Goal: Task Accomplishment & Management: Manage account settings

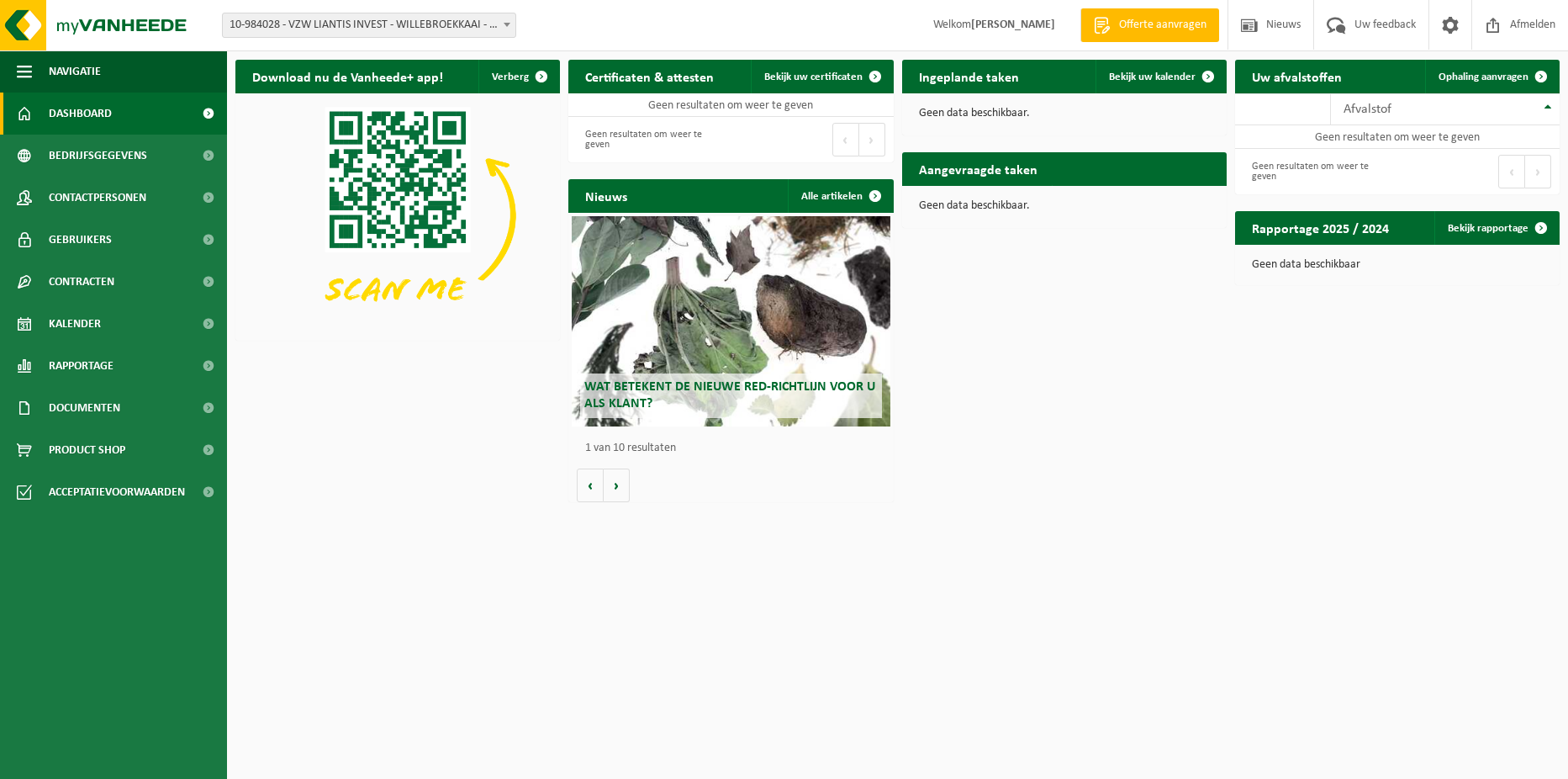
click at [490, 23] on span "10-984028 - VZW LIANTIS INVEST - WILLEBROEKKAAI - [GEOGRAPHIC_DATA]" at bounding box center [369, 25] width 293 height 24
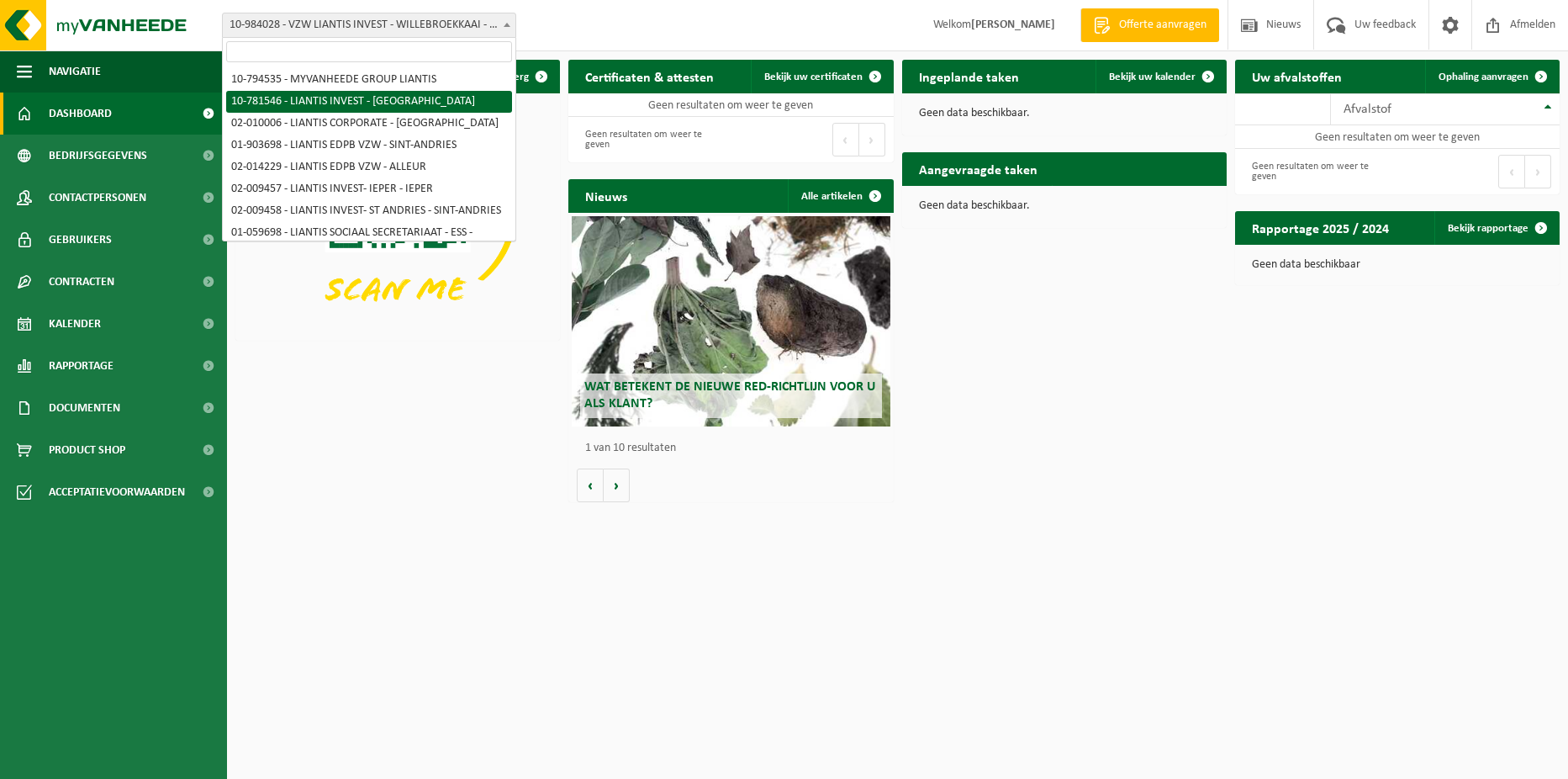
select select "30004"
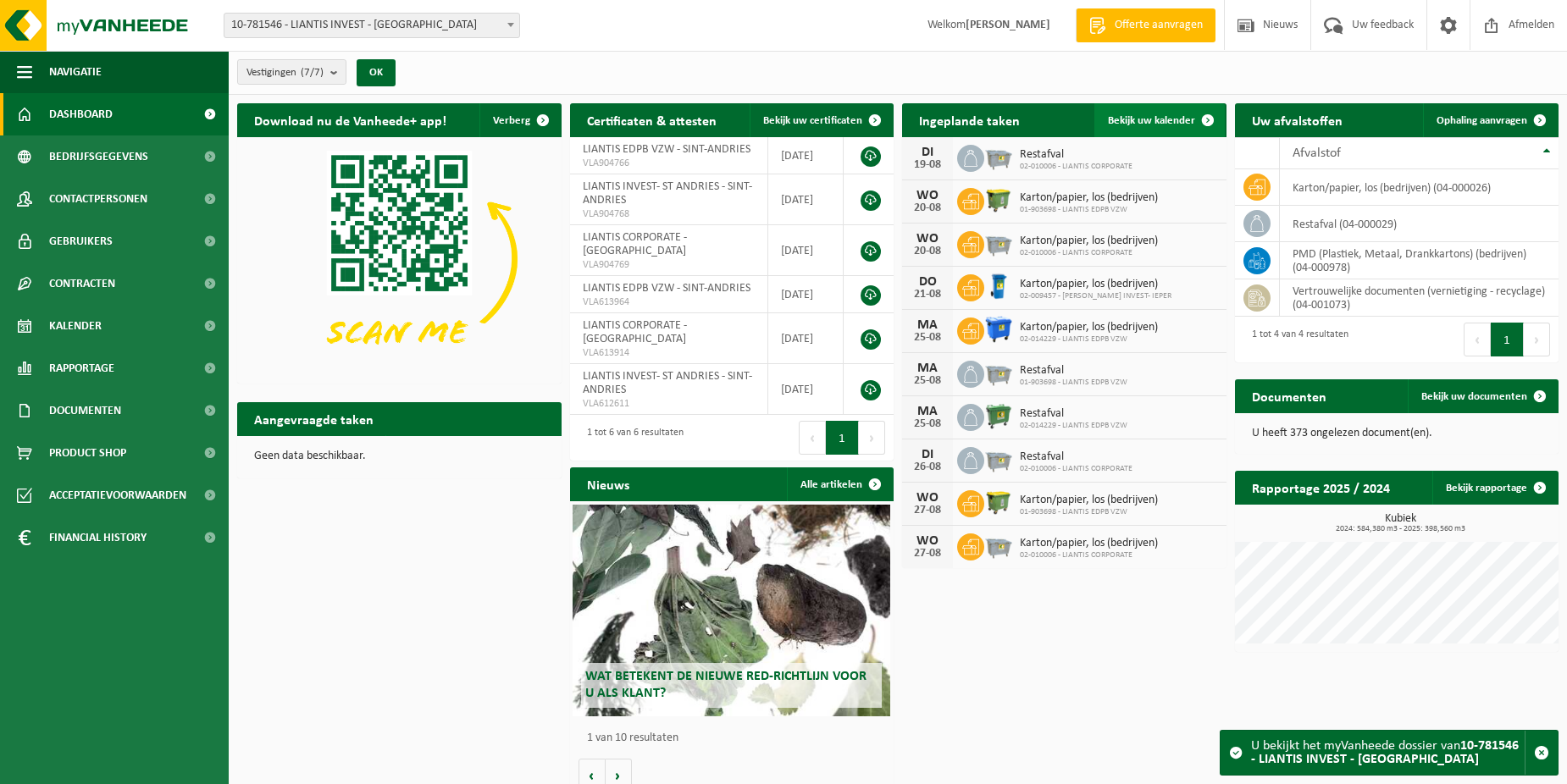
click at [1209, 113] on span at bounding box center [1208, 120] width 34 height 34
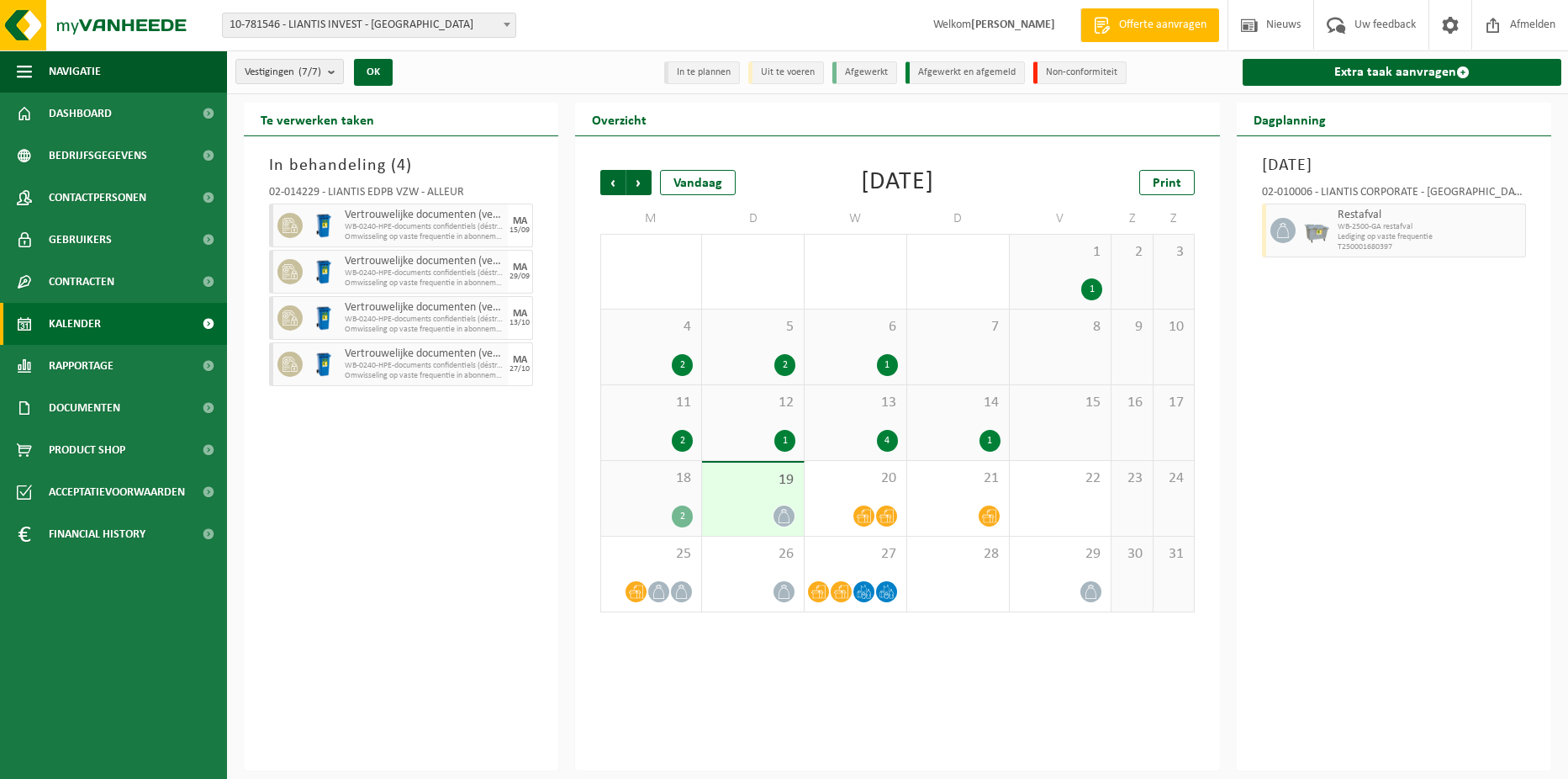
click at [443, 40] on div "Vestiging: 10-794535 - MYVANHEEDE GROUP LIANTIS 10-781546 - LIANTIS INVEST - BR…" at bounding box center [784, 25] width 1568 height 51
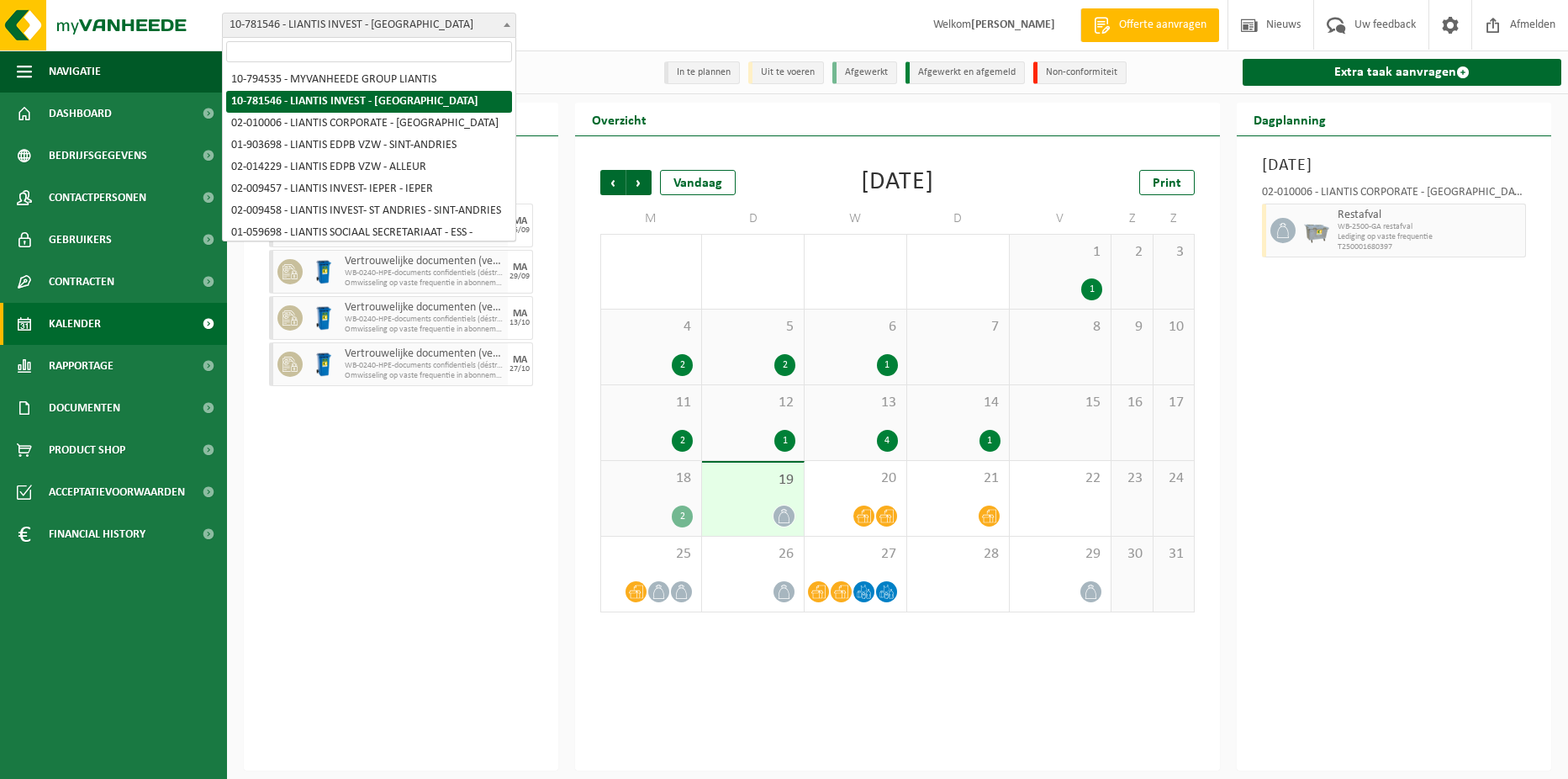
click at [446, 24] on span "10-781546 - LIANTIS INVEST - [GEOGRAPHIC_DATA]" at bounding box center [369, 25] width 293 height 24
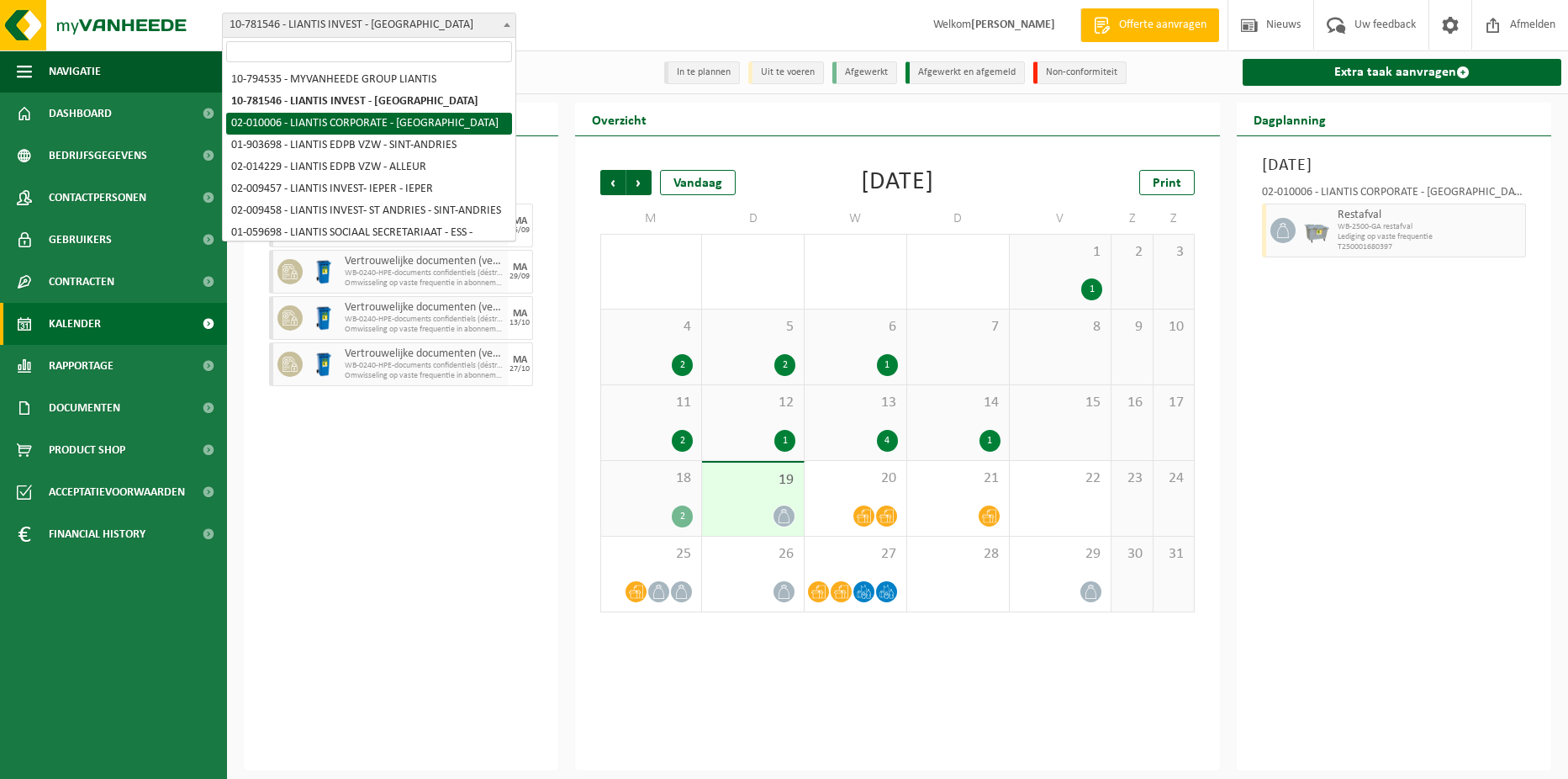
select select "22324"
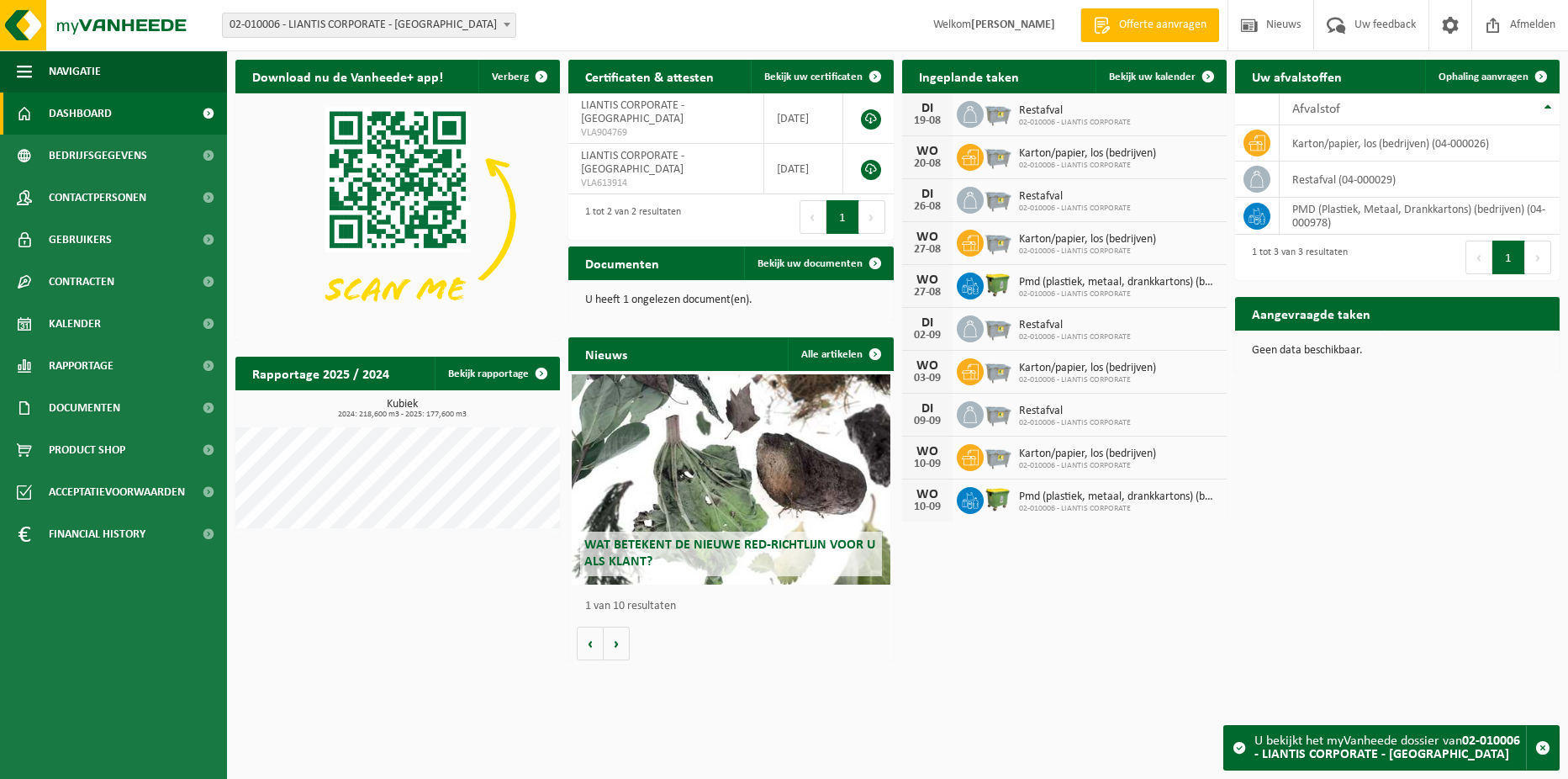
click at [499, 20] on span at bounding box center [507, 24] width 17 height 22
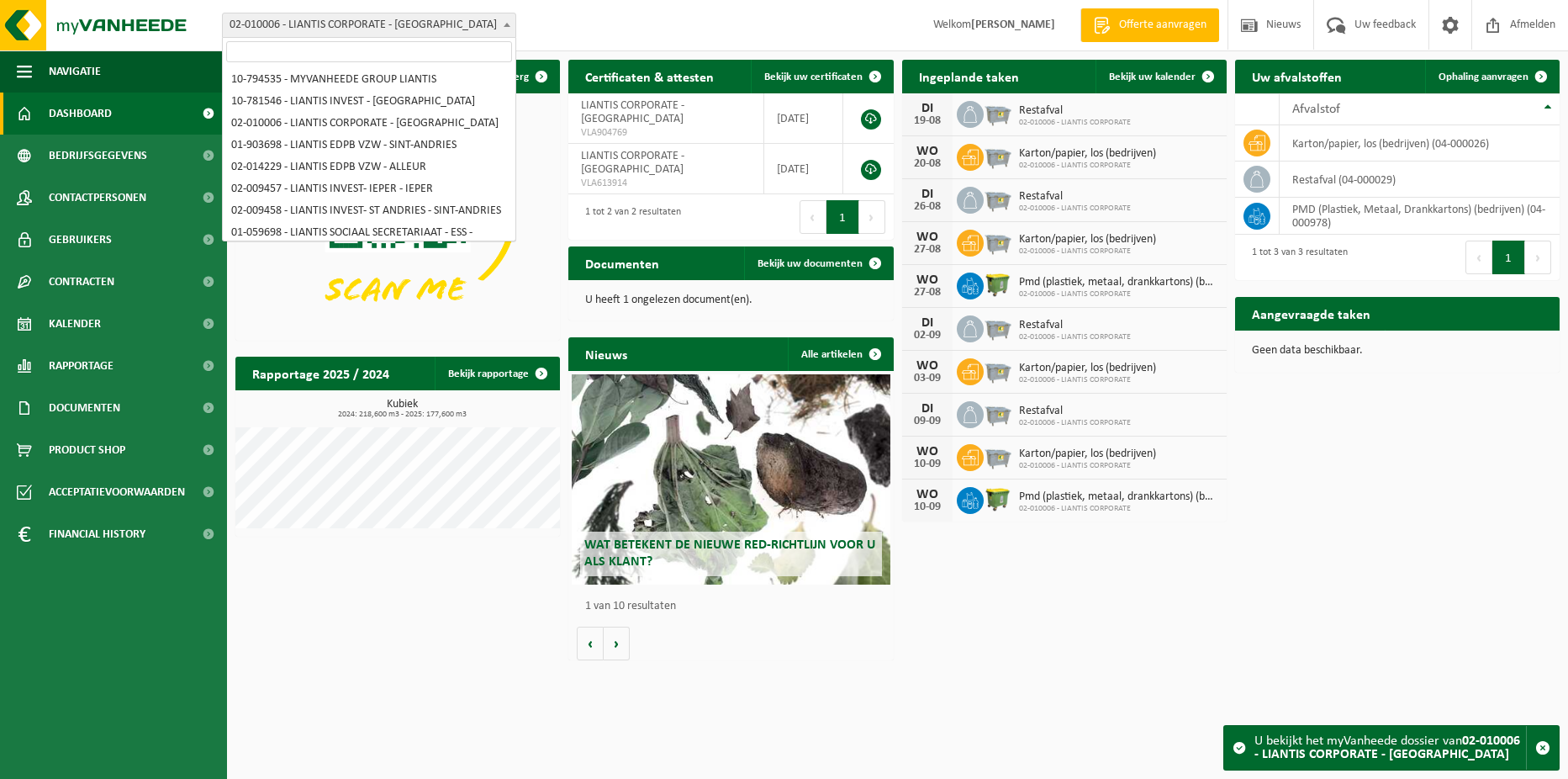
scroll to position [242, 0]
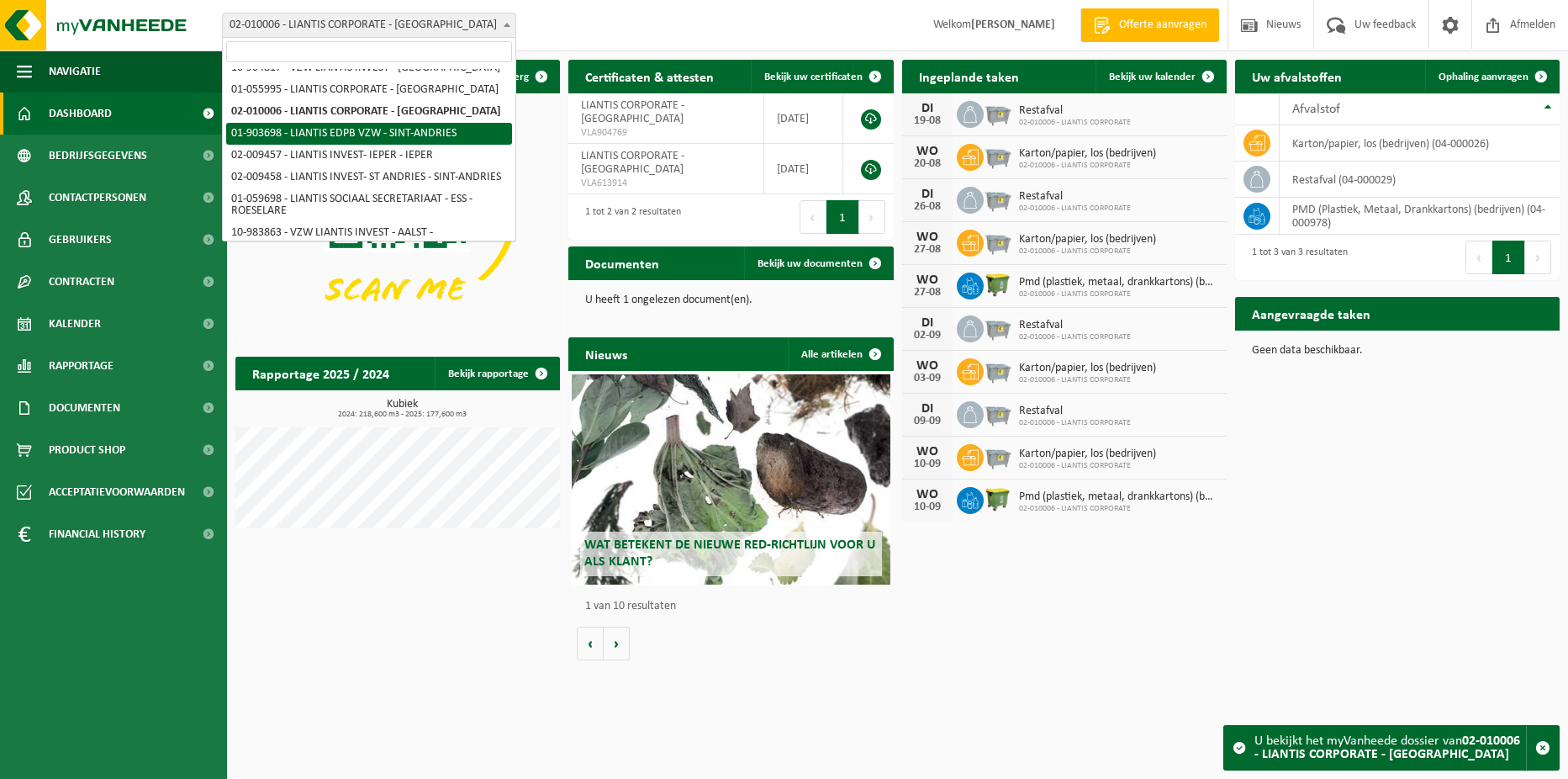
select select "8509"
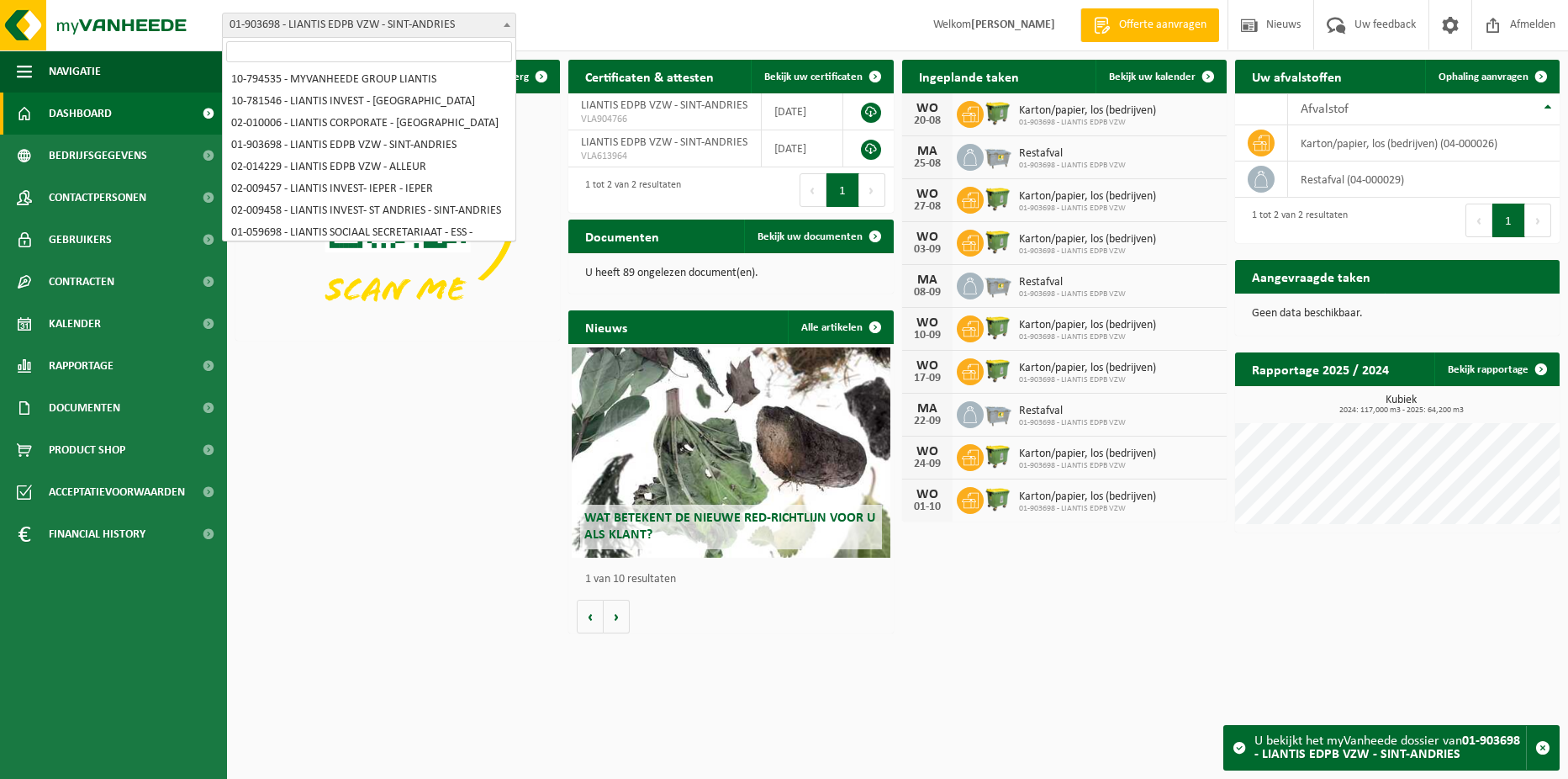
click at [503, 29] on span at bounding box center [507, 24] width 17 height 22
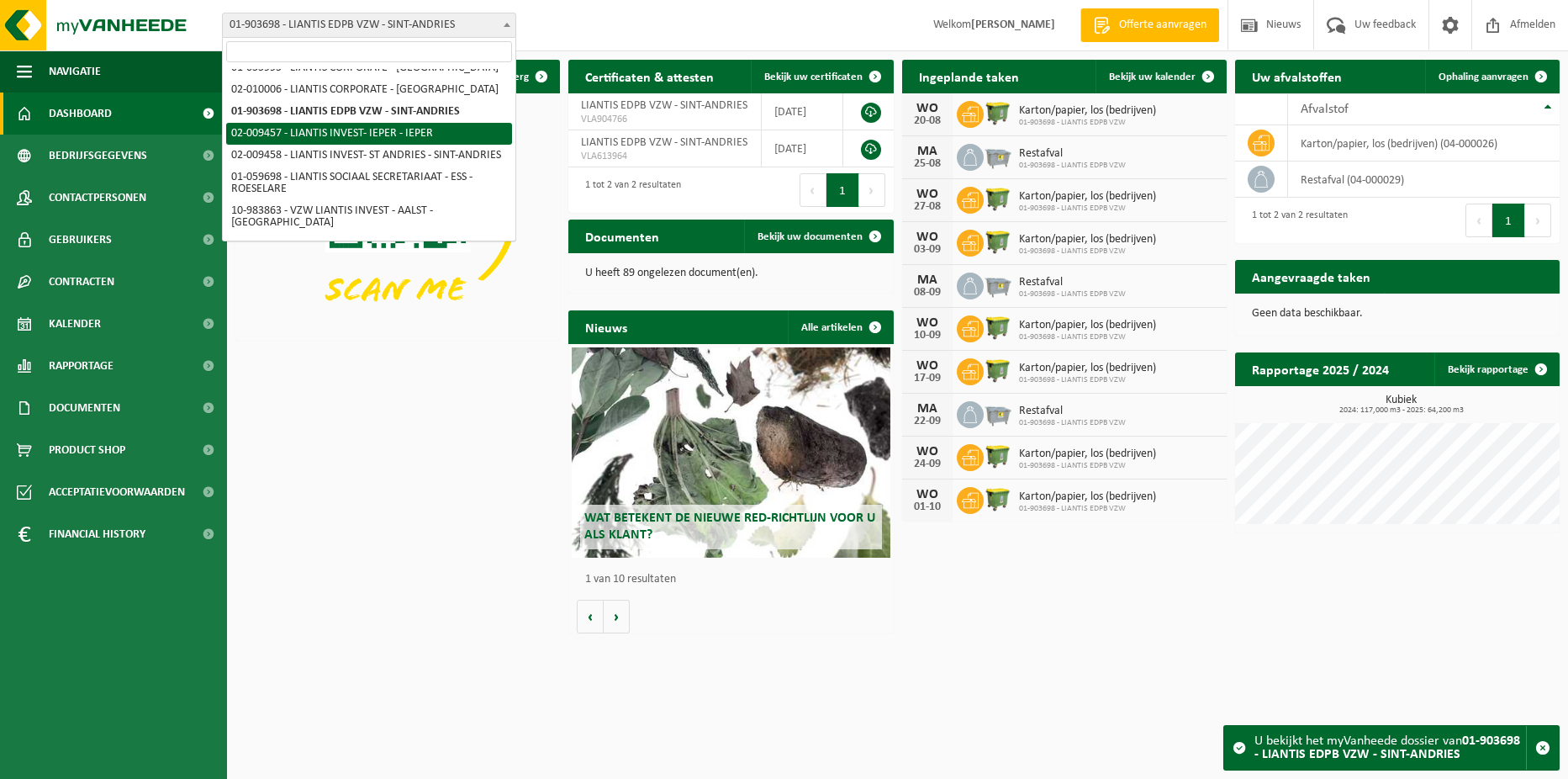
select select "22286"
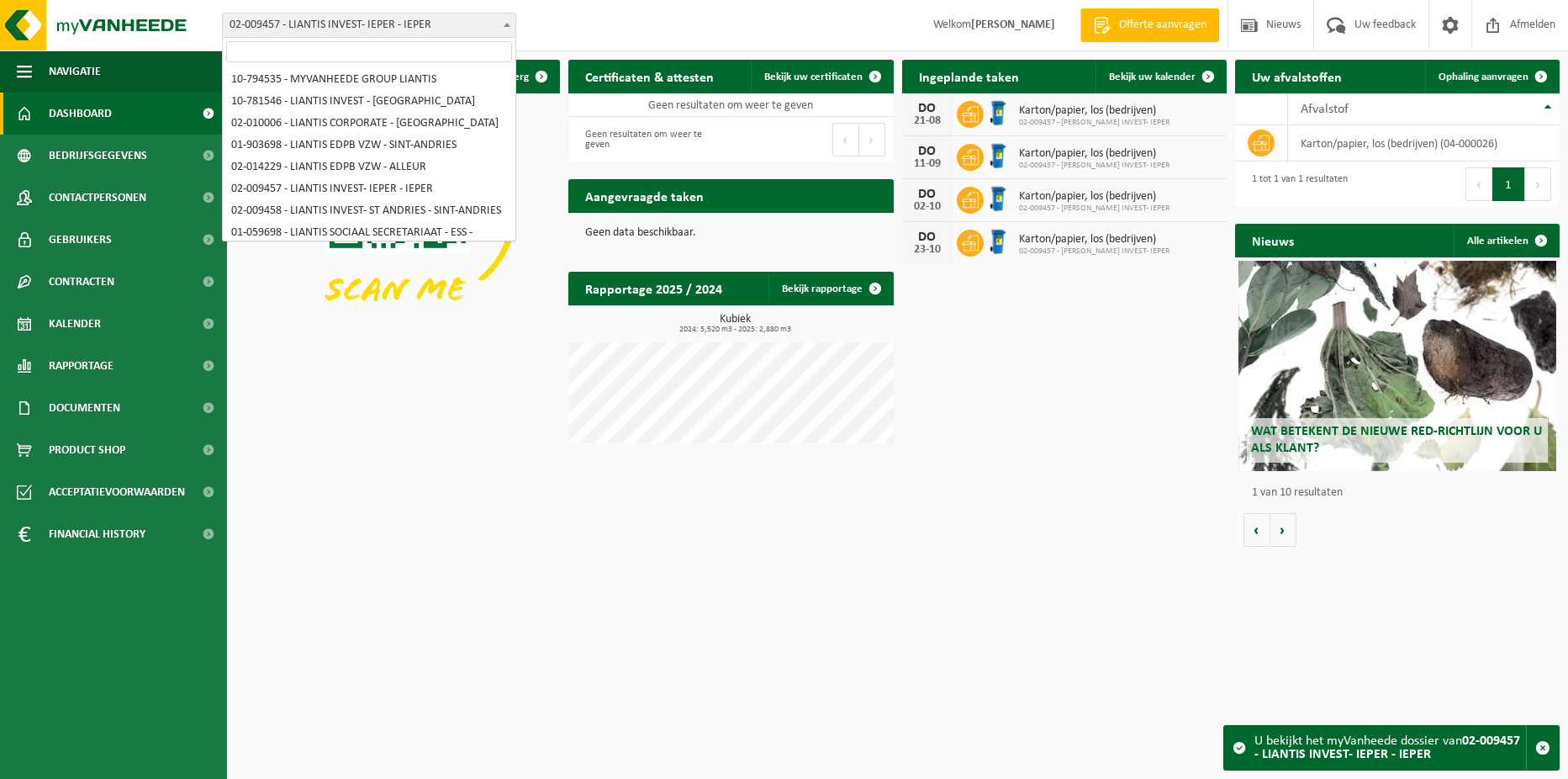
click at [484, 30] on span "02-009457 - LIANTIS INVEST- IEPER - IEPER" at bounding box center [369, 25] width 293 height 24
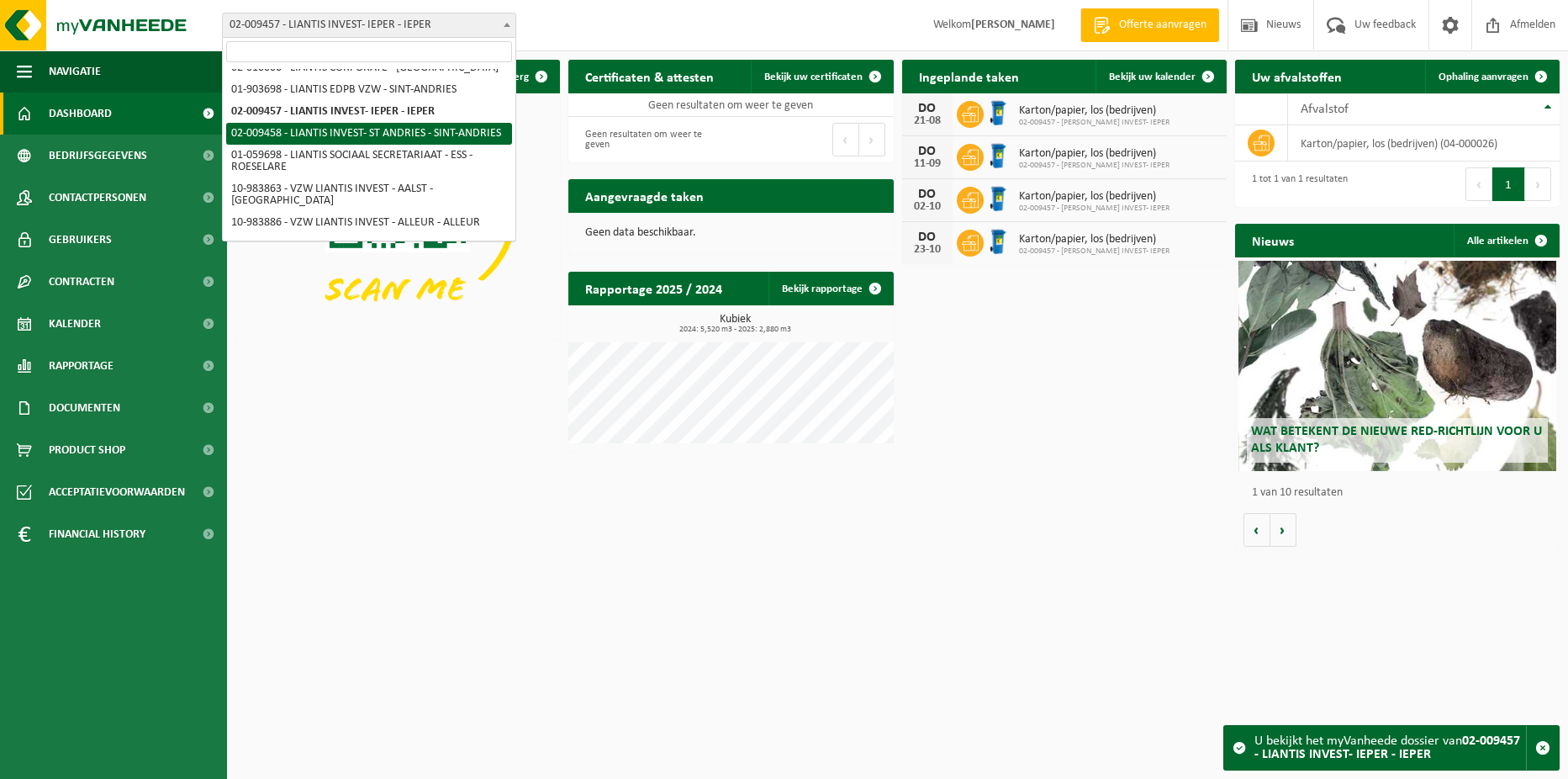
select select "22287"
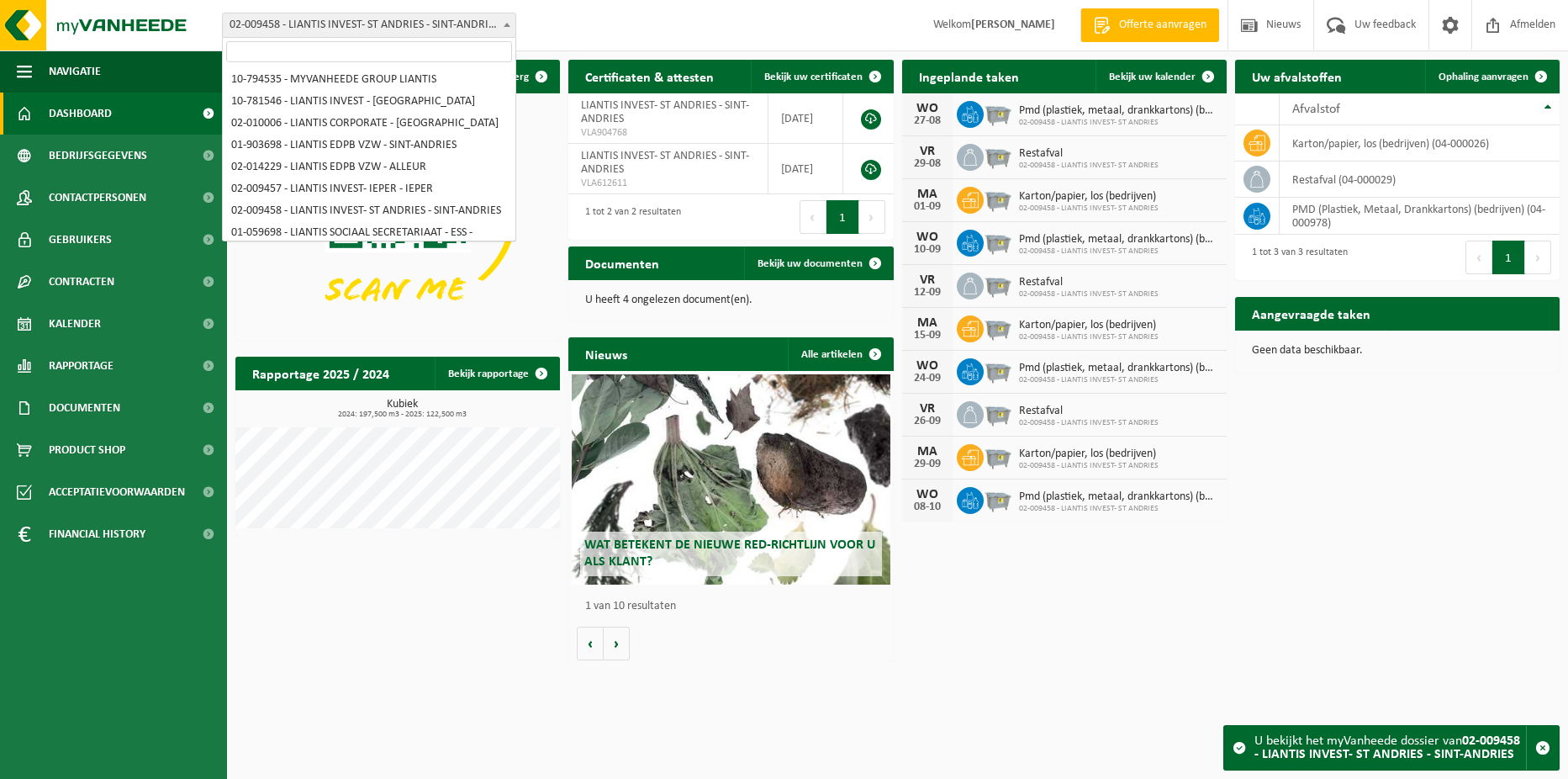
click at [504, 14] on span at bounding box center [507, 24] width 17 height 22
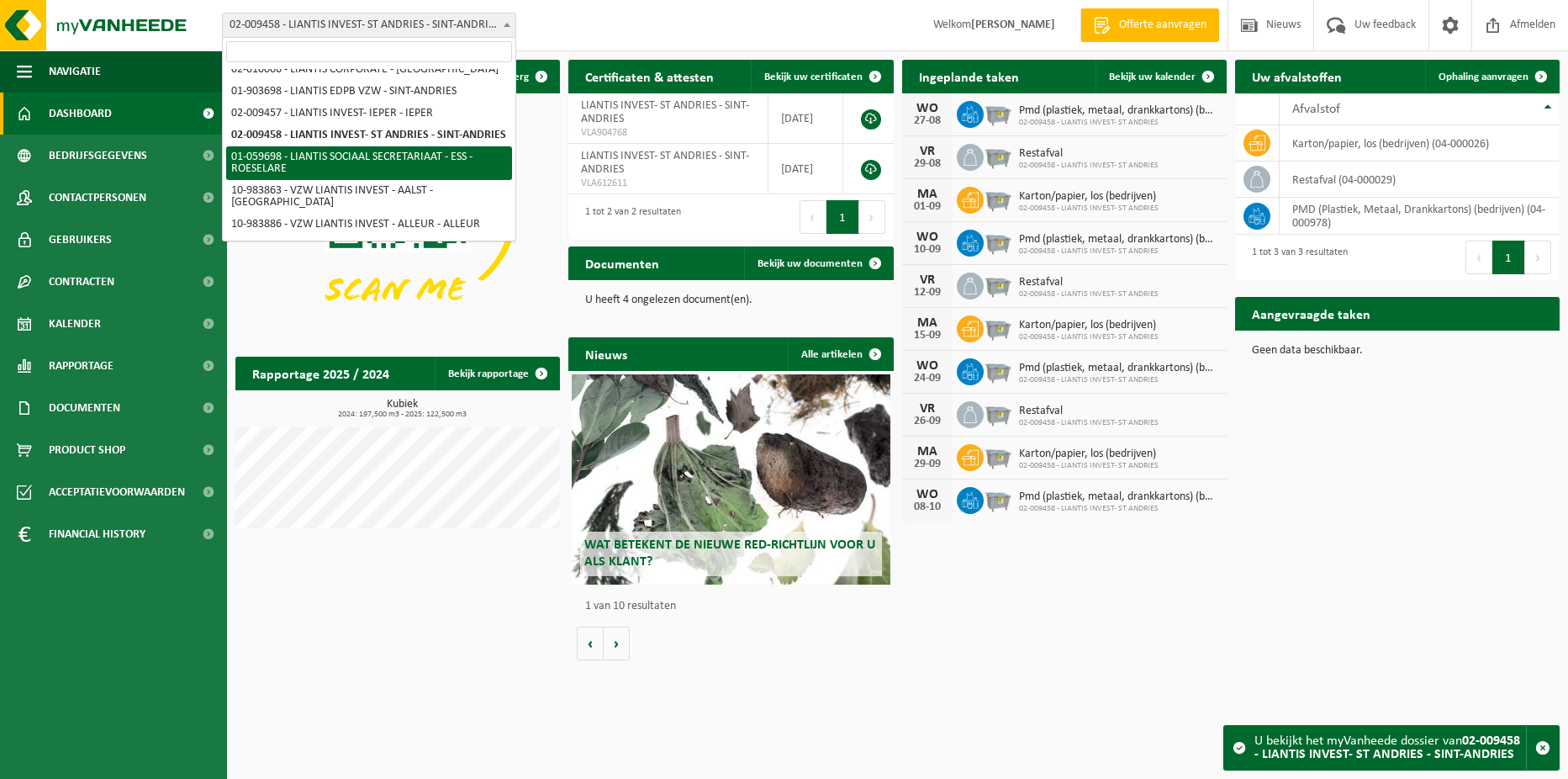
select select "21193"
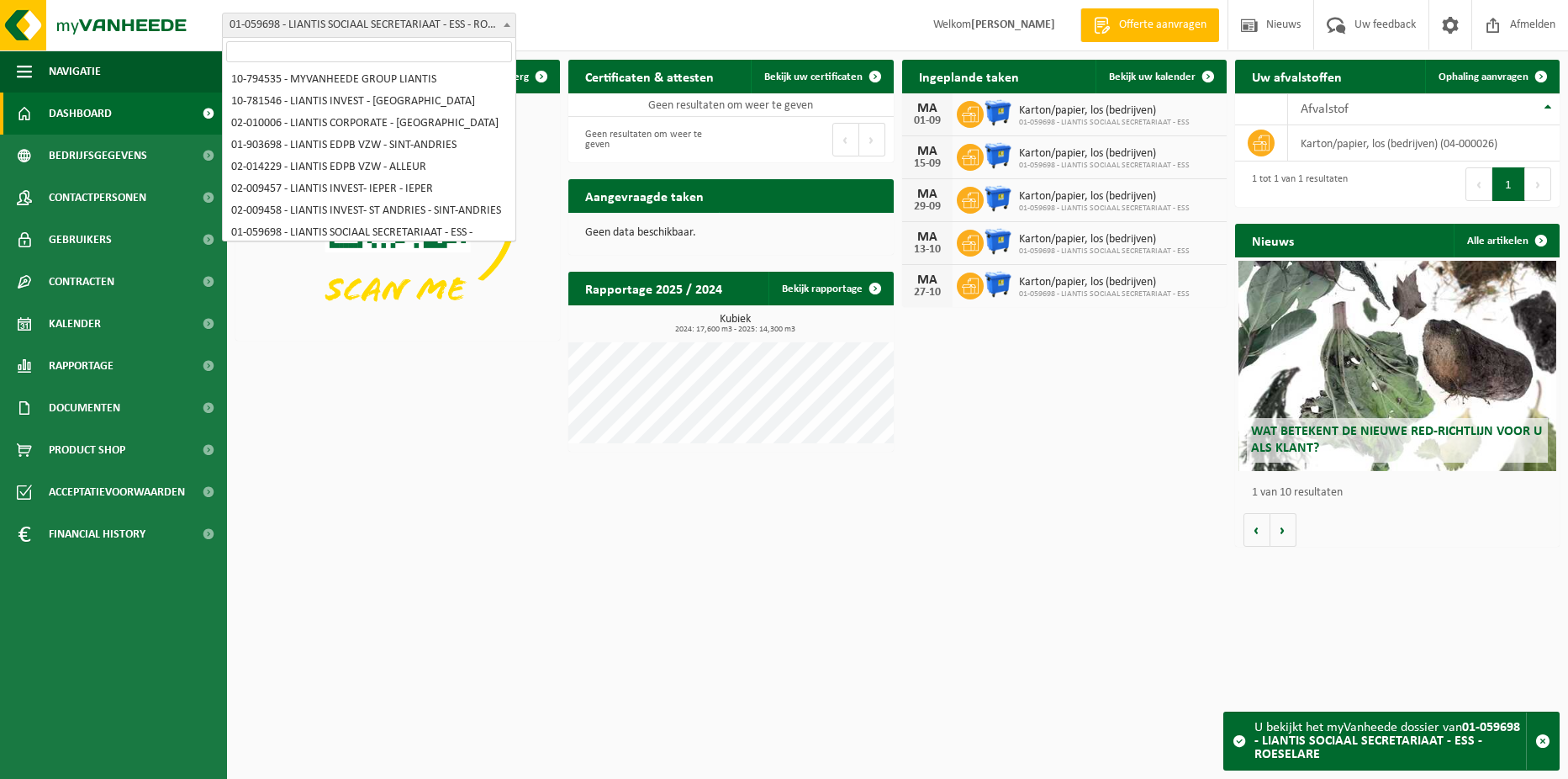
click at [504, 16] on span at bounding box center [507, 24] width 17 height 22
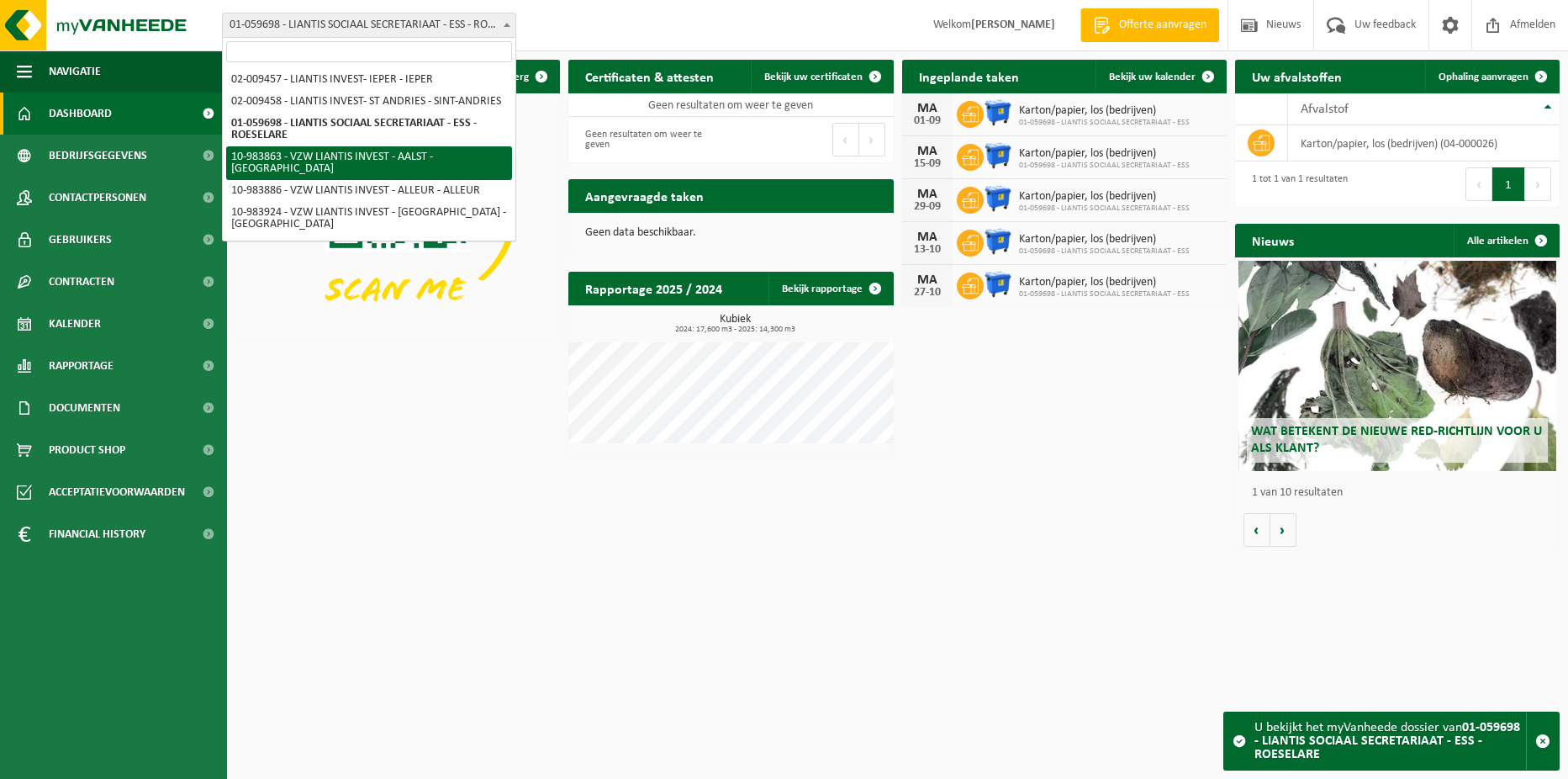
select select "163484"
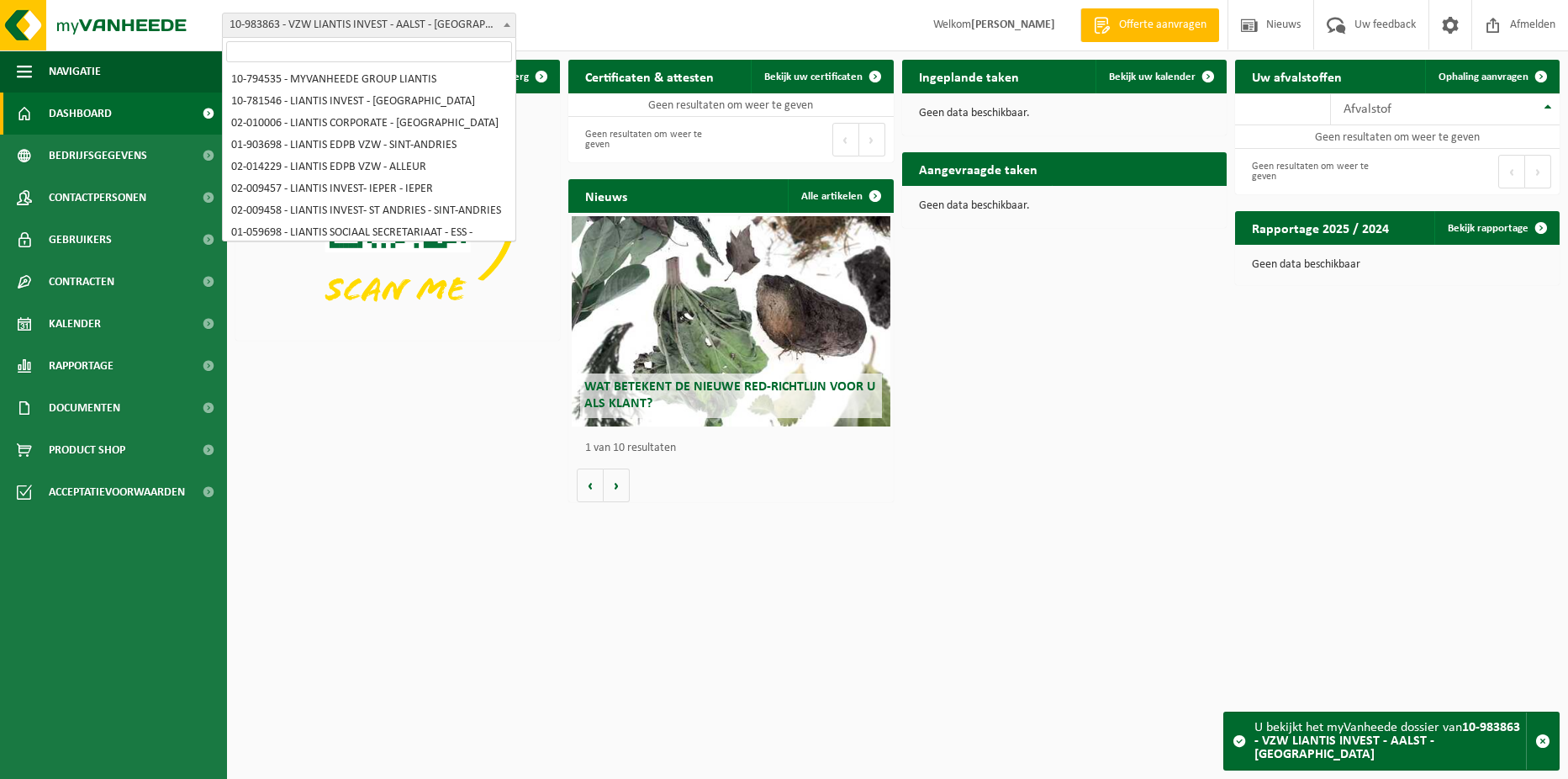
click at [478, 34] on span "10-983863 - VZW LIANTIS INVEST - AALST - [GEOGRAPHIC_DATA]" at bounding box center [369, 25] width 293 height 24
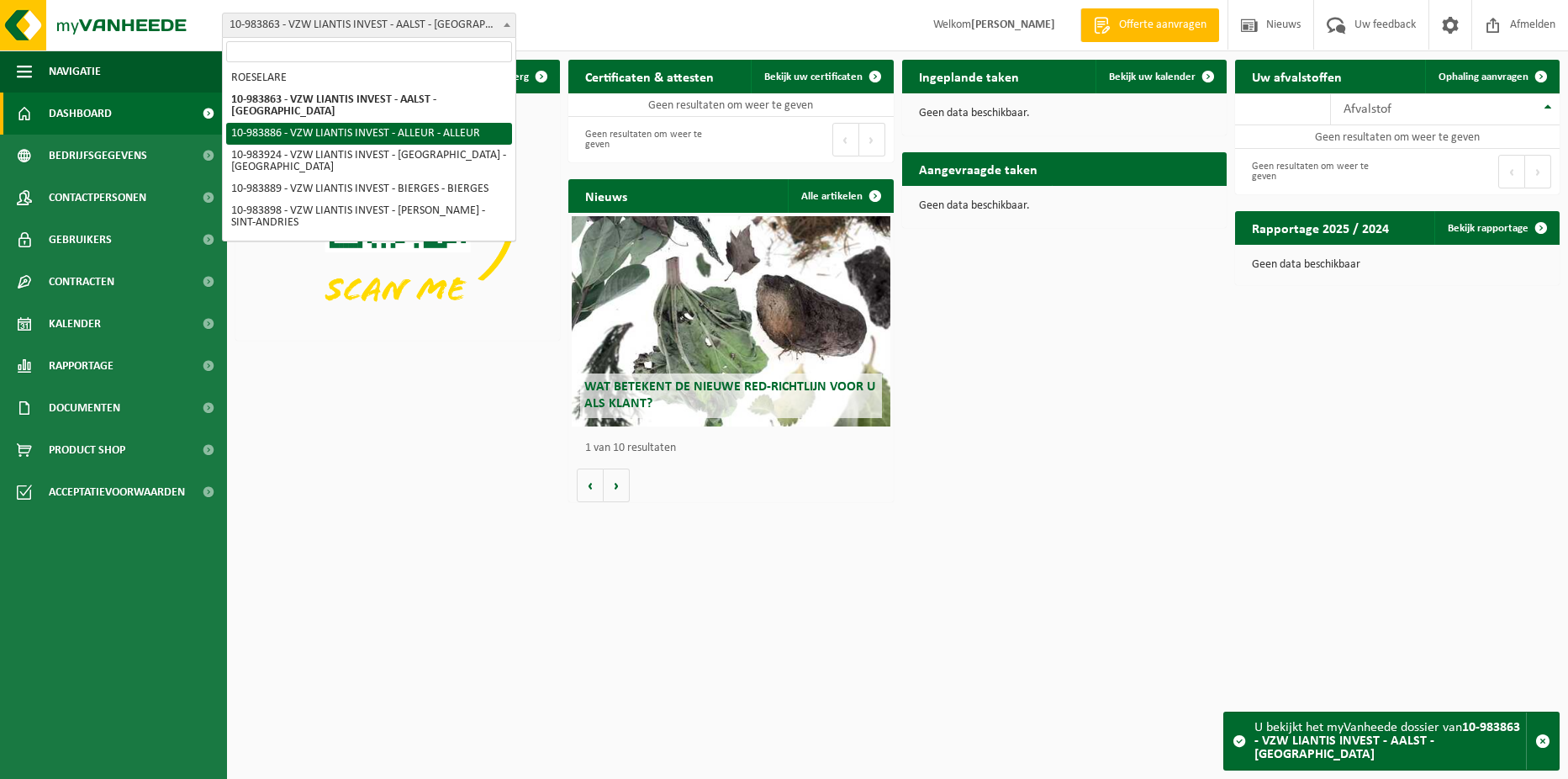
select select "163498"
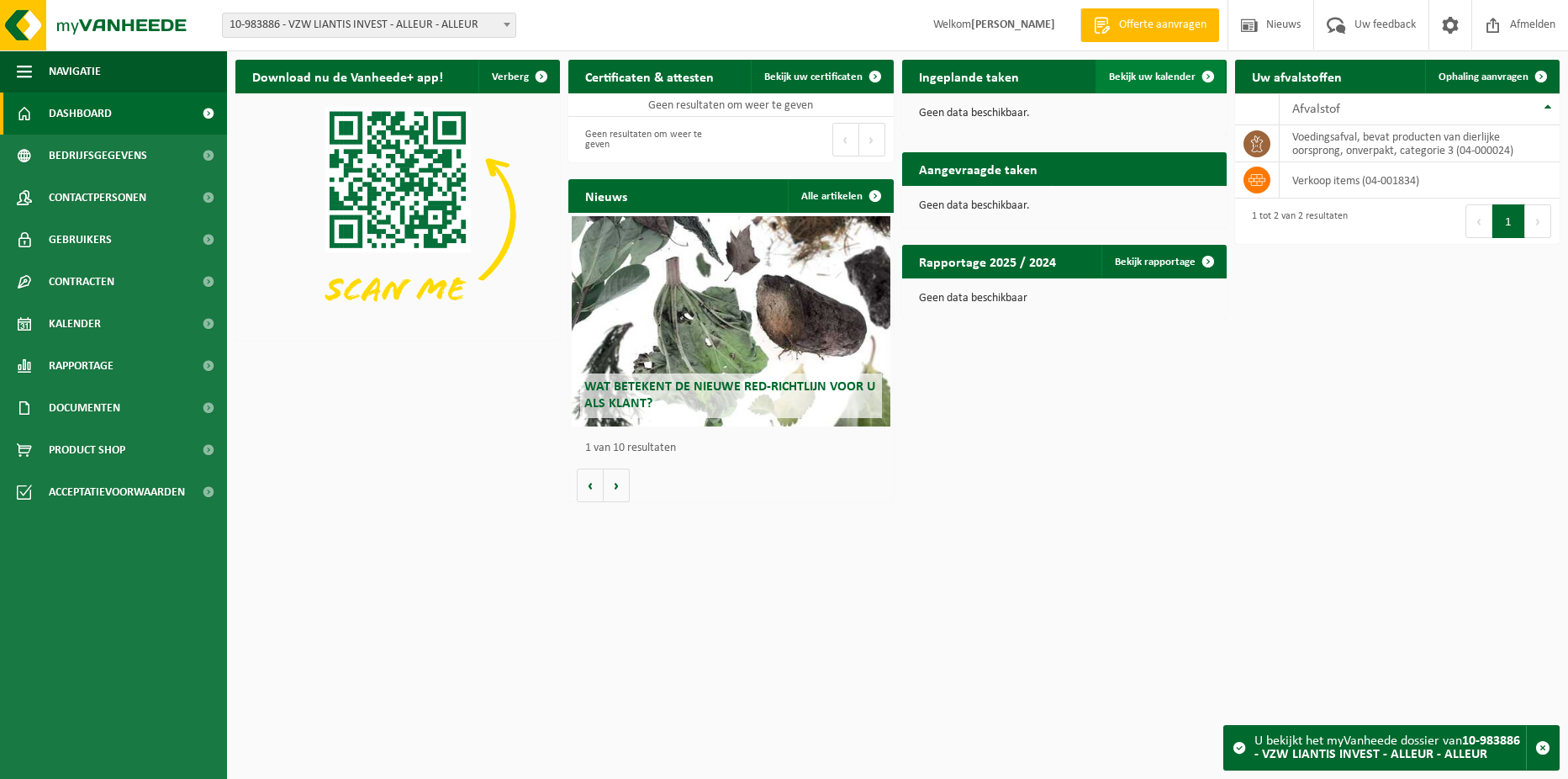
click at [1206, 68] on span at bounding box center [1208, 77] width 34 height 34
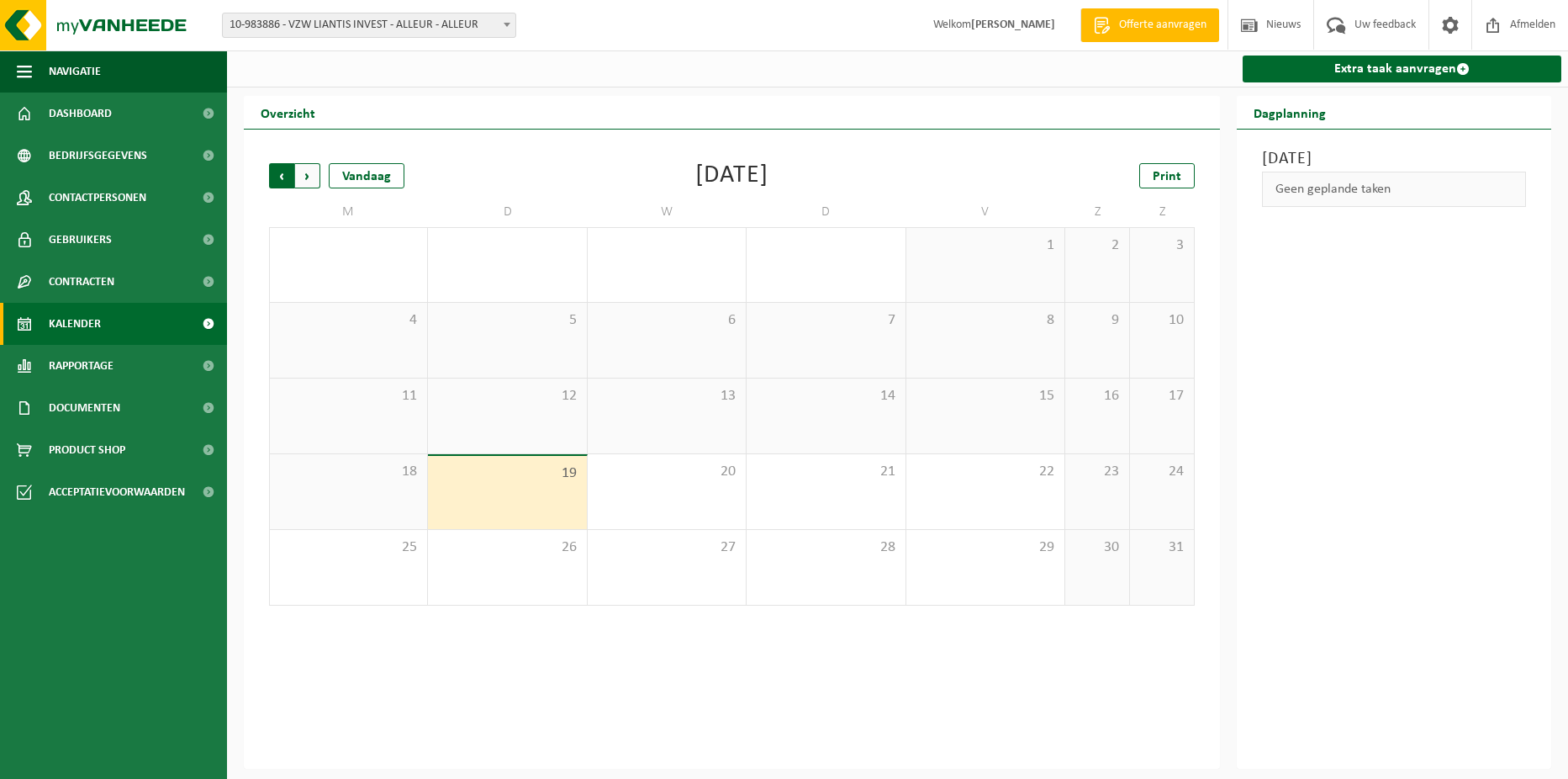
click at [304, 176] on span "Volgende" at bounding box center [308, 176] width 25 height 25
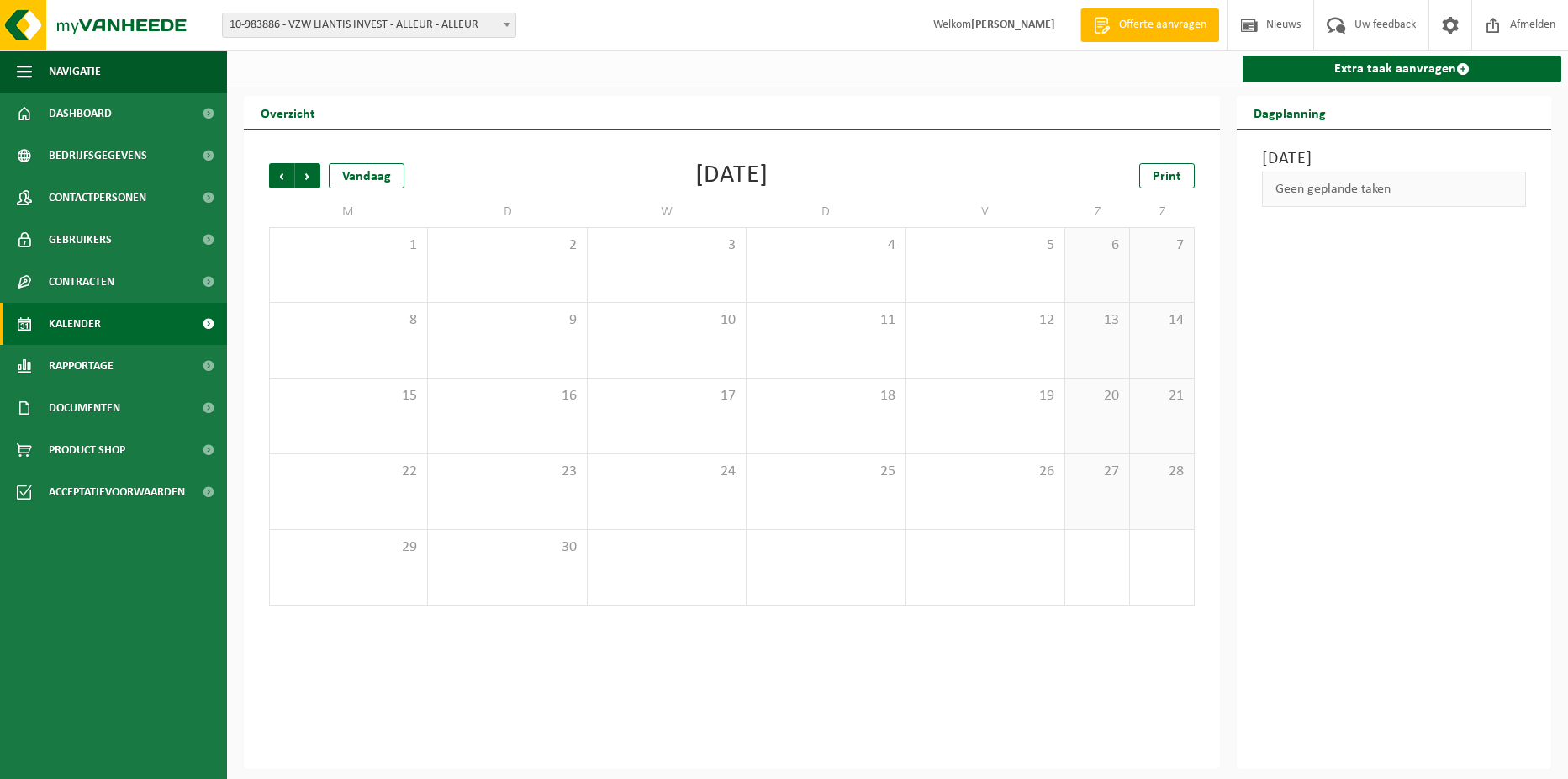
click at [304, 176] on span "Volgende" at bounding box center [308, 176] width 25 height 25
click at [280, 178] on span "Vorige" at bounding box center [282, 176] width 25 height 25
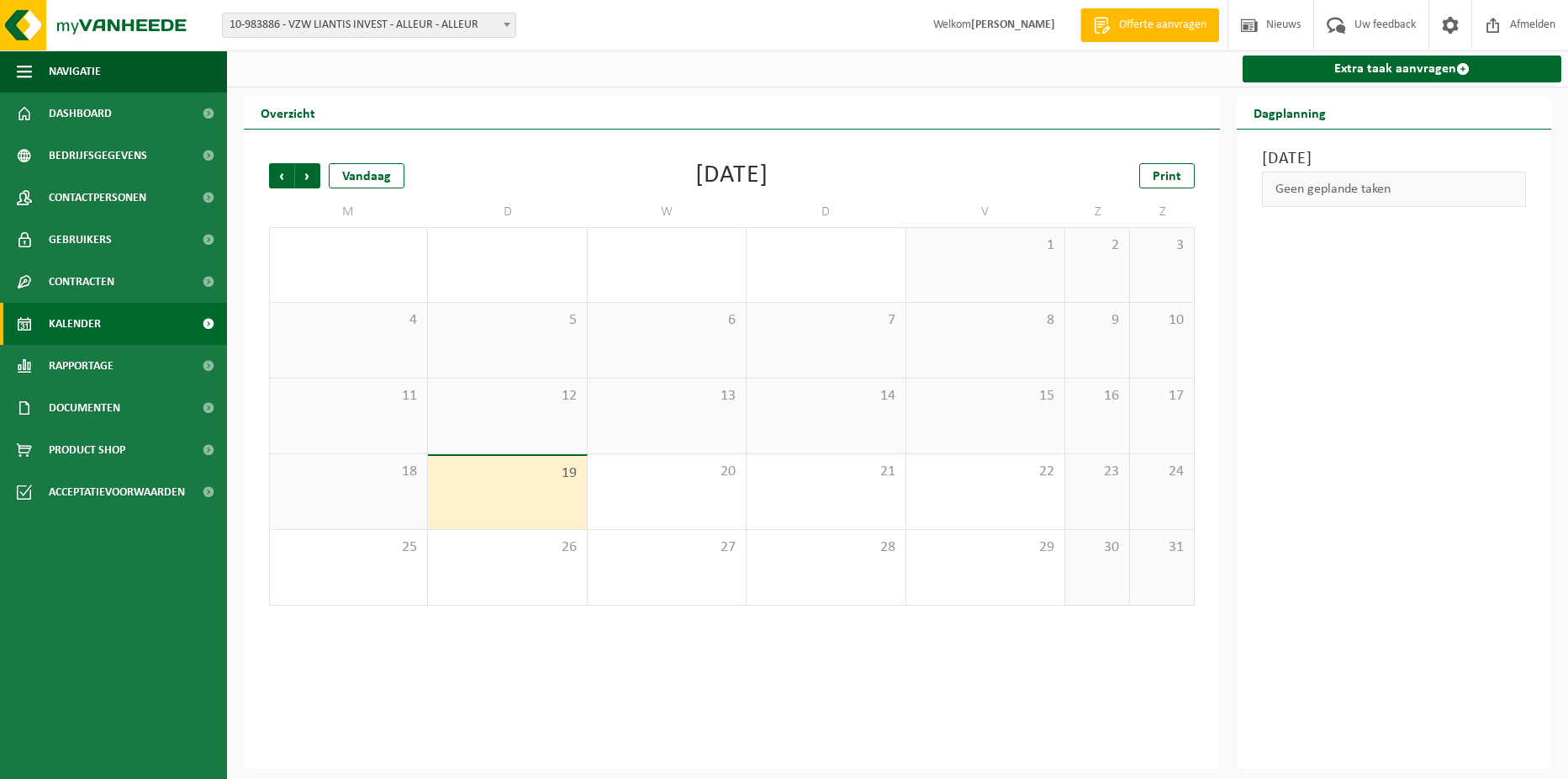
click at [280, 178] on span "Vorige" at bounding box center [282, 176] width 25 height 25
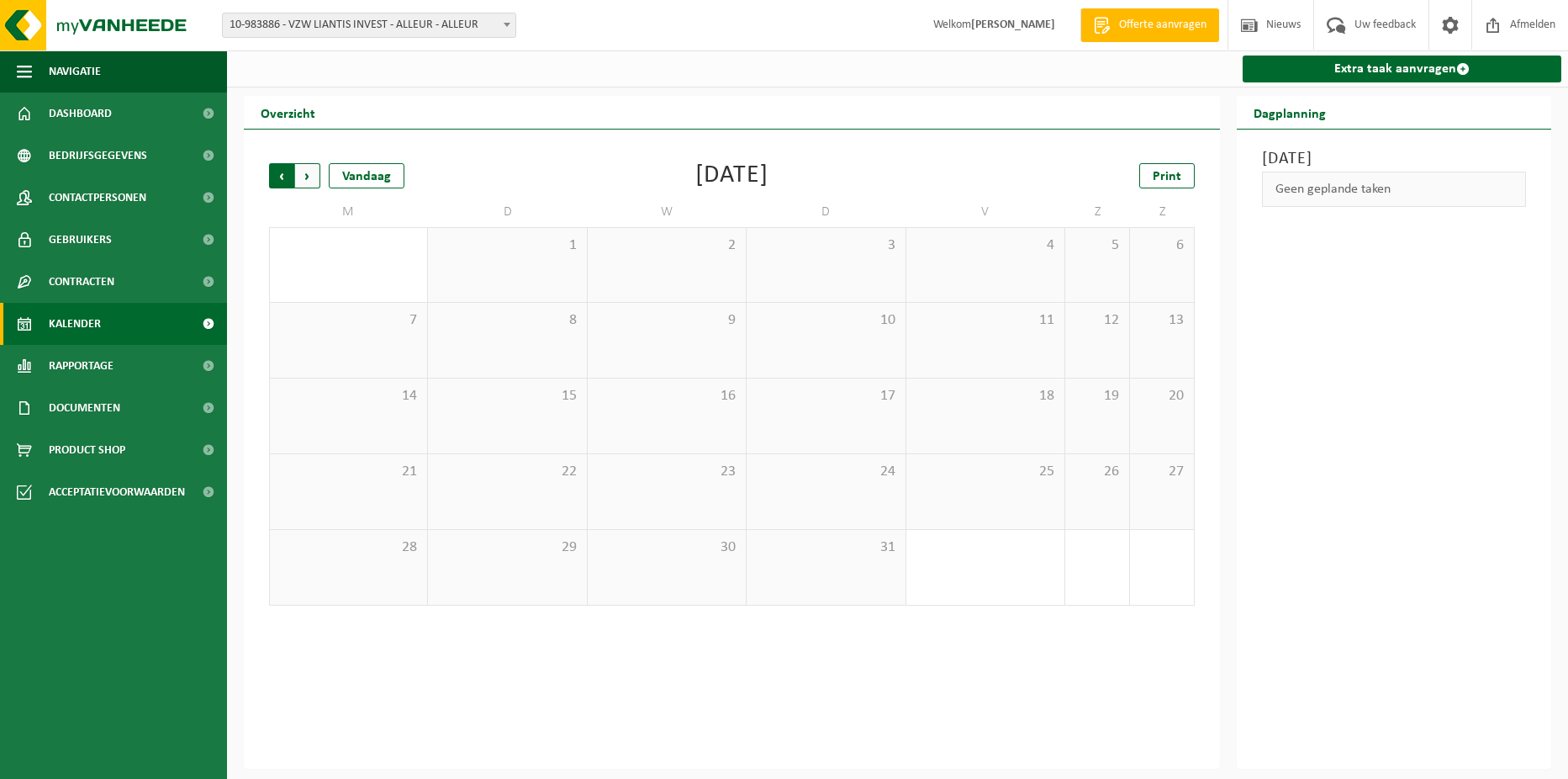
click at [306, 165] on span "Volgende" at bounding box center [308, 176] width 25 height 25
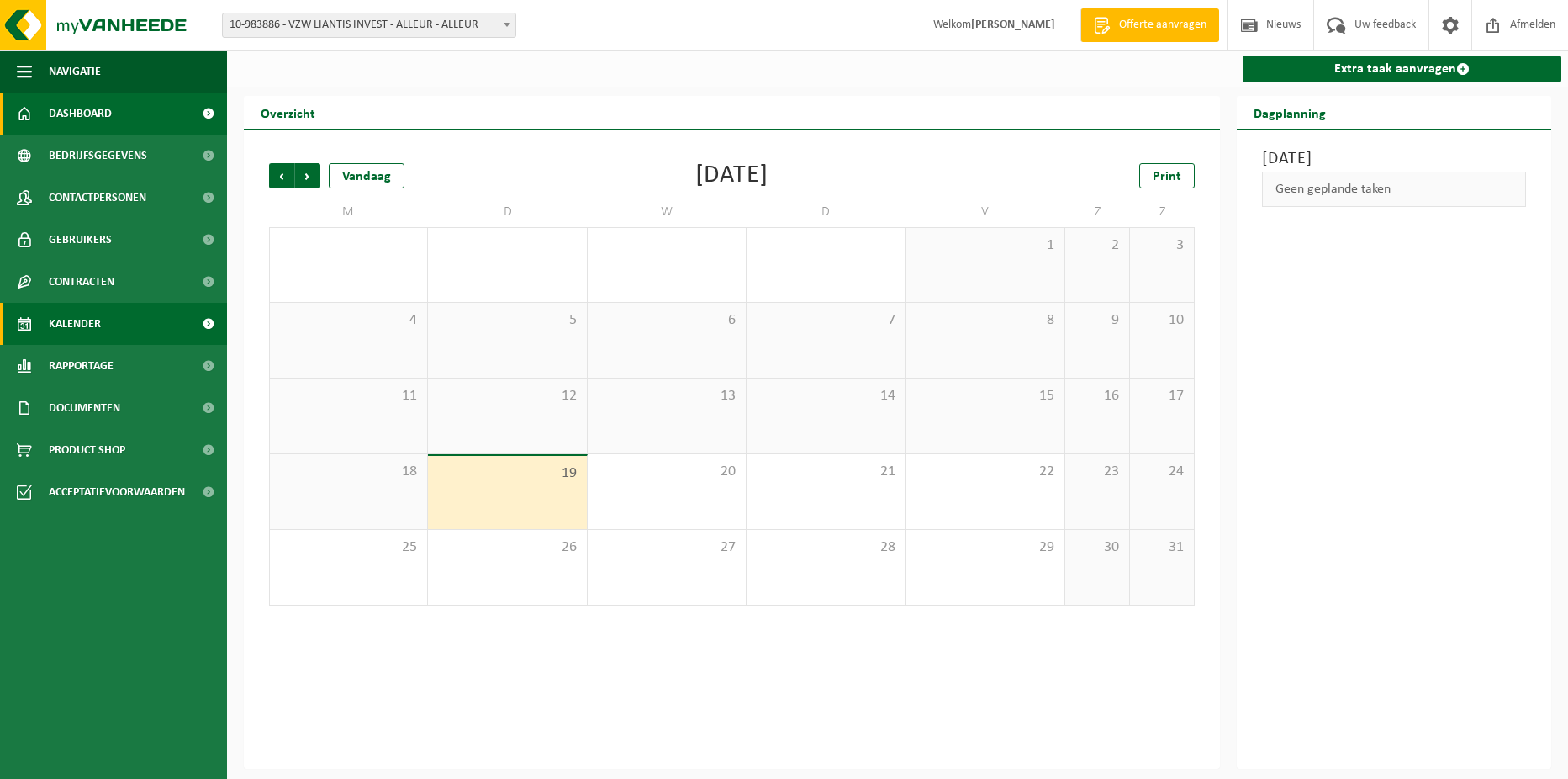
click at [128, 109] on link "Dashboard" at bounding box center [114, 114] width 227 height 42
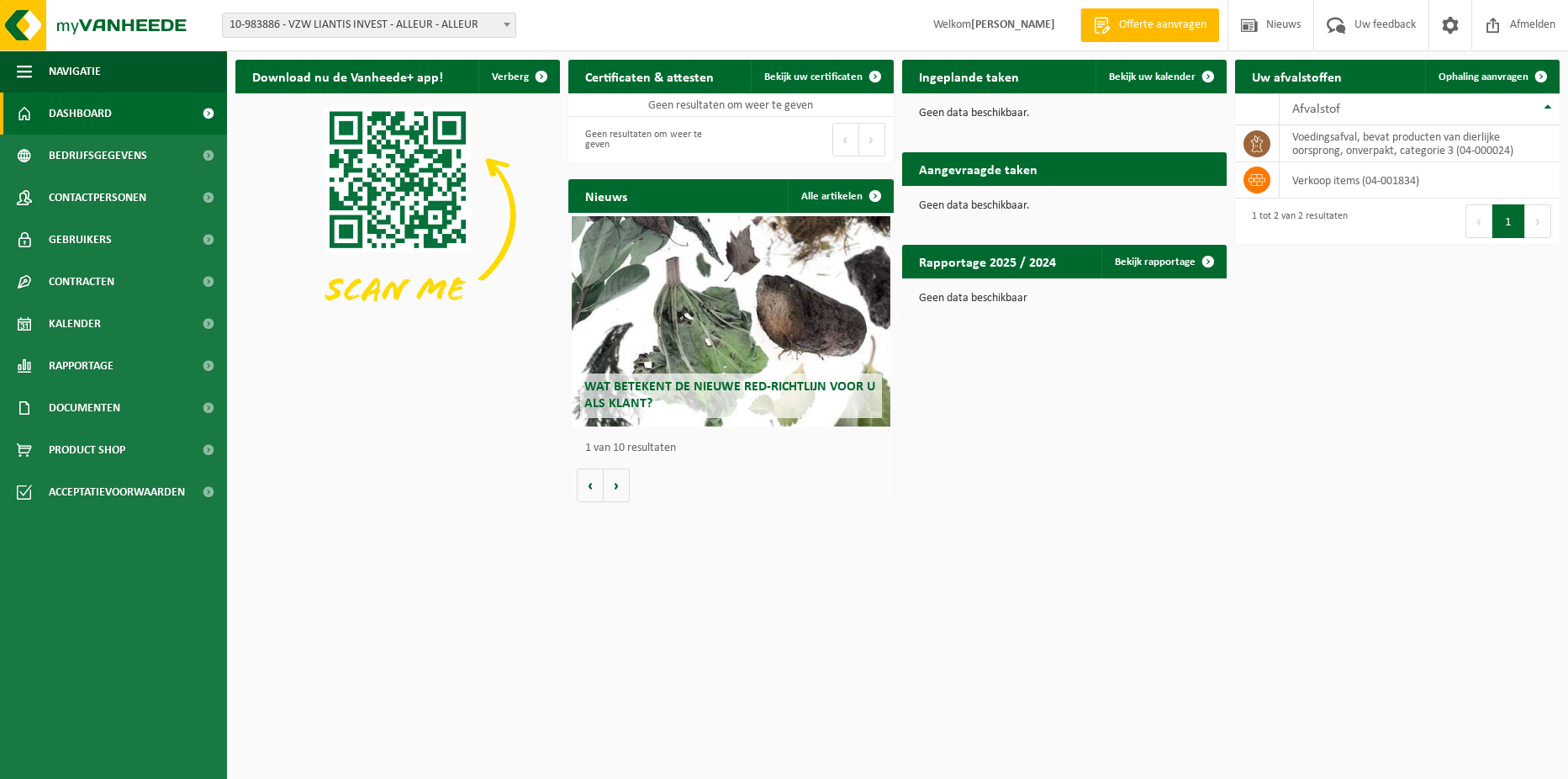
click at [491, 31] on span "10-983886 - VZW LIANTIS INVEST - ALLEUR - ALLEUR" at bounding box center [369, 25] width 293 height 24
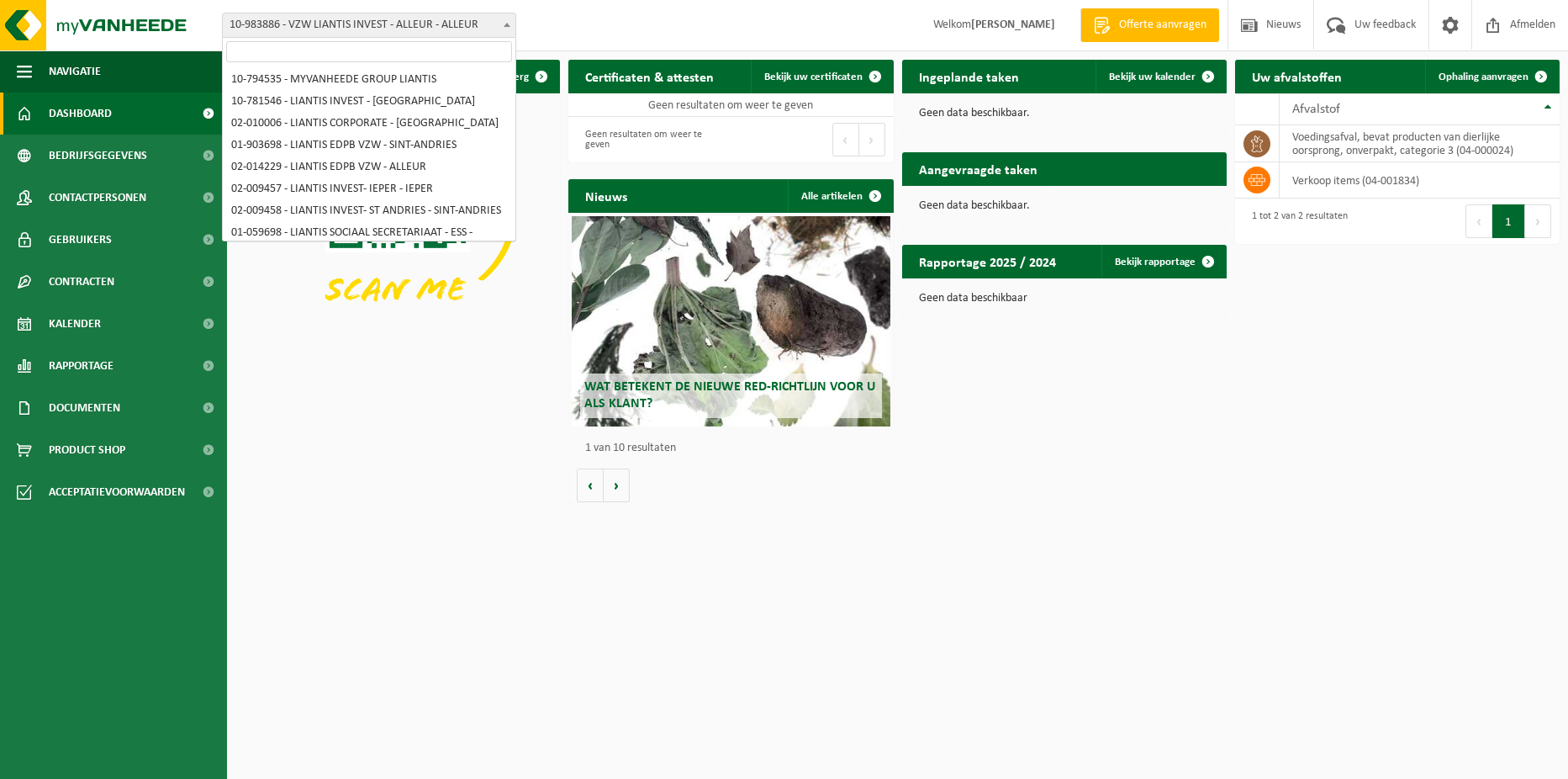
scroll to position [397, 0]
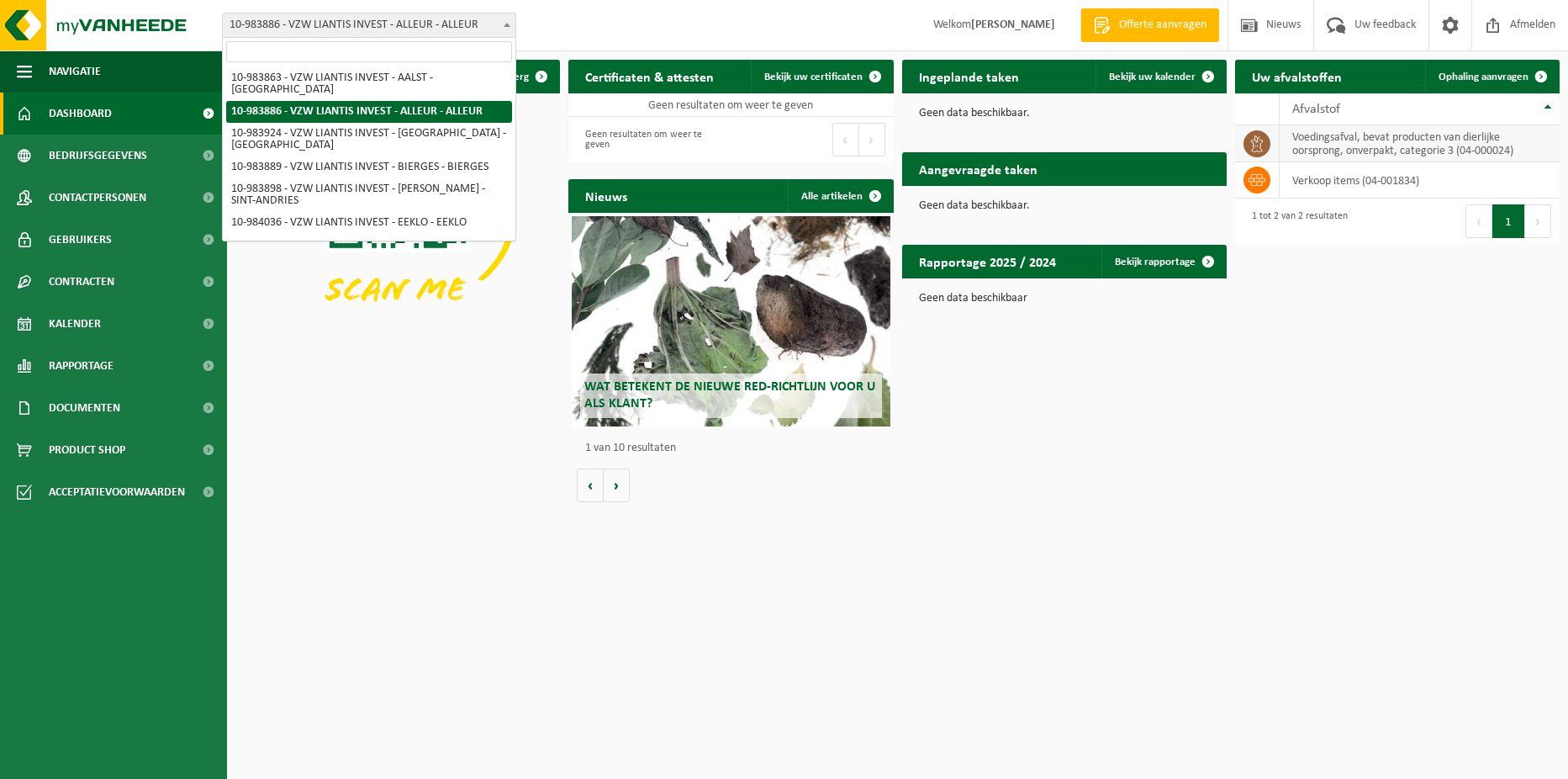
click at [1413, 151] on td "voedingsafval, bevat producten van dierlijke oorsprong, onverpakt, categorie 3 …" at bounding box center [1419, 144] width 280 height 37
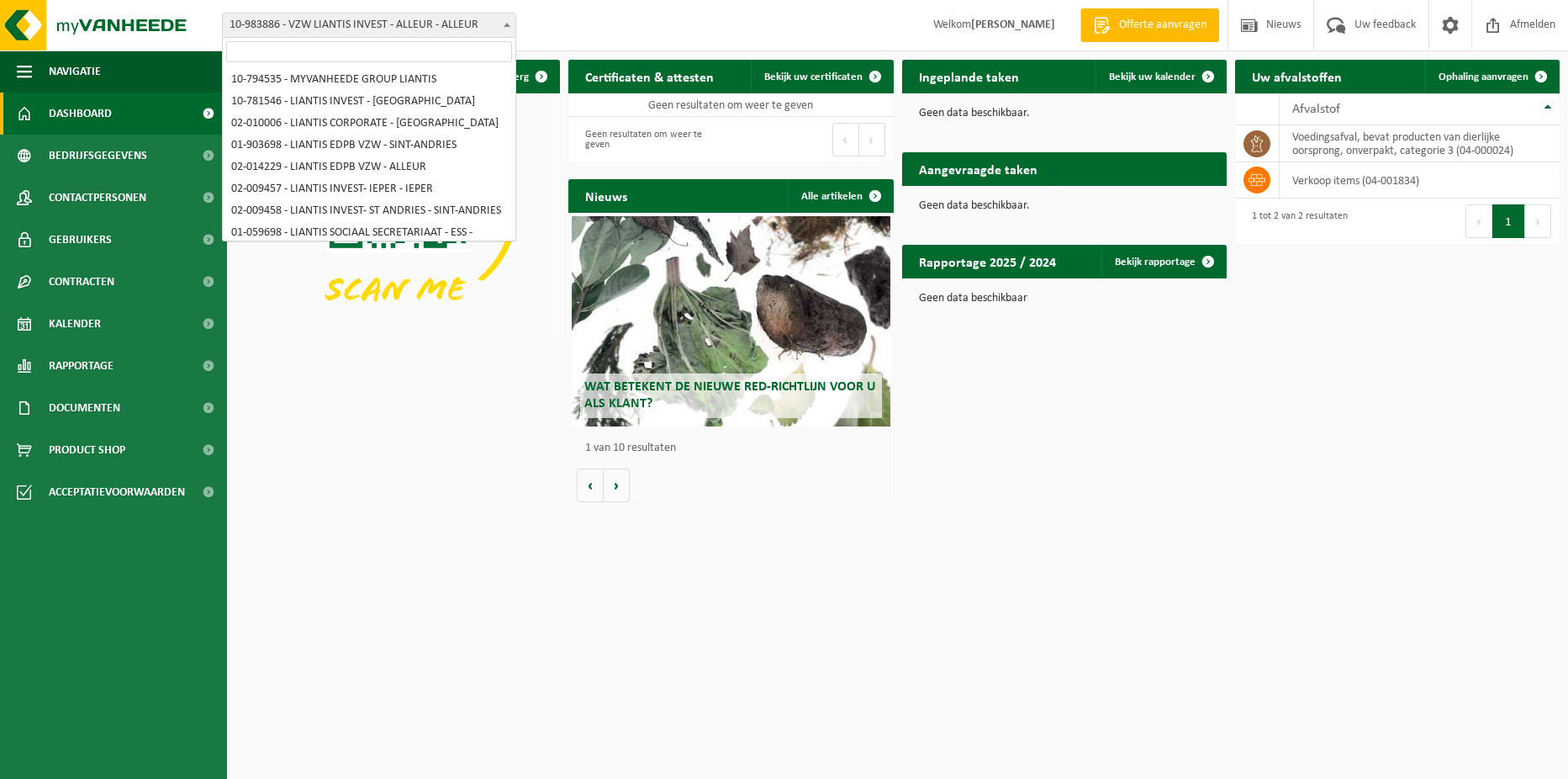
click at [484, 30] on span "10-983886 - VZW LIANTIS INVEST - ALLEUR - ALLEUR" at bounding box center [369, 25] width 293 height 24
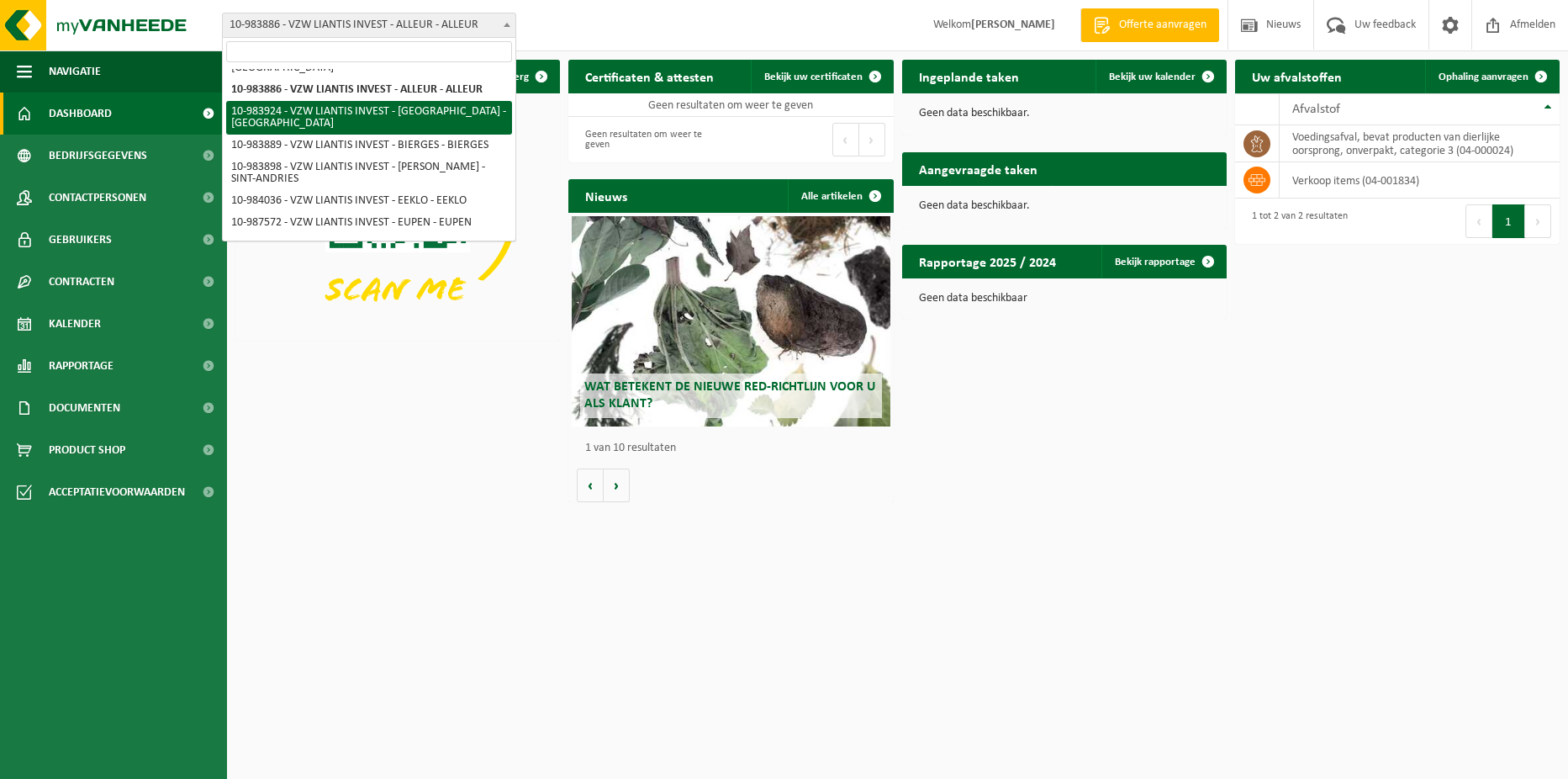
select select "163526"
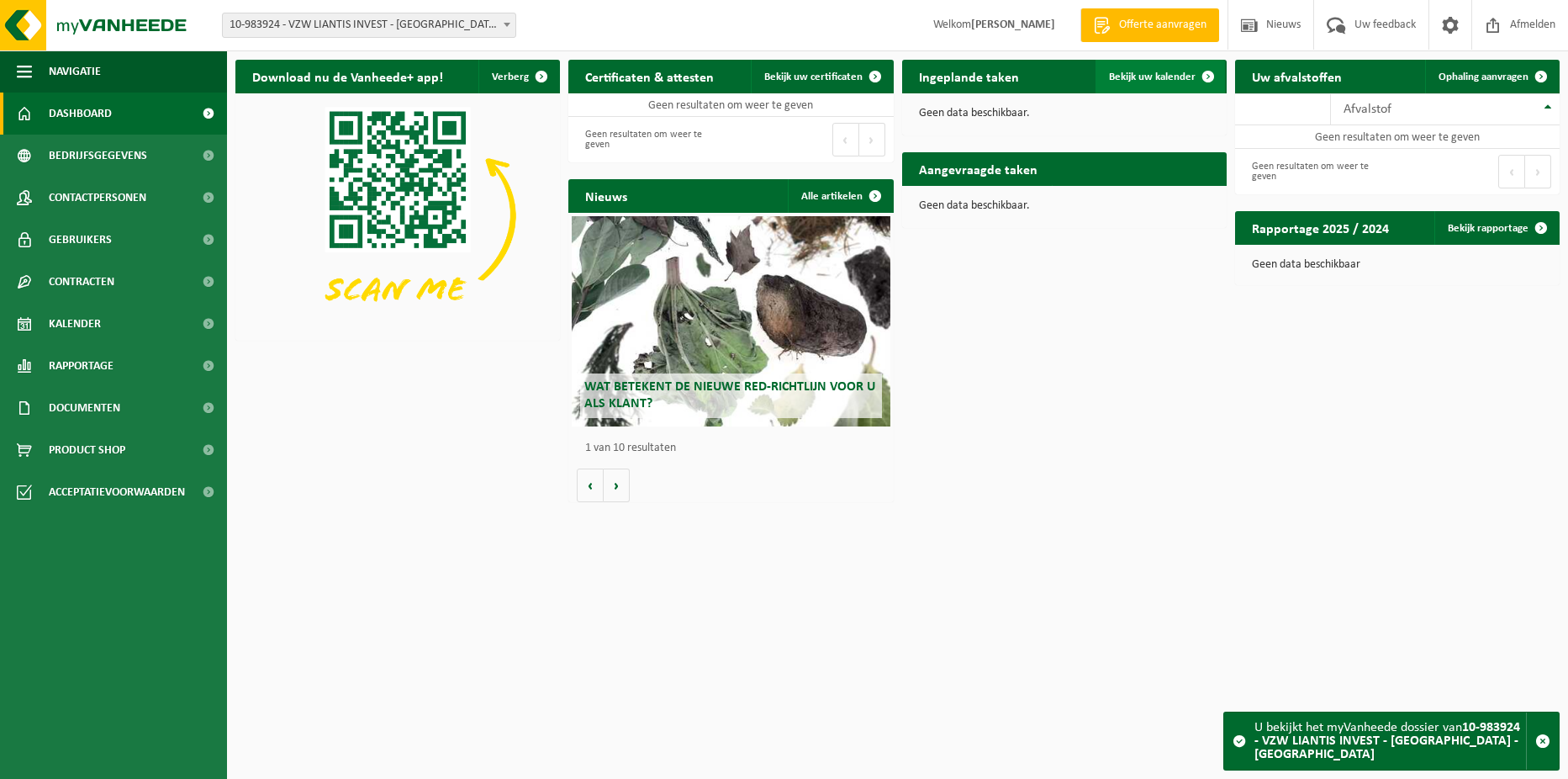
click at [1197, 76] on span at bounding box center [1208, 77] width 34 height 34
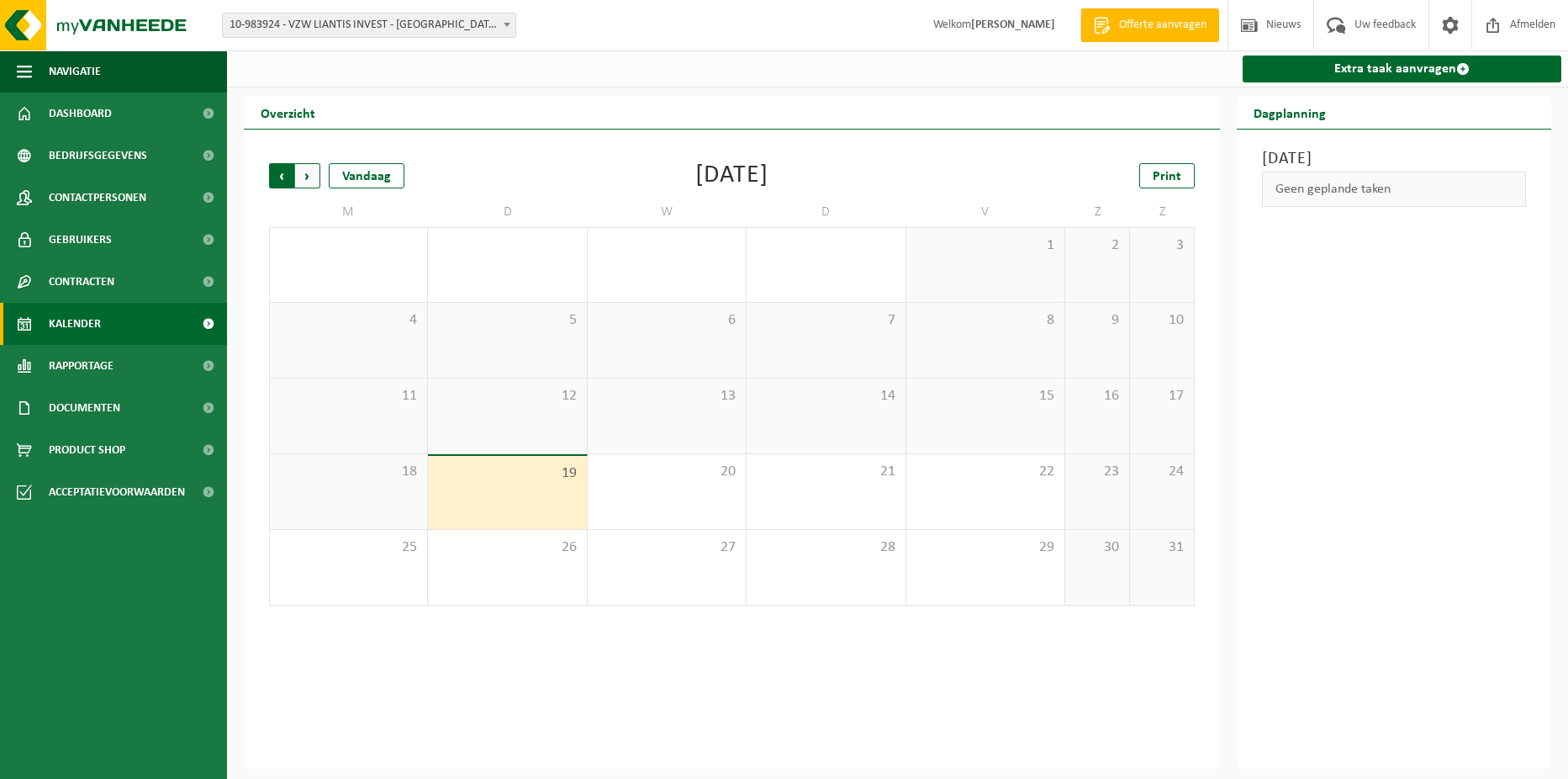
click at [307, 177] on span "Volgende" at bounding box center [308, 176] width 25 height 25
click at [309, 178] on span "Volgende" at bounding box center [308, 176] width 25 height 25
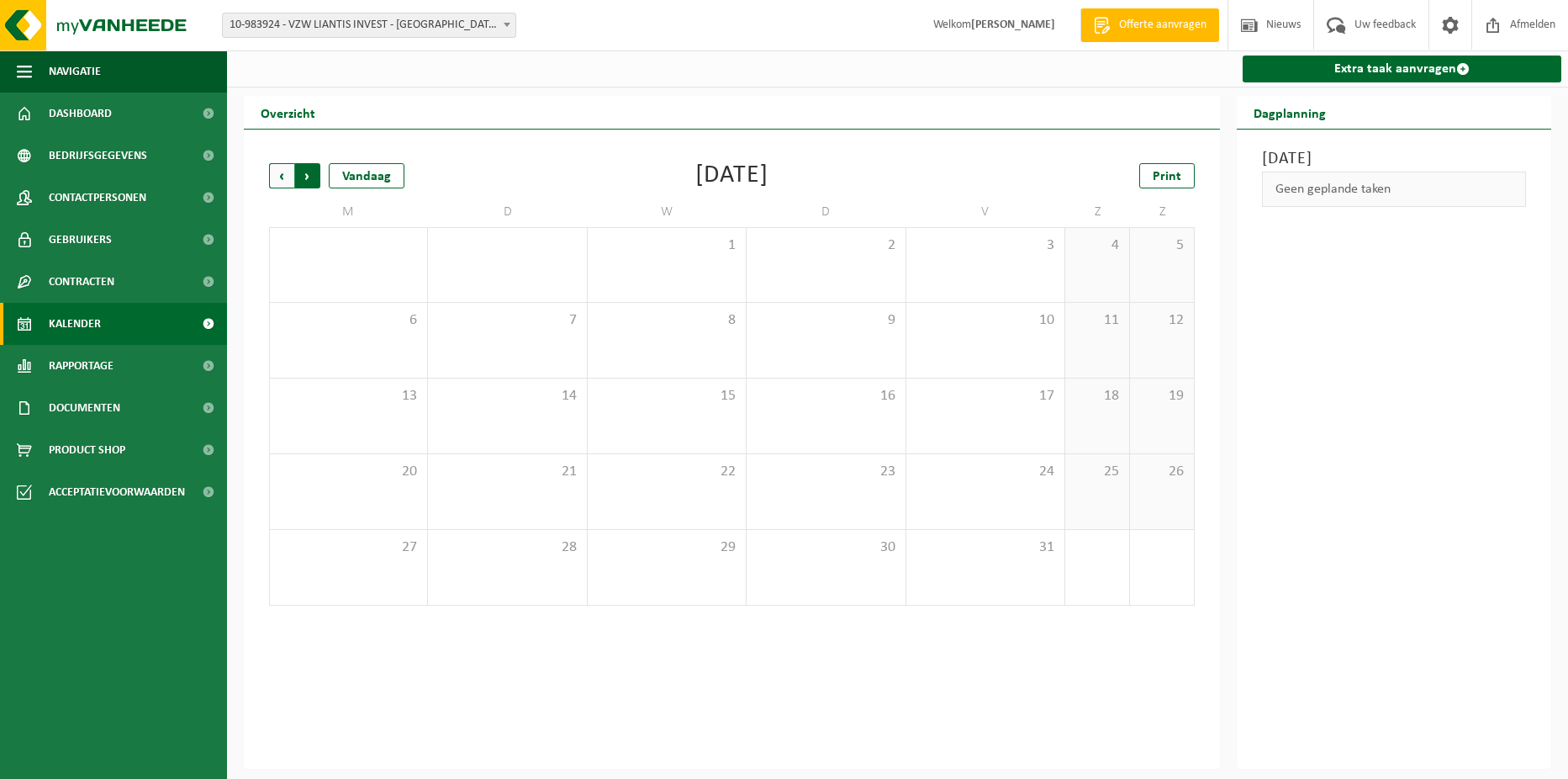
click at [282, 169] on span "Vorige" at bounding box center [282, 176] width 25 height 25
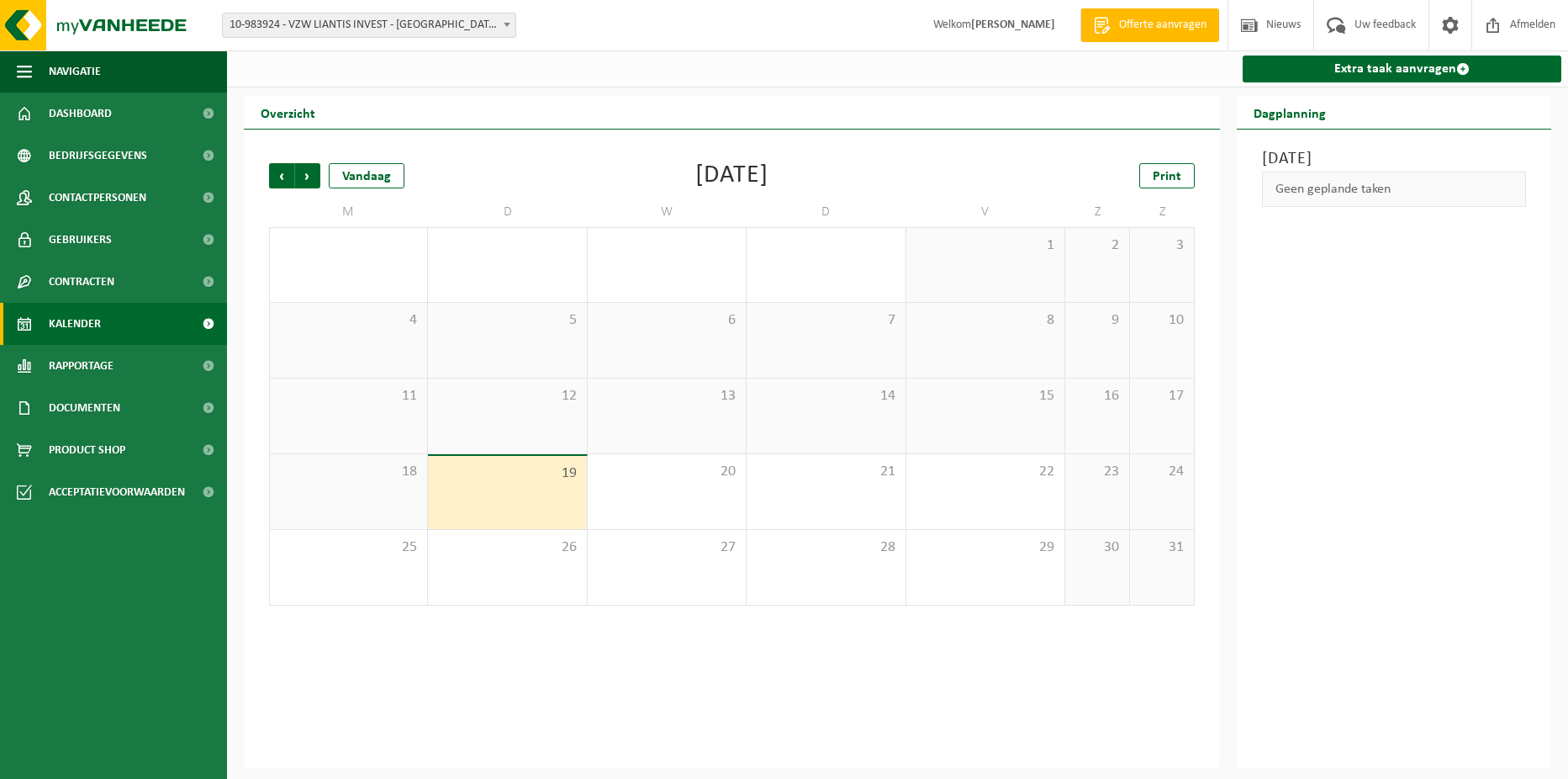
click at [486, 19] on span "10-983924 - VZW LIANTIS INVEST - [GEOGRAPHIC_DATA] - [GEOGRAPHIC_DATA]" at bounding box center [369, 25] width 293 height 24
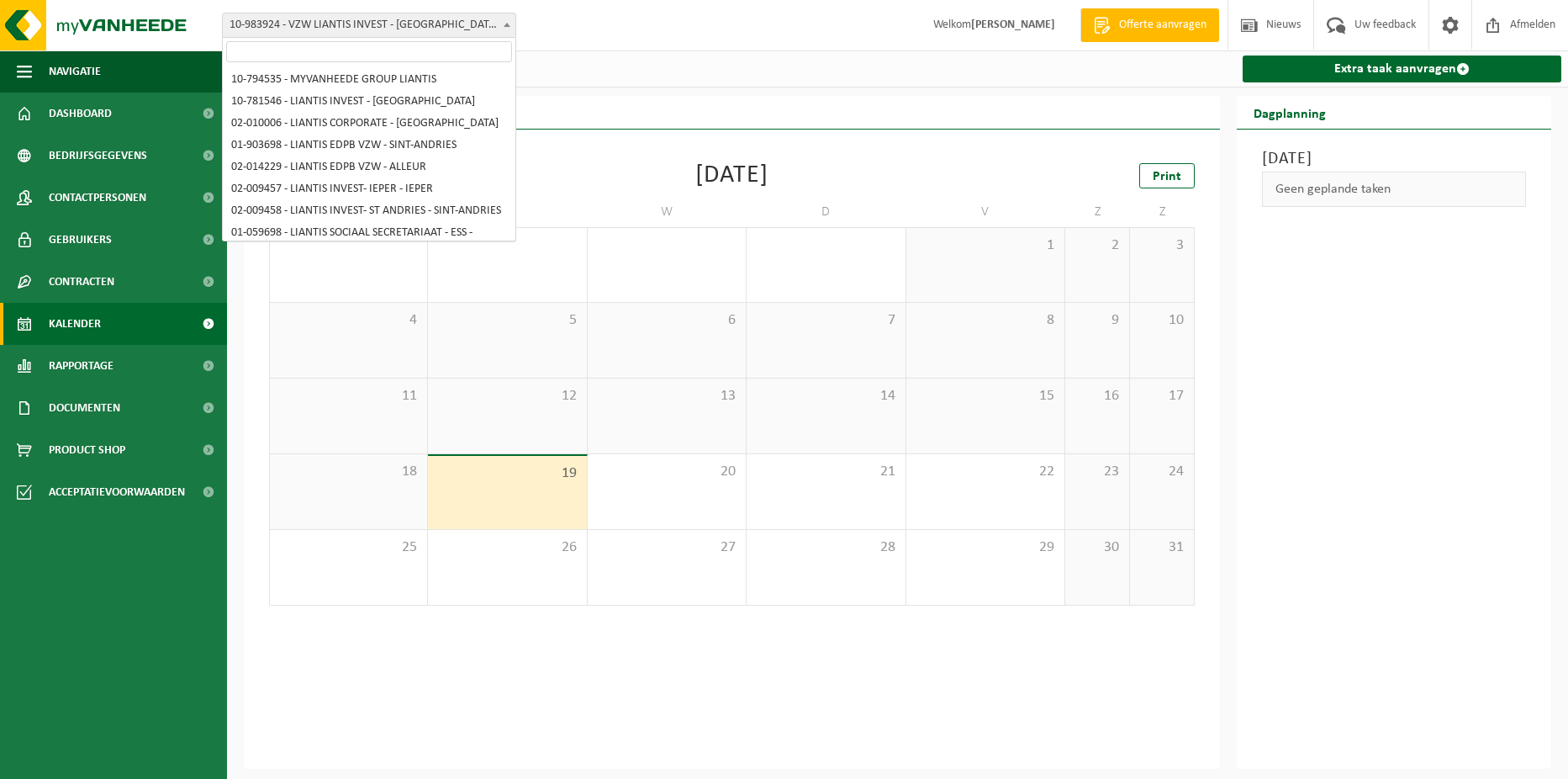
scroll to position [395, 0]
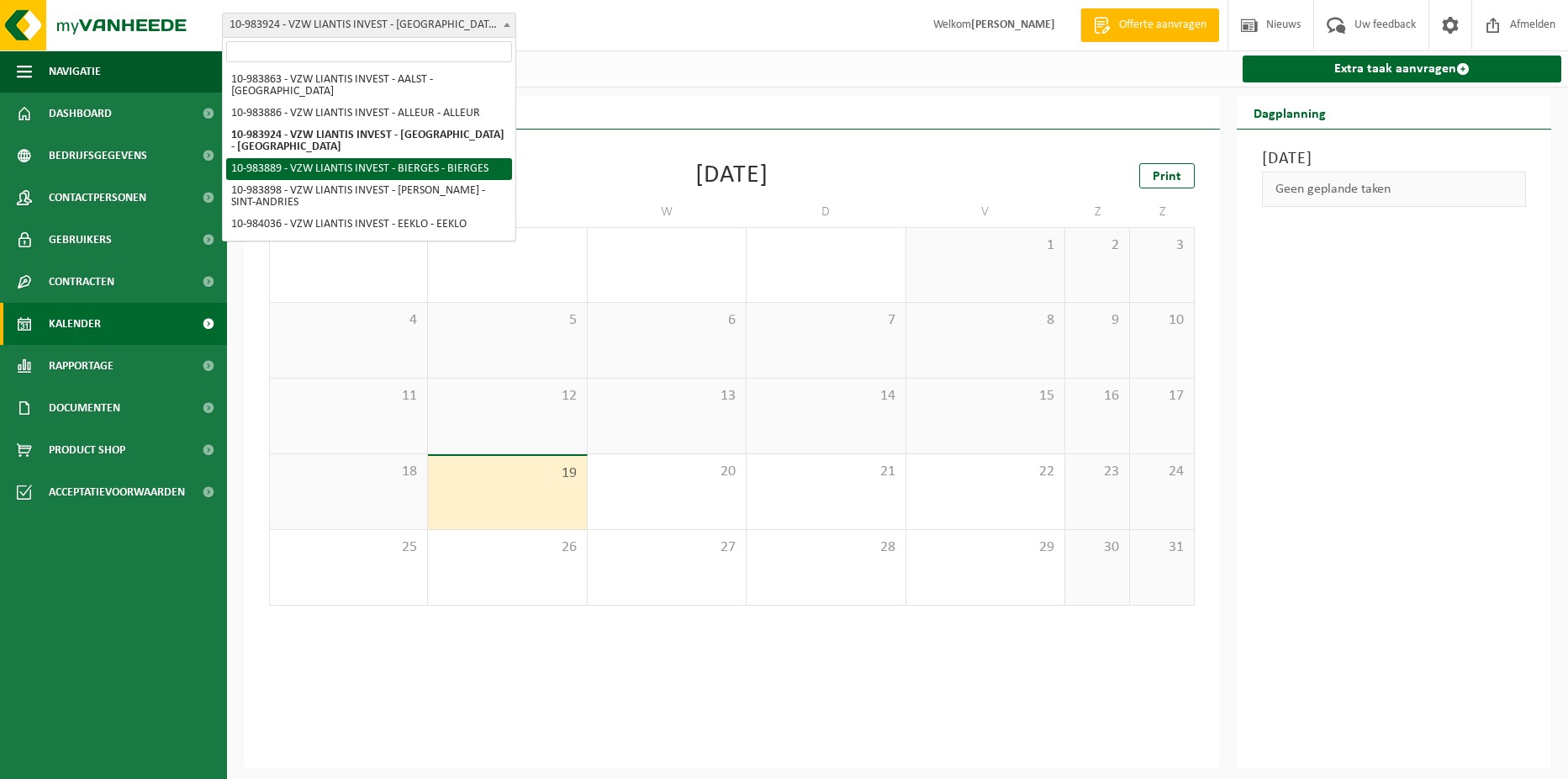
select select "163501"
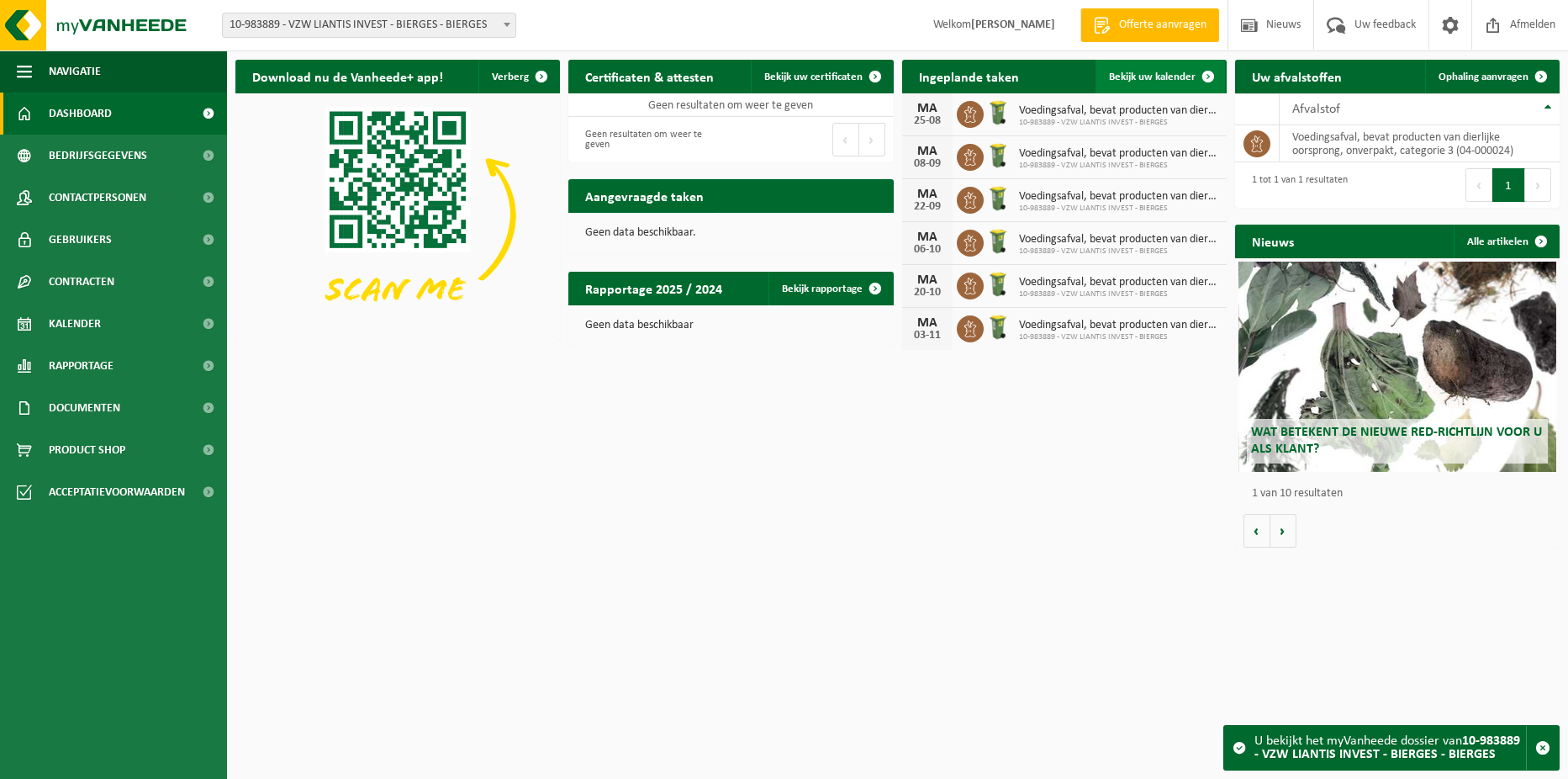
click at [1192, 81] on span at bounding box center [1208, 77] width 34 height 34
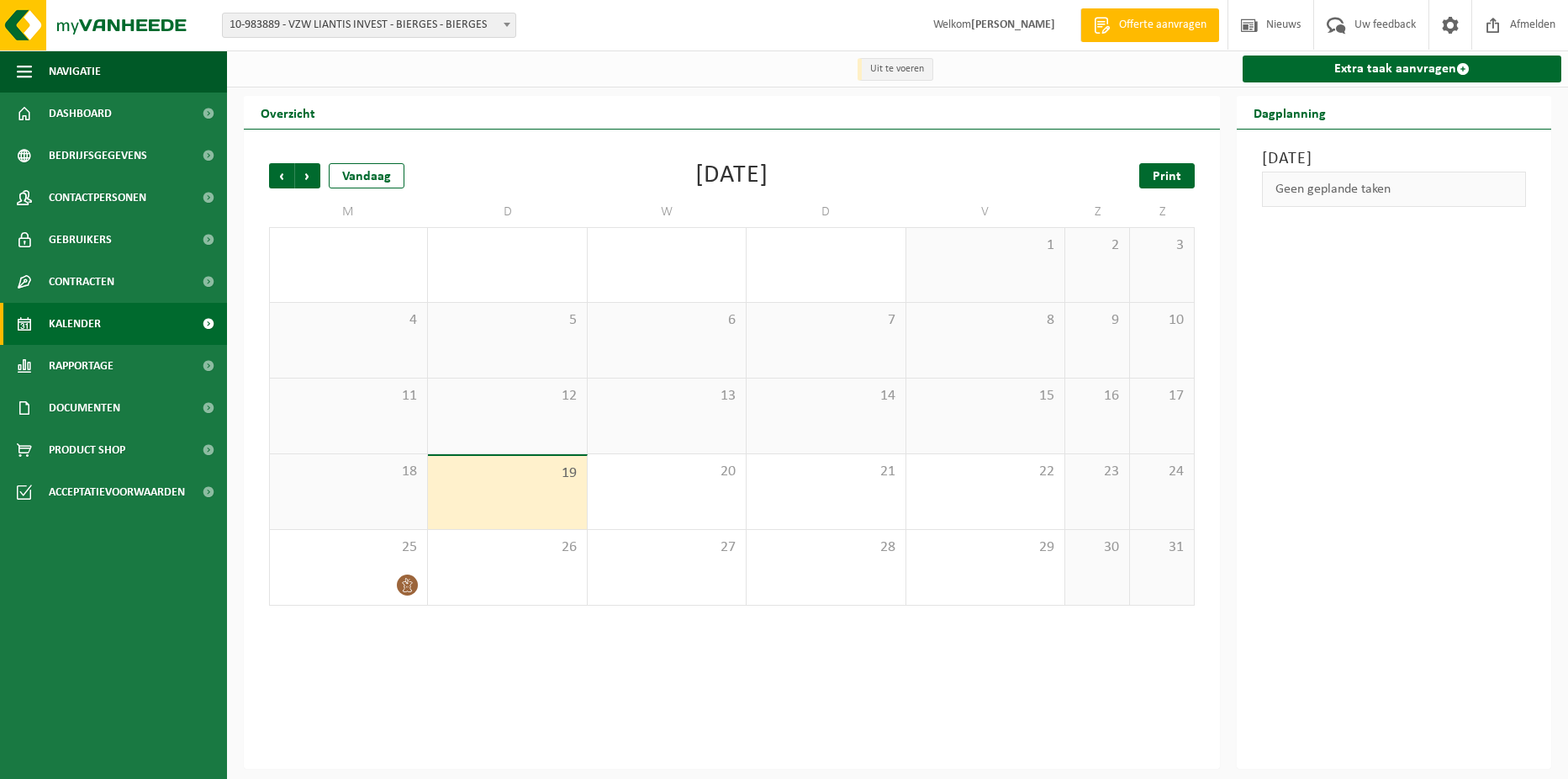
click at [1169, 170] on span "Print" at bounding box center [1167, 177] width 29 height 13
click at [315, 172] on span "Volgende" at bounding box center [308, 176] width 25 height 25
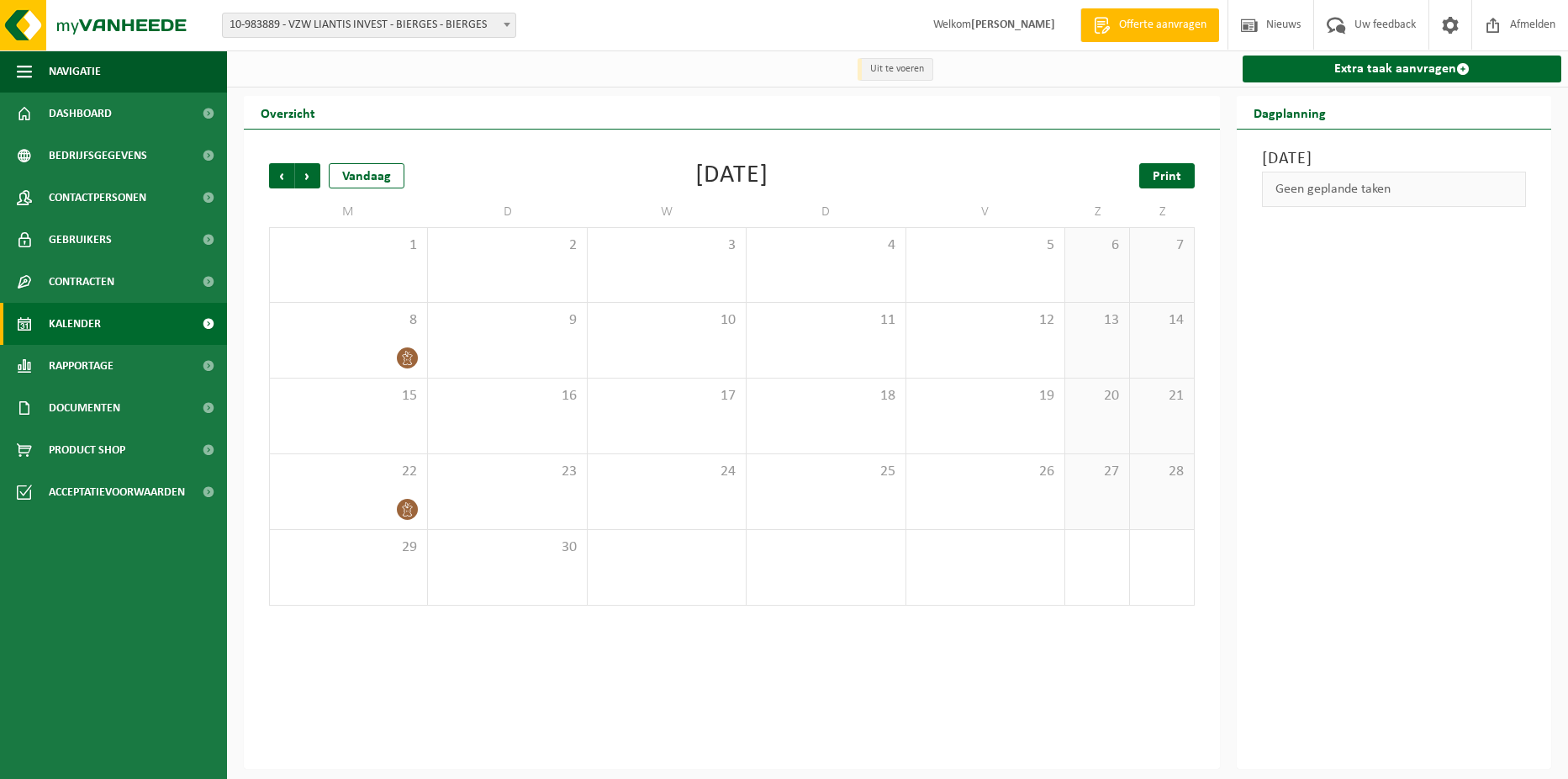
click at [1185, 172] on link "Print" at bounding box center [1167, 176] width 55 height 25
click at [319, 172] on span "Volgende" at bounding box center [308, 176] width 25 height 25
click at [1142, 178] on link "Print" at bounding box center [1167, 176] width 55 height 25
click at [300, 169] on span "Volgende" at bounding box center [308, 176] width 25 height 25
click at [301, 170] on span "Volgende" at bounding box center [308, 176] width 25 height 25
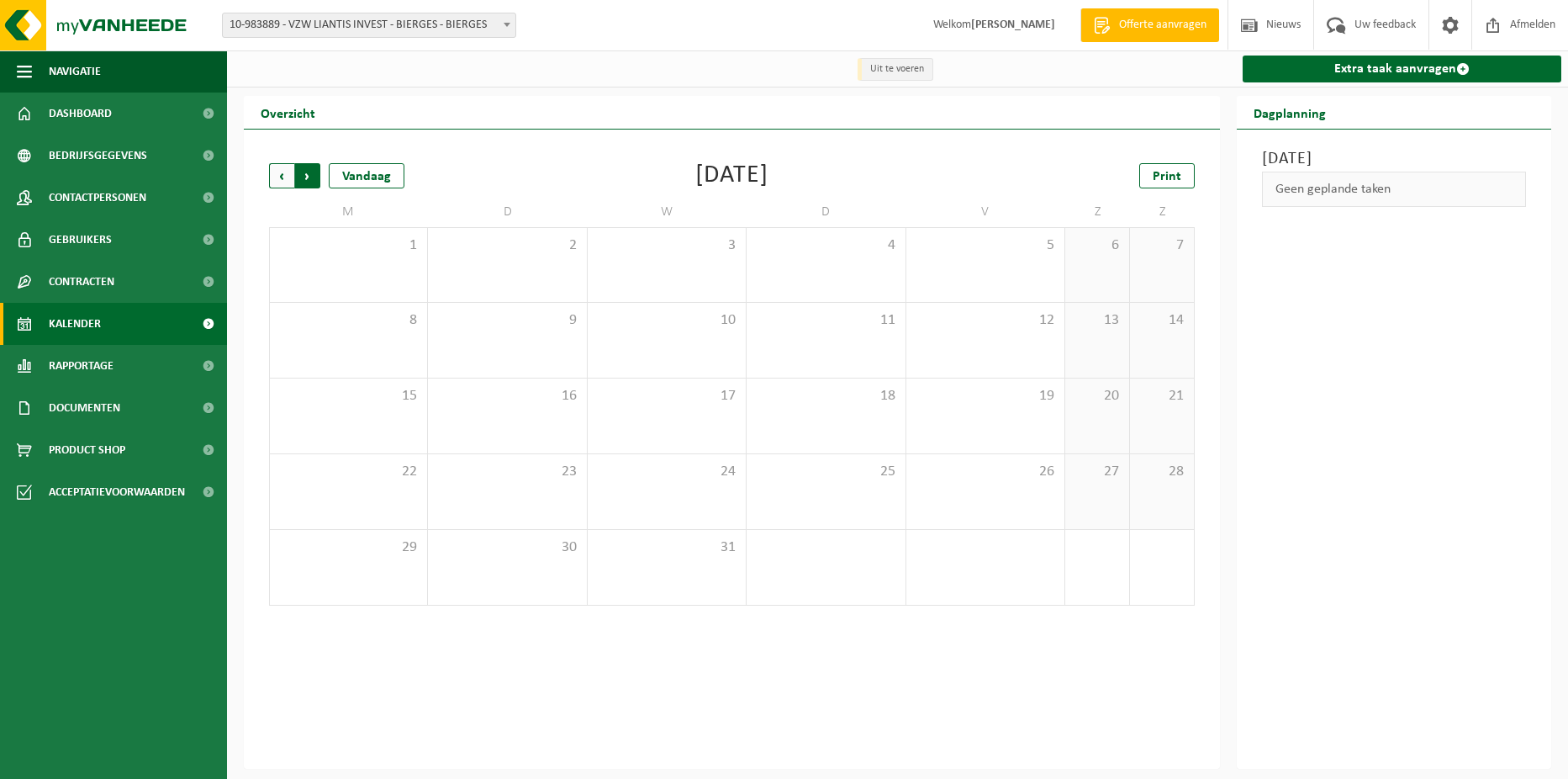
click at [285, 176] on span "Vorige" at bounding box center [282, 176] width 25 height 25
click at [284, 183] on span "Vorige" at bounding box center [282, 176] width 25 height 25
click at [306, 178] on span "Volgende" at bounding box center [308, 176] width 25 height 25
click at [474, 34] on span "10-983889 - VZW LIANTIS INVEST - BIERGES - BIERGES" at bounding box center [369, 25] width 293 height 24
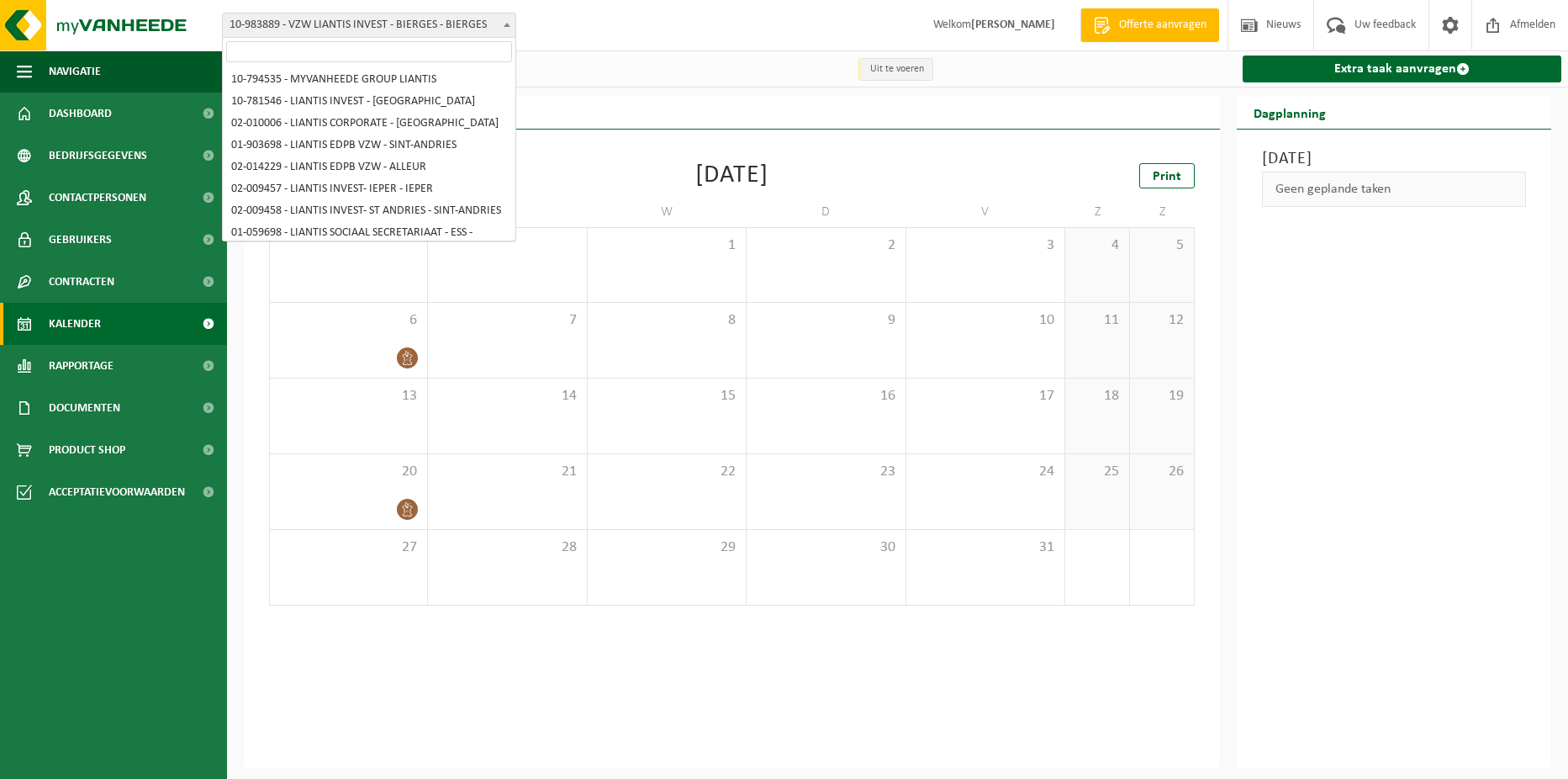
scroll to position [453, 0]
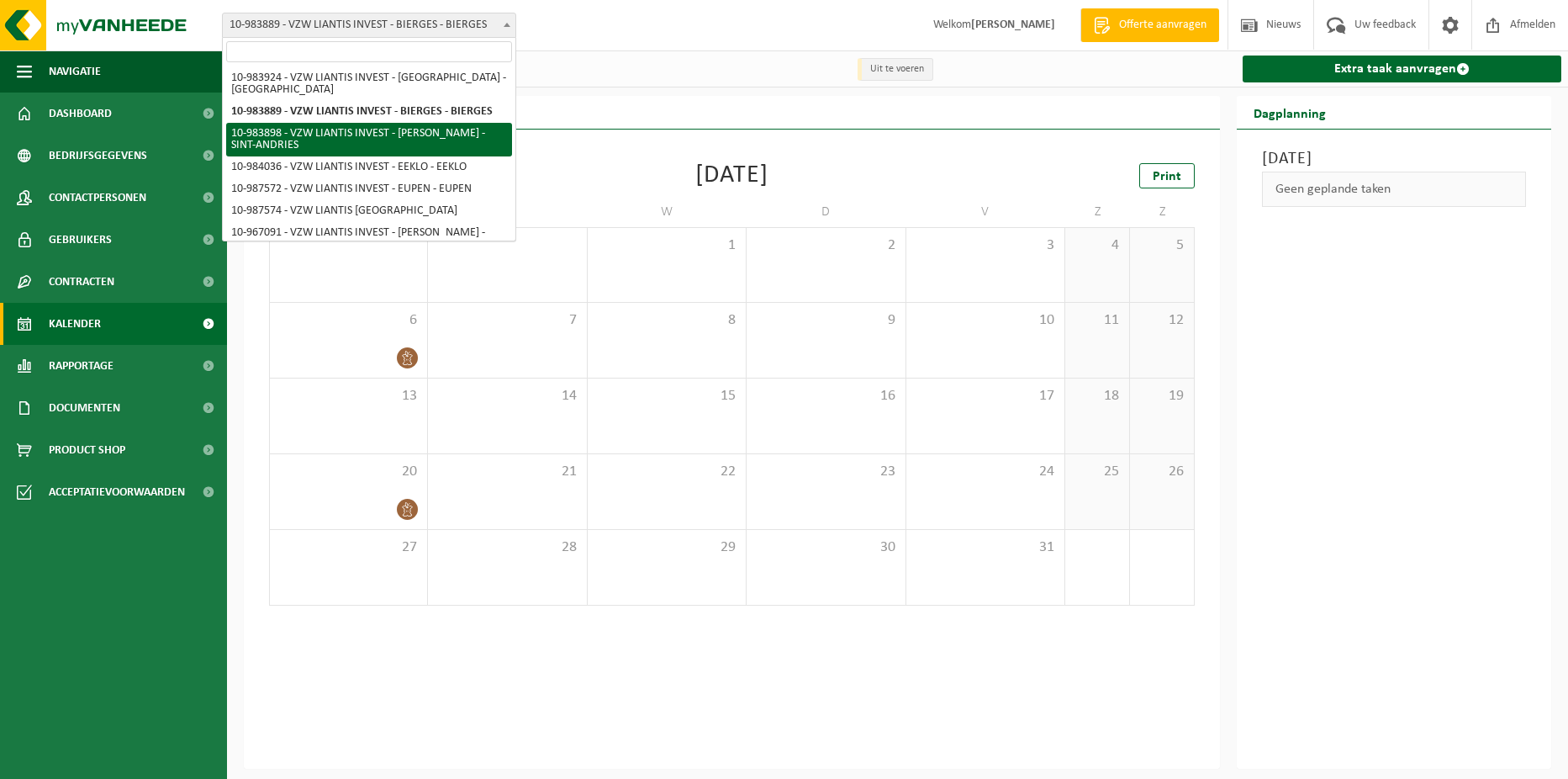
select select "163509"
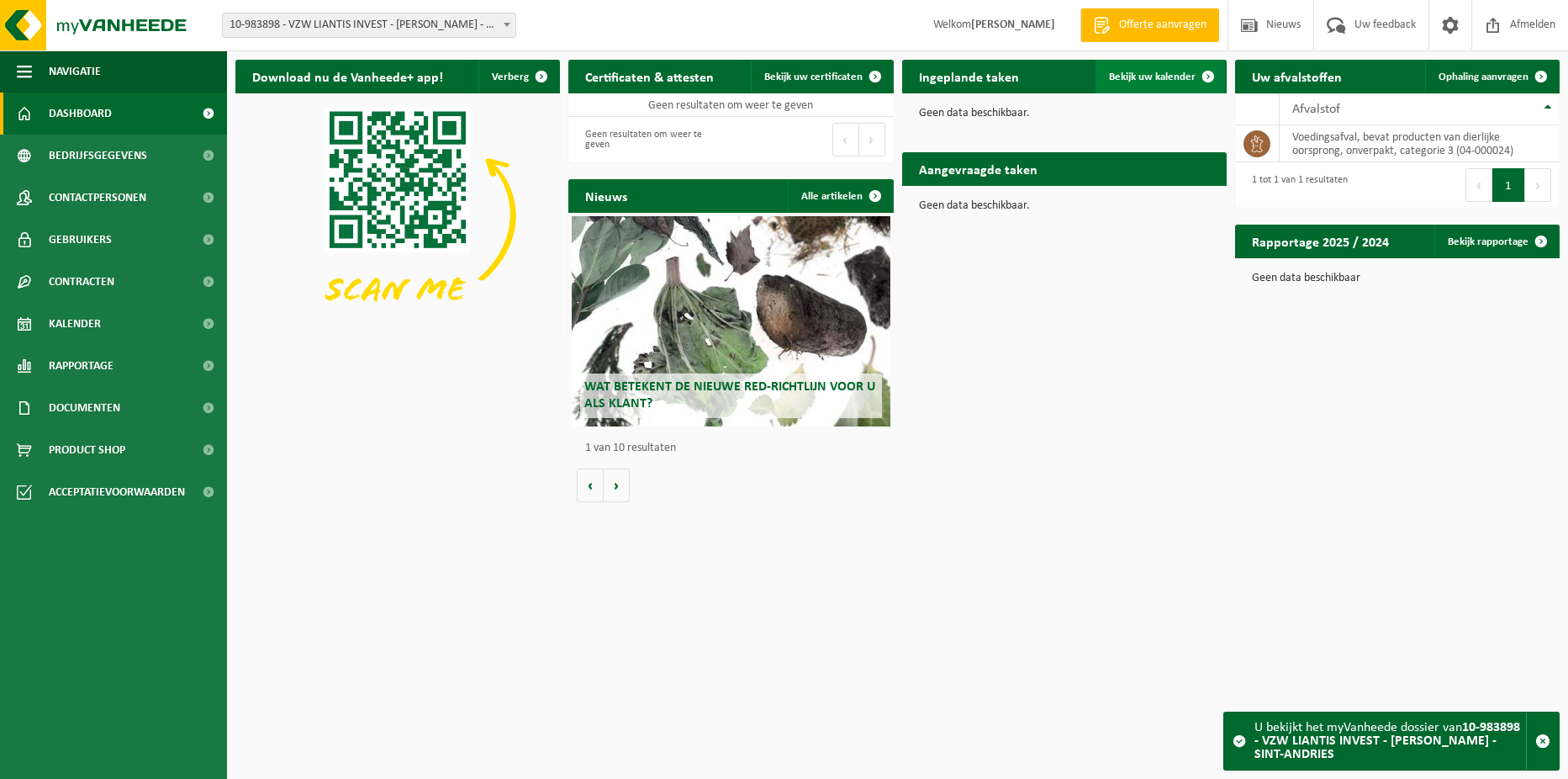
click at [1201, 73] on span at bounding box center [1208, 77] width 34 height 34
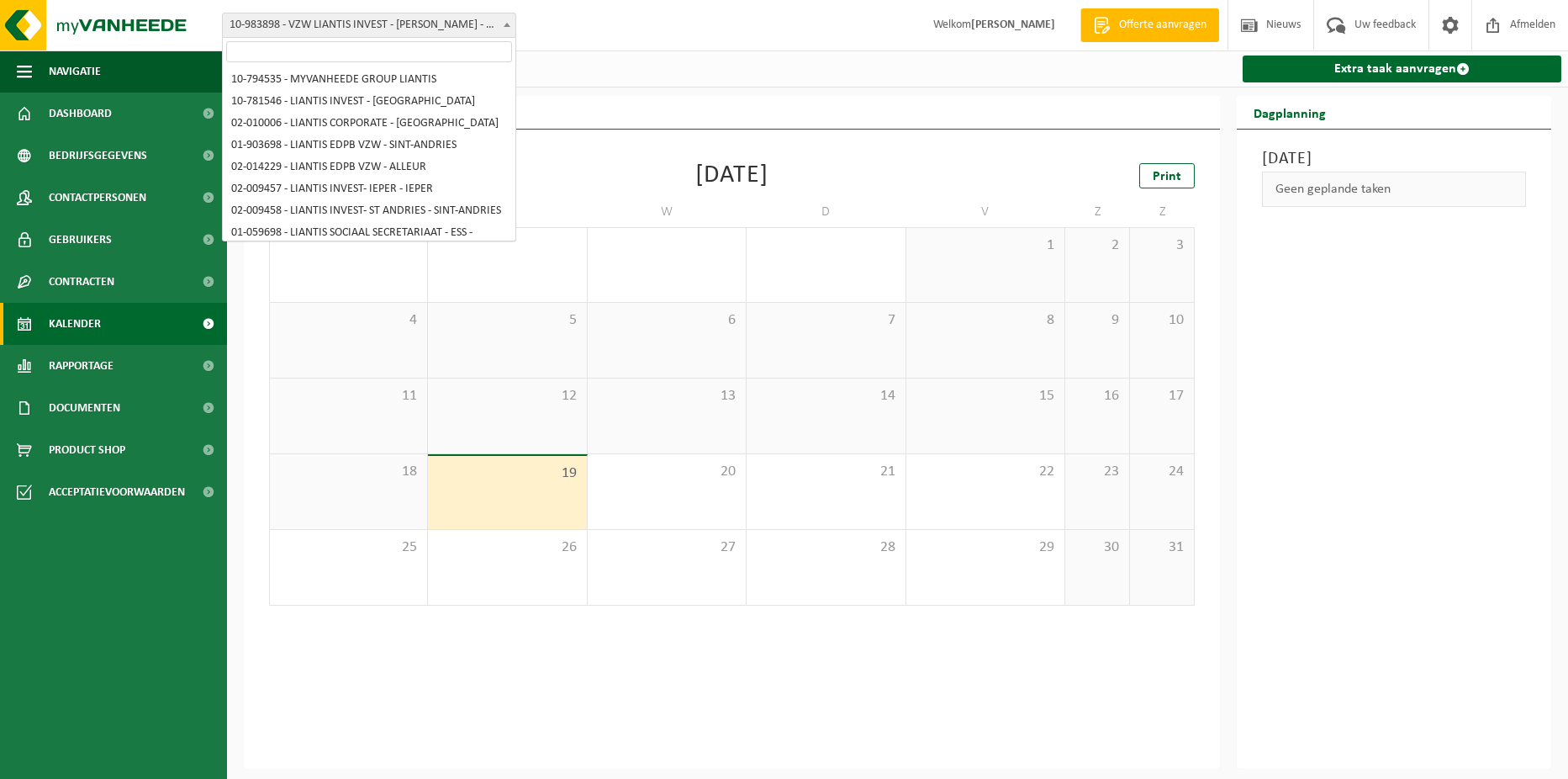
click at [503, 21] on span at bounding box center [507, 24] width 17 height 22
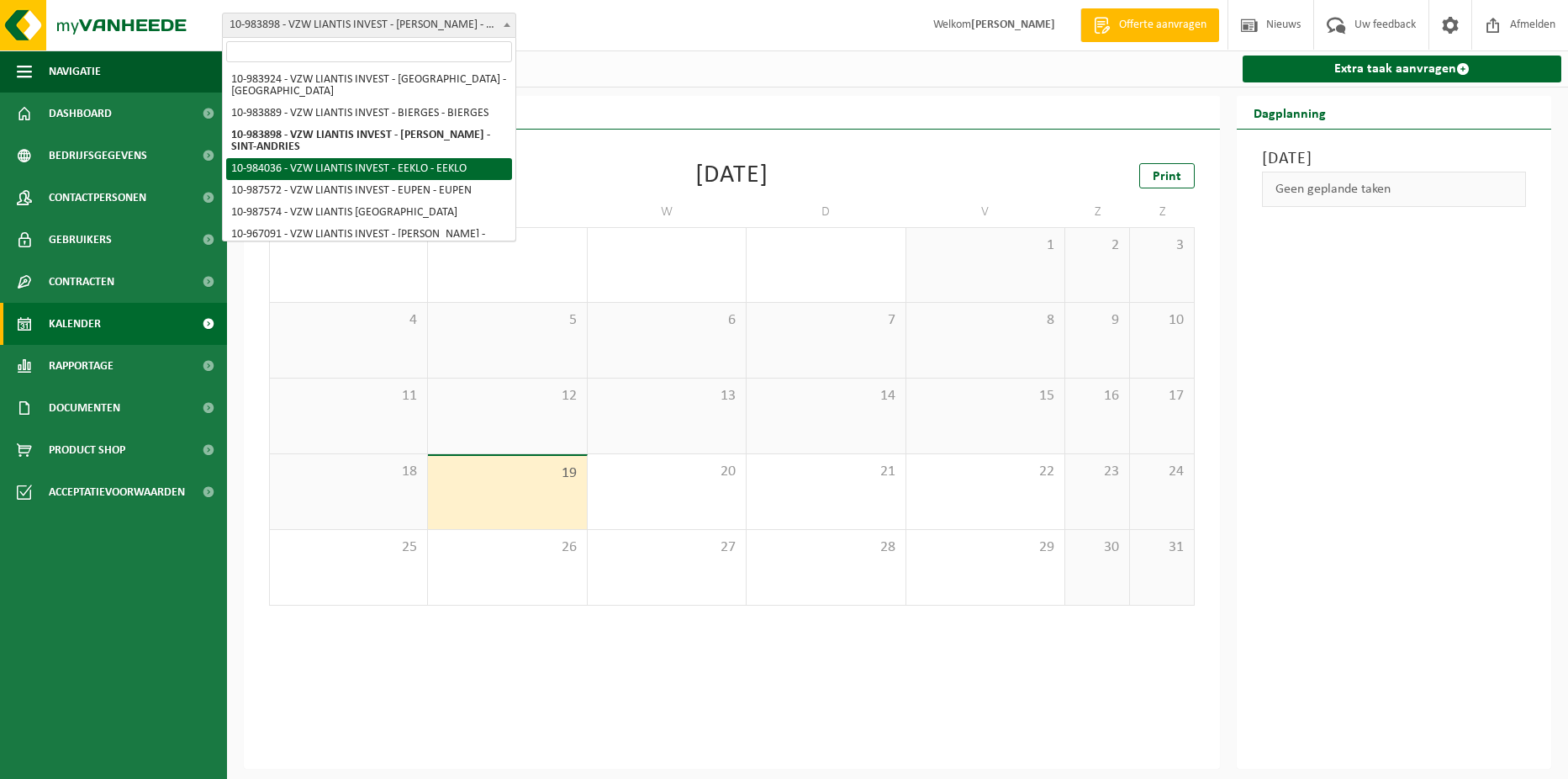
select select "163599"
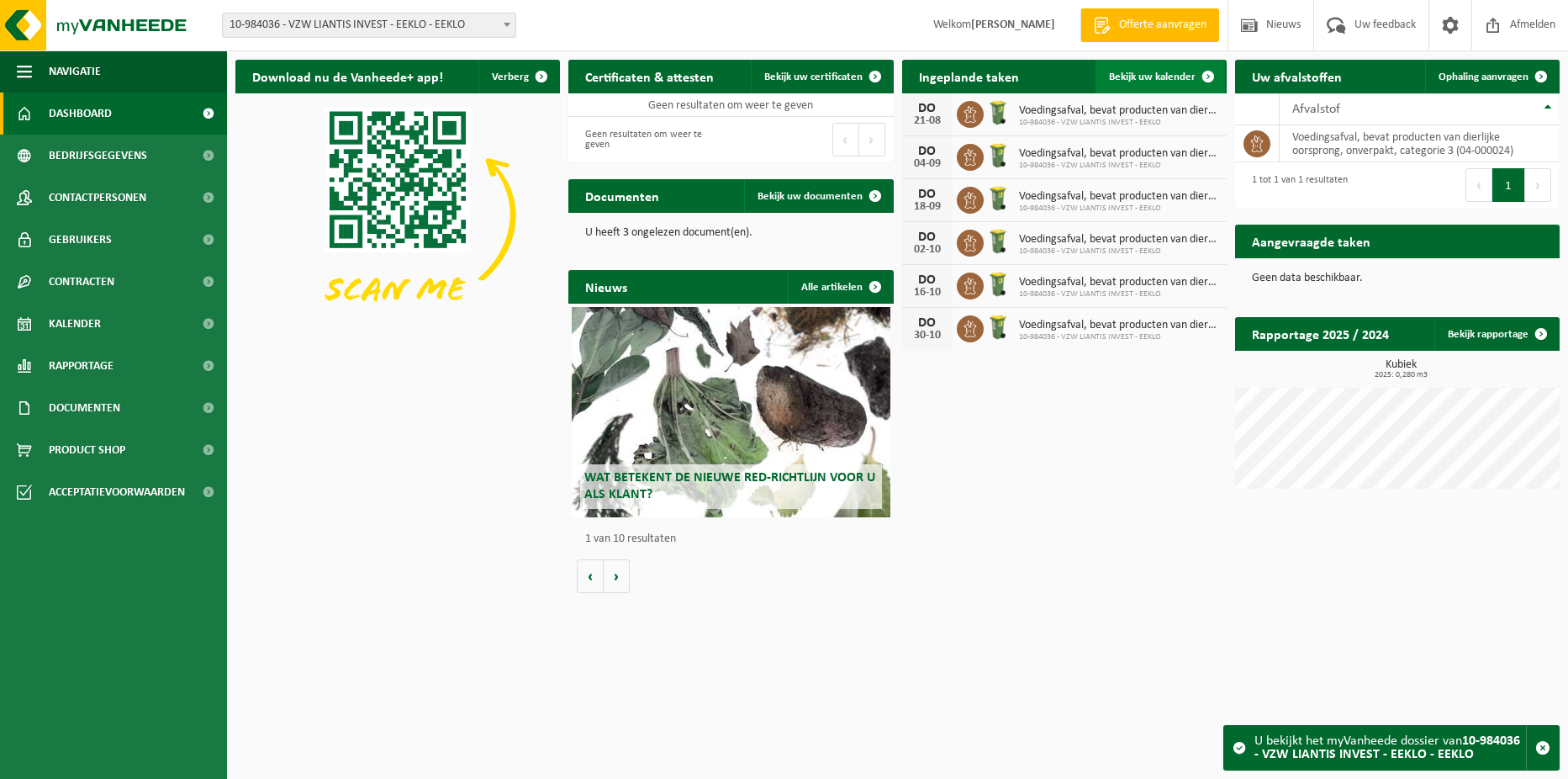
click at [1207, 72] on span at bounding box center [1208, 77] width 34 height 34
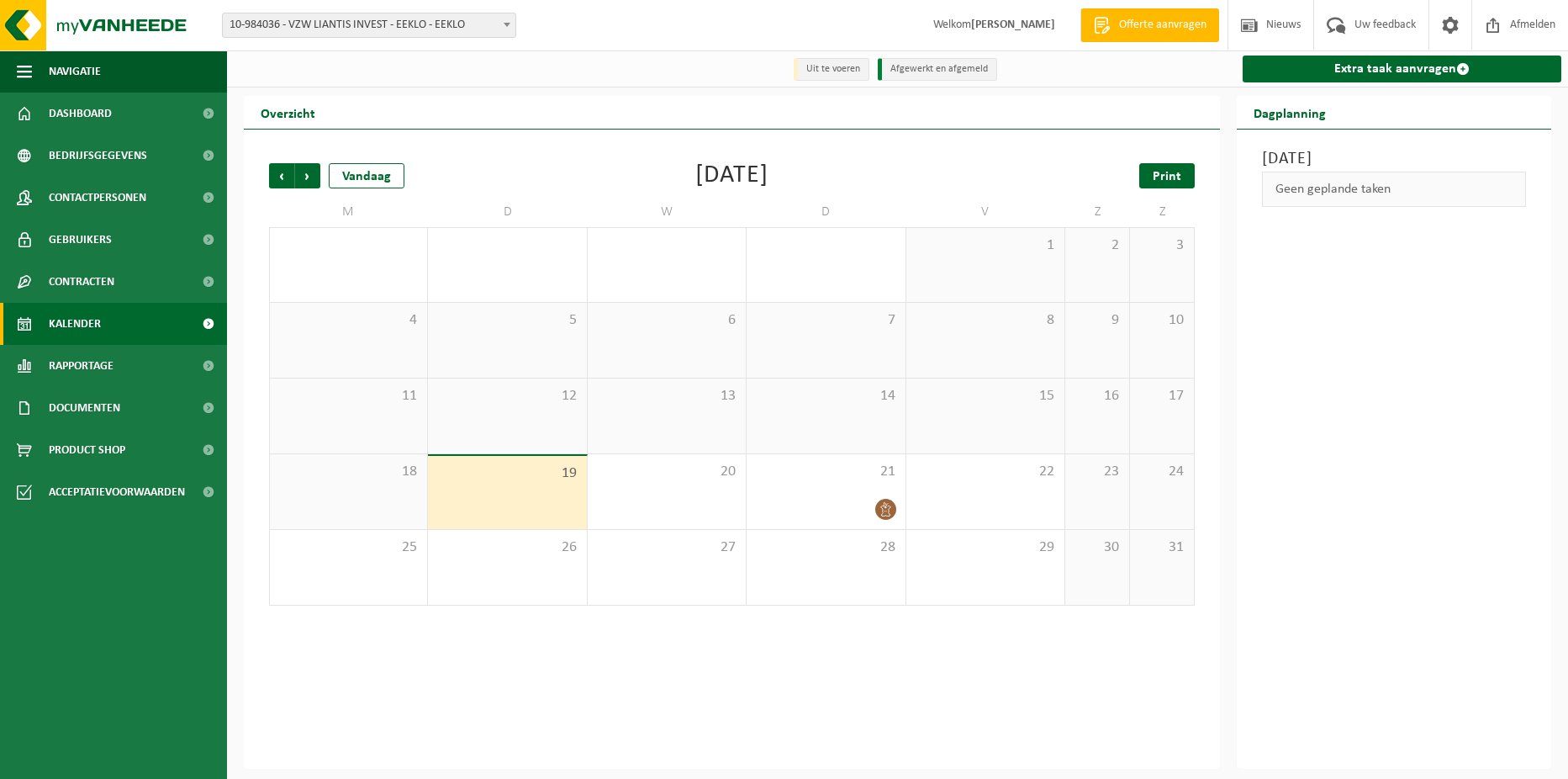
click at [1157, 172] on span "Print" at bounding box center [1167, 177] width 29 height 13
click at [314, 173] on span "Volgende" at bounding box center [308, 176] width 25 height 25
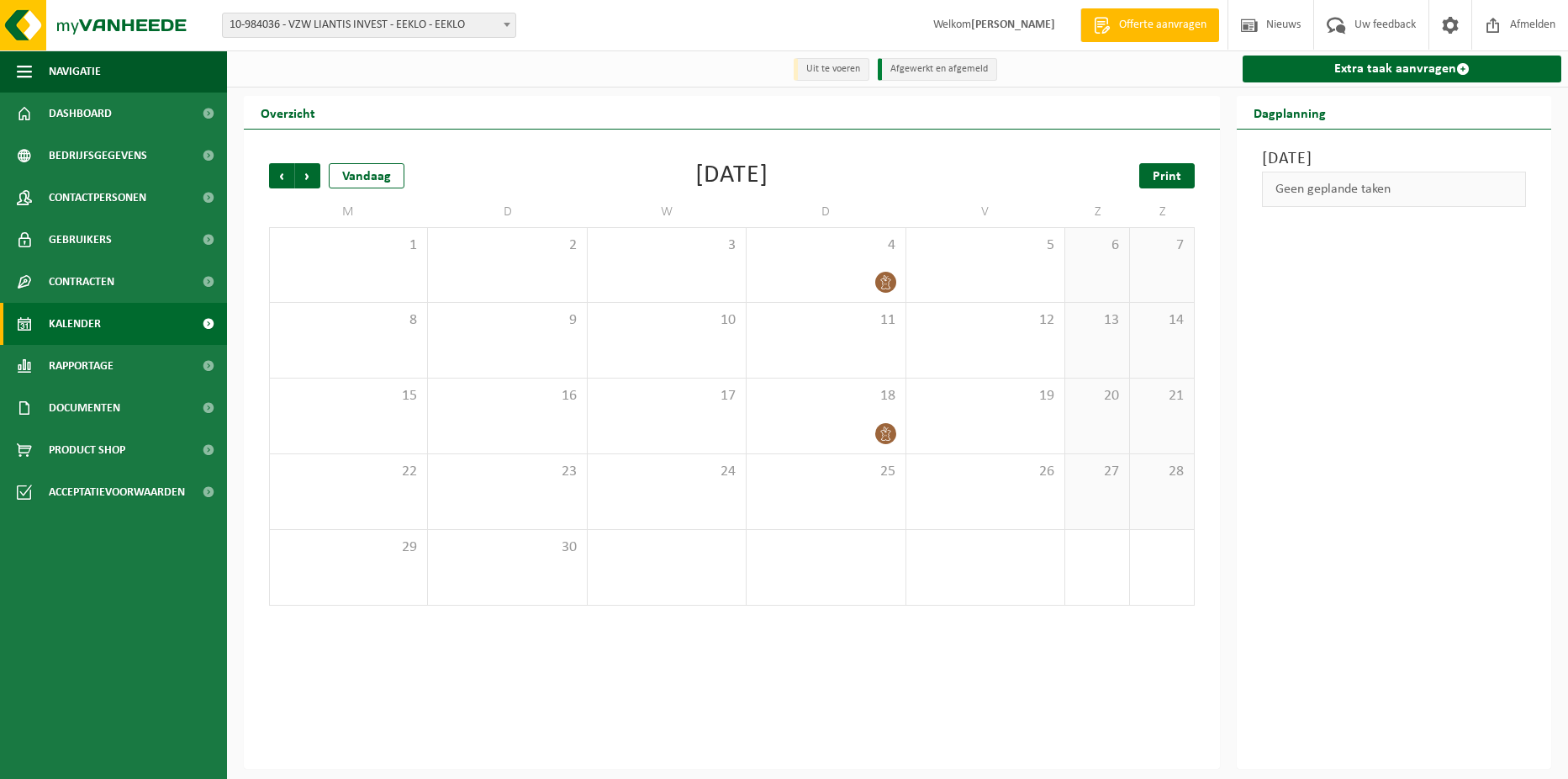
click at [1173, 178] on span "Print" at bounding box center [1167, 177] width 29 height 13
click at [300, 178] on span "Volgende" at bounding box center [308, 176] width 25 height 25
click at [1164, 177] on span "Print" at bounding box center [1167, 177] width 29 height 13
click at [309, 177] on span "Volgende" at bounding box center [308, 176] width 25 height 25
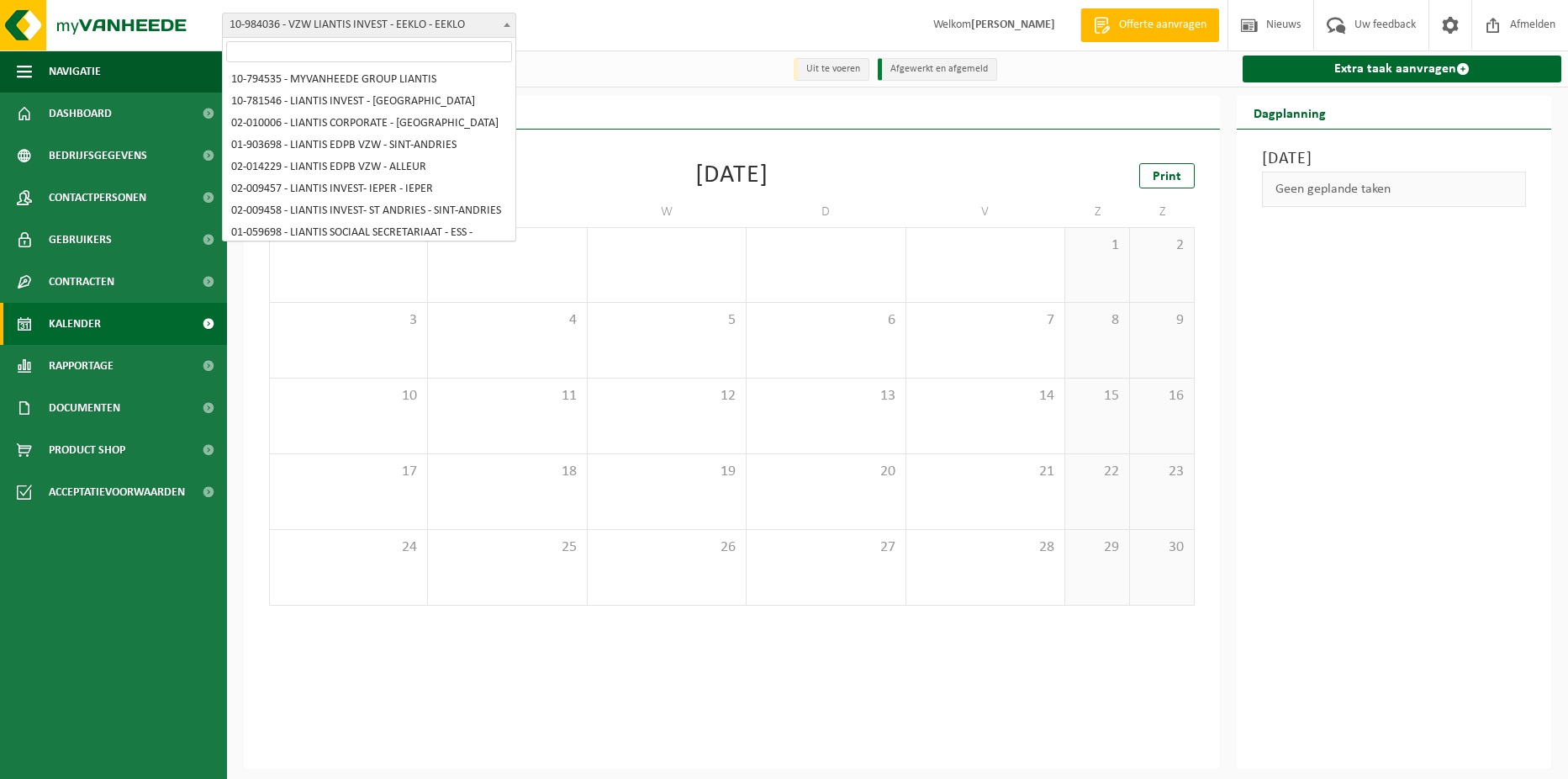
click at [506, 34] on span at bounding box center [507, 24] width 17 height 22
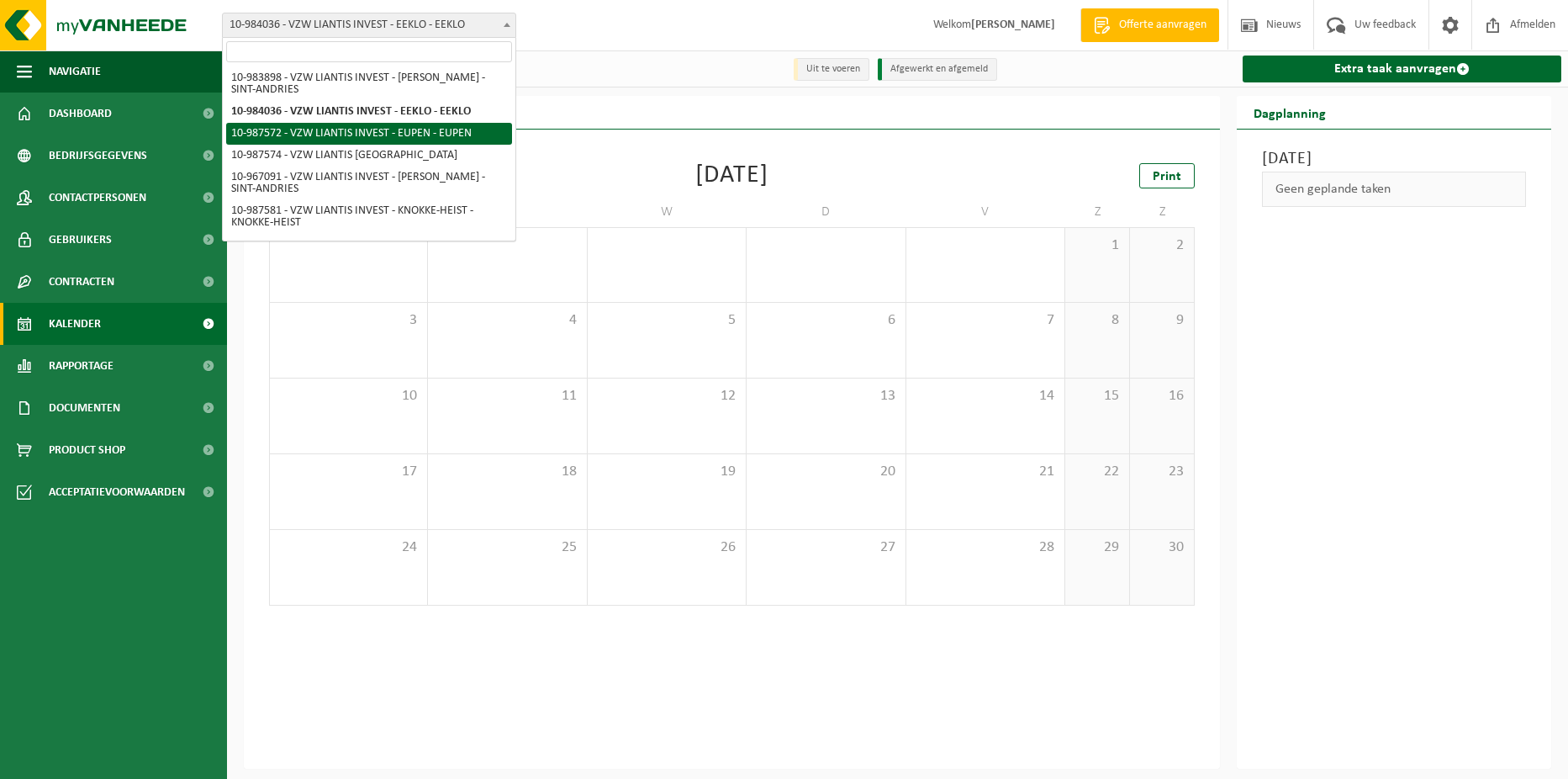
select select "167241"
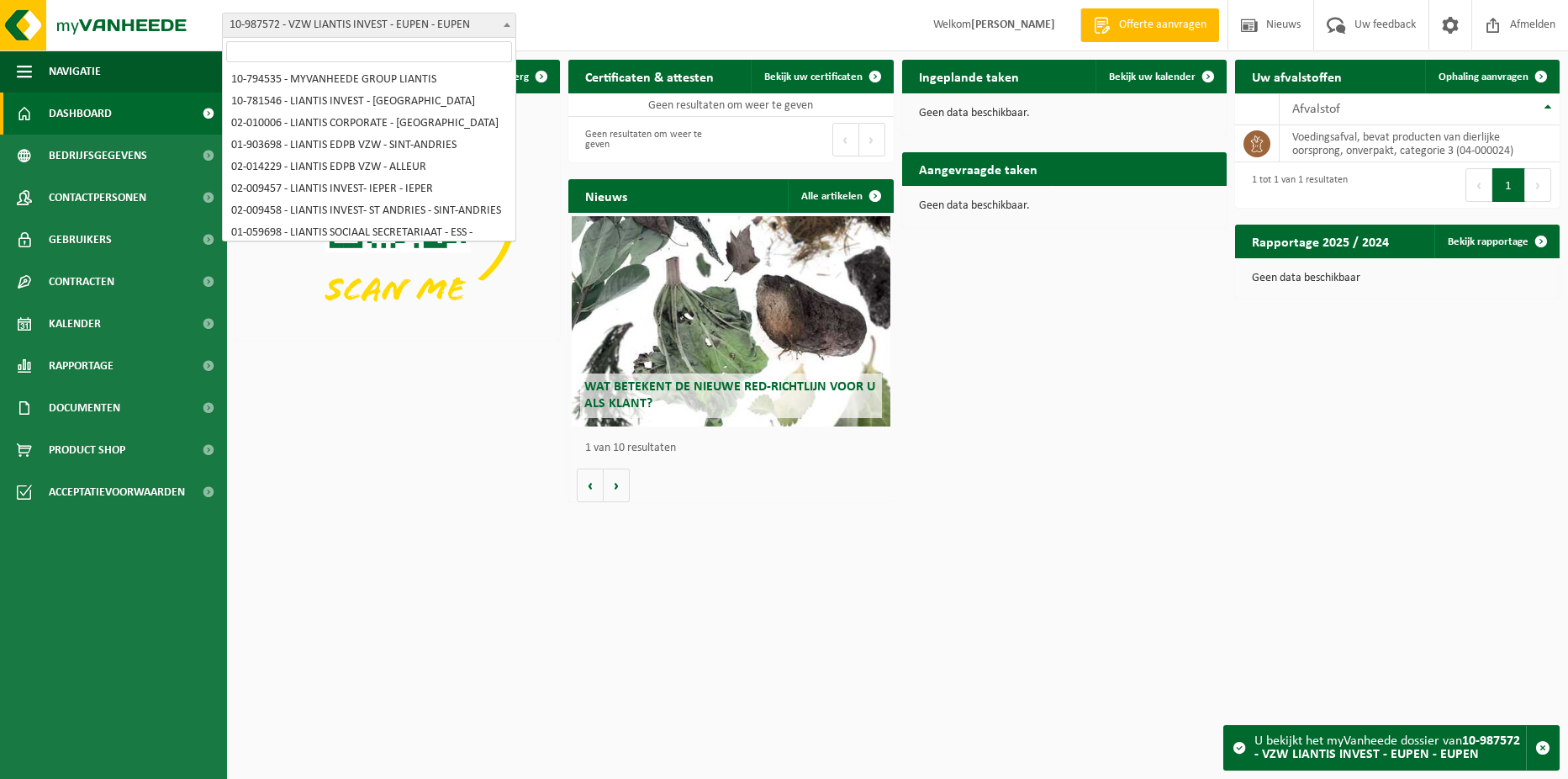
click at [513, 26] on span at bounding box center [507, 24] width 17 height 22
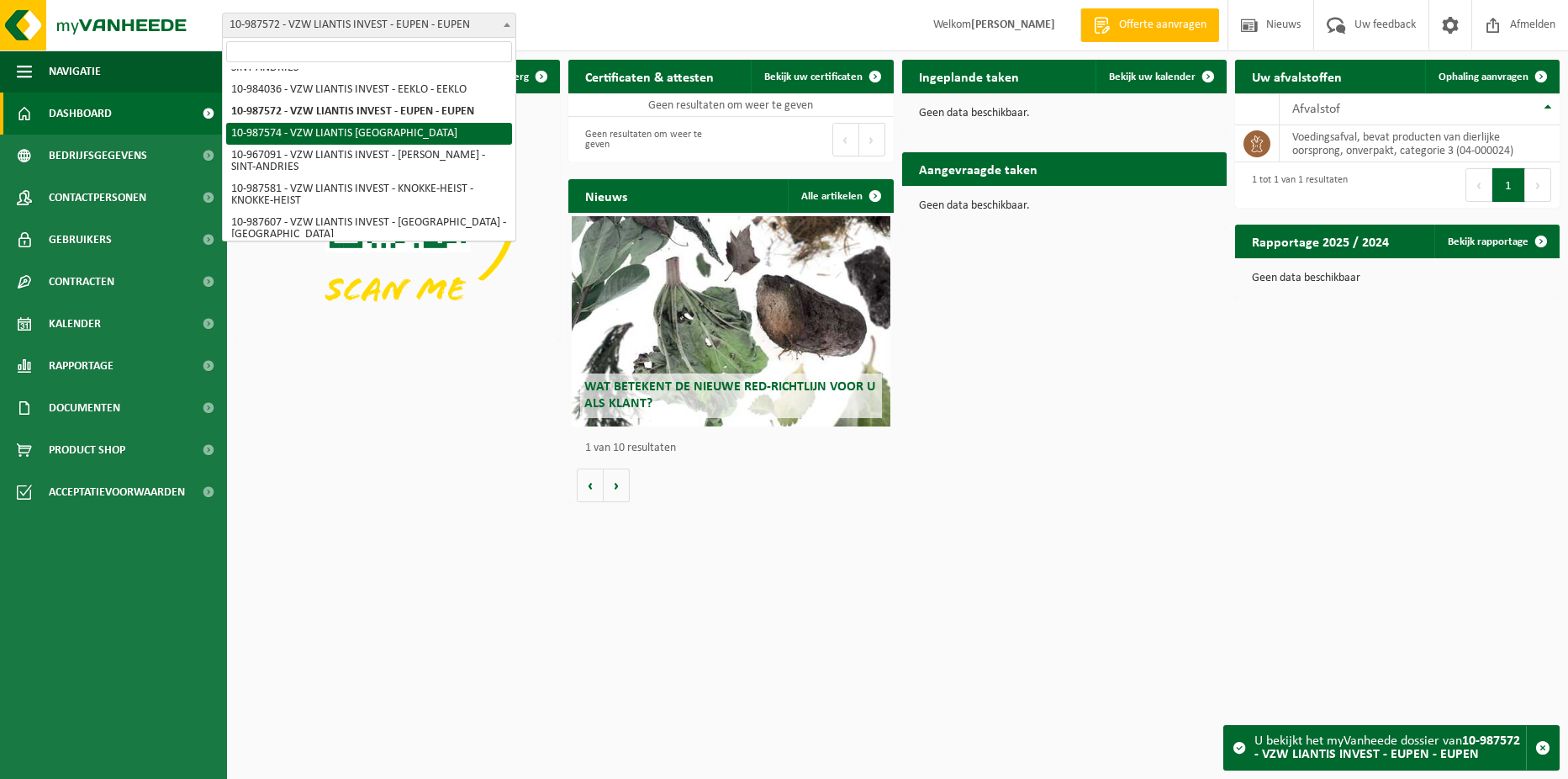
select select "167242"
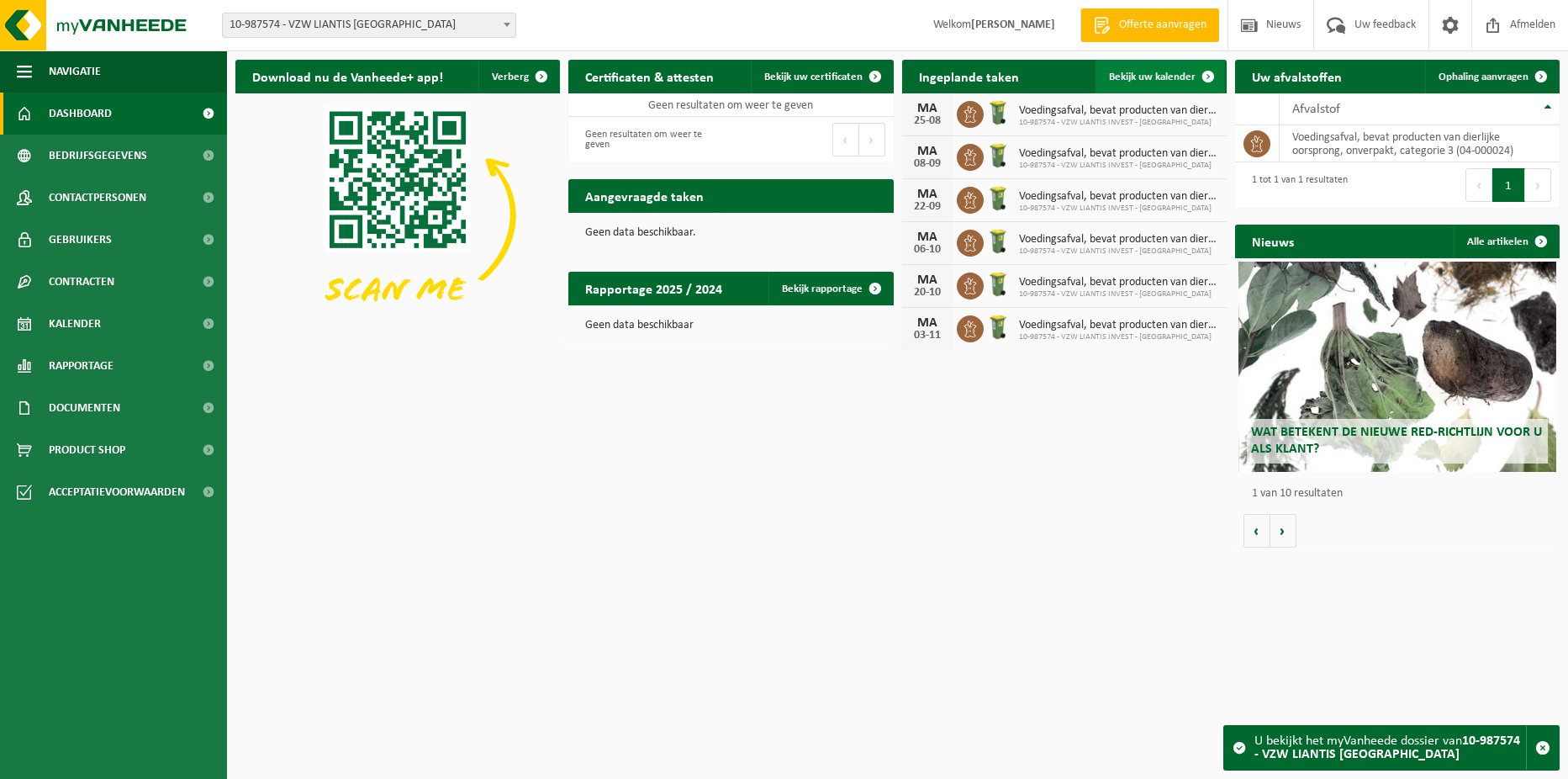
click at [1175, 75] on span "Bekijk uw kalender" at bounding box center [1152, 77] width 87 height 11
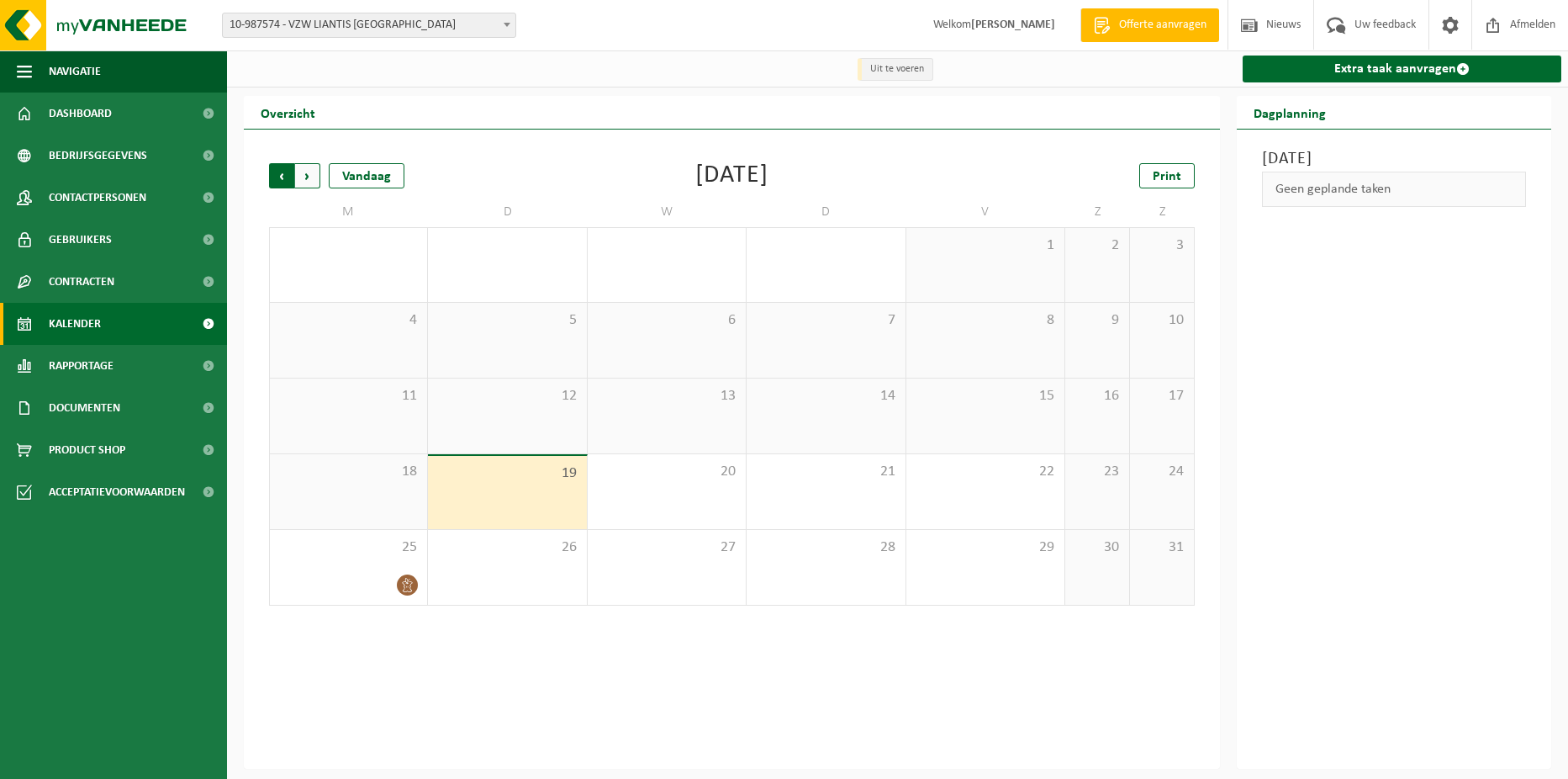
click at [307, 178] on span "Volgende" at bounding box center [308, 176] width 25 height 25
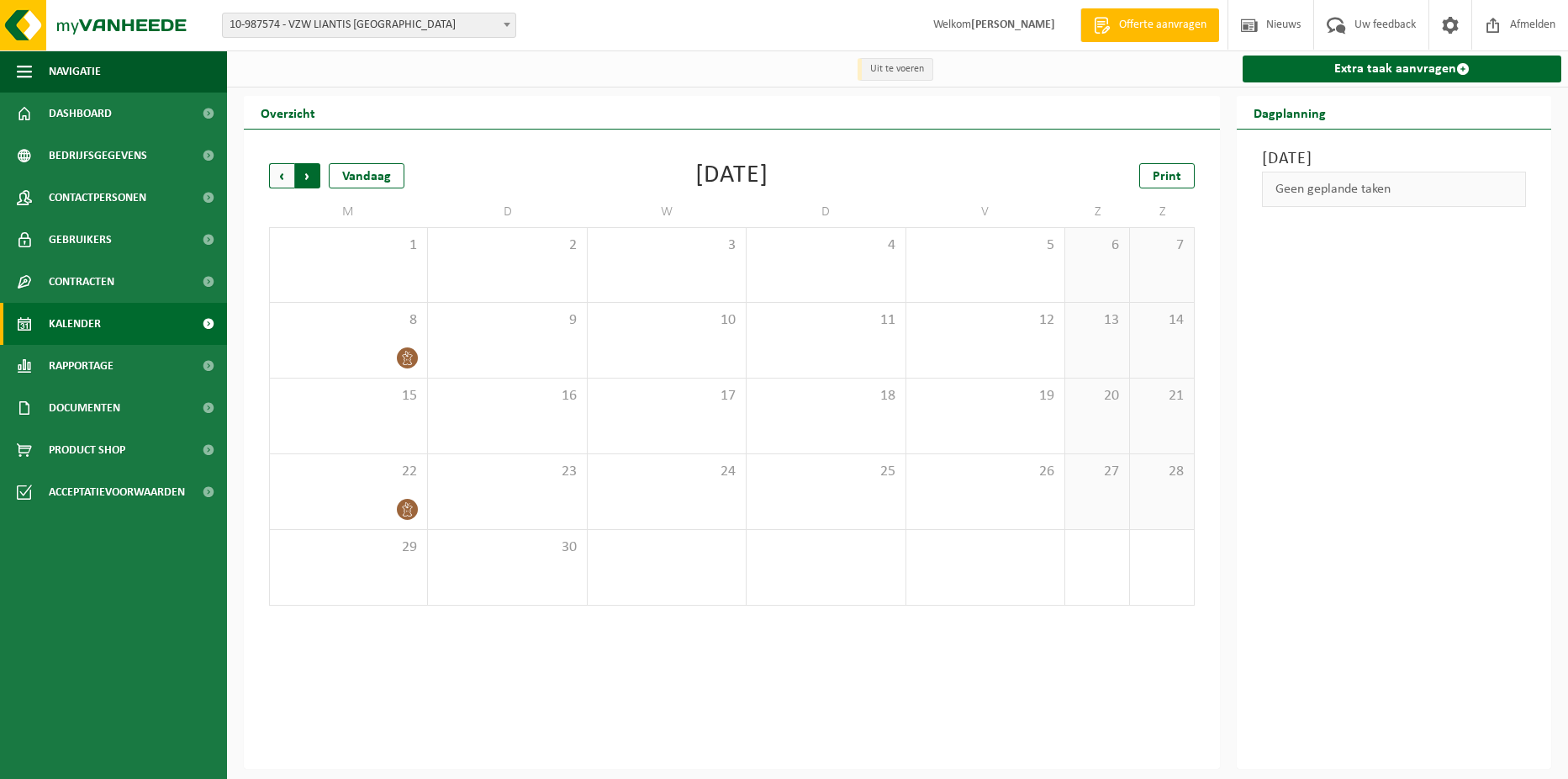
click at [275, 185] on span "Vorige" at bounding box center [282, 176] width 25 height 25
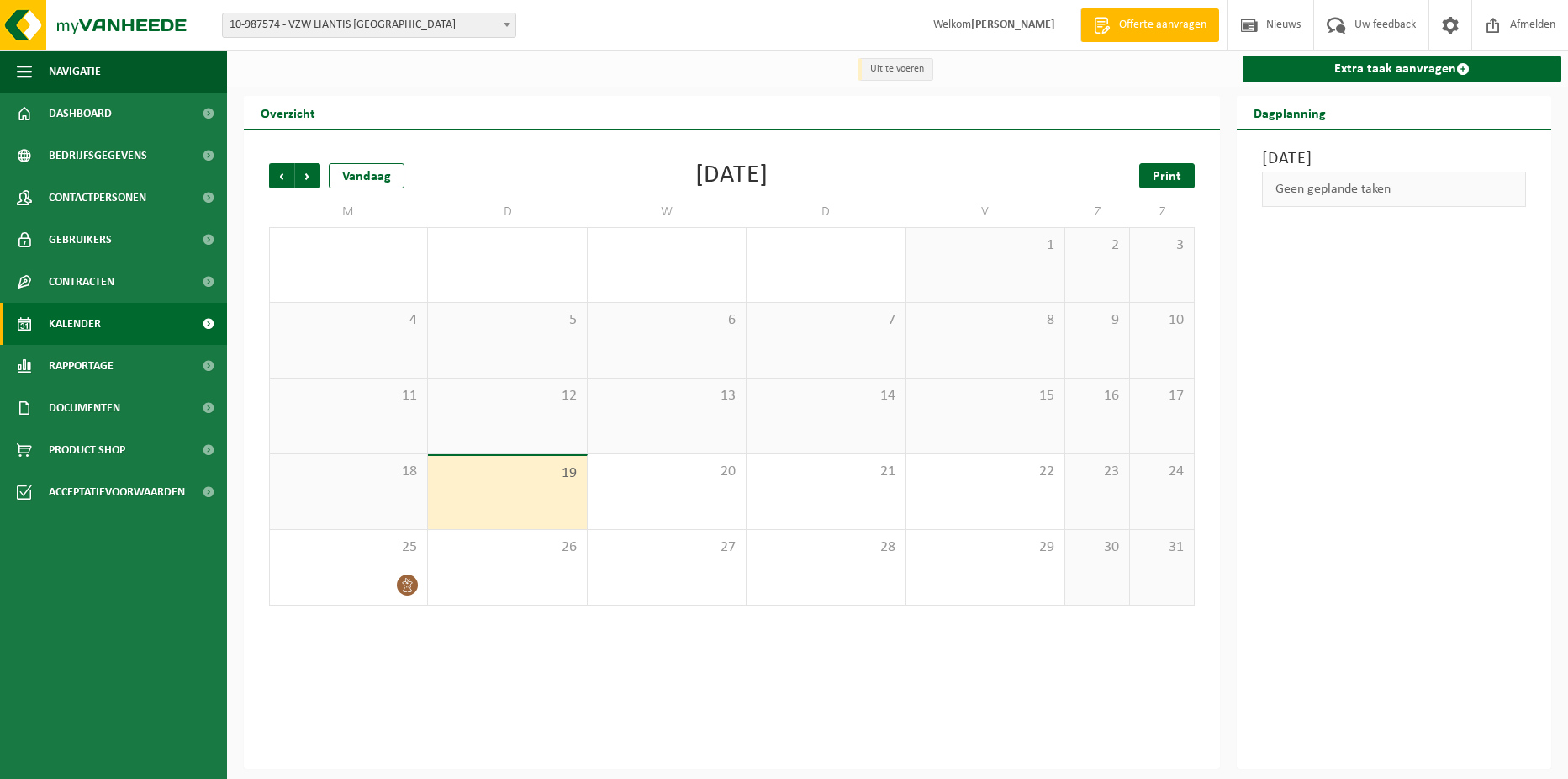
click at [1177, 188] on link "Print" at bounding box center [1167, 176] width 55 height 25
click at [309, 173] on span "Volgende" at bounding box center [308, 176] width 25 height 25
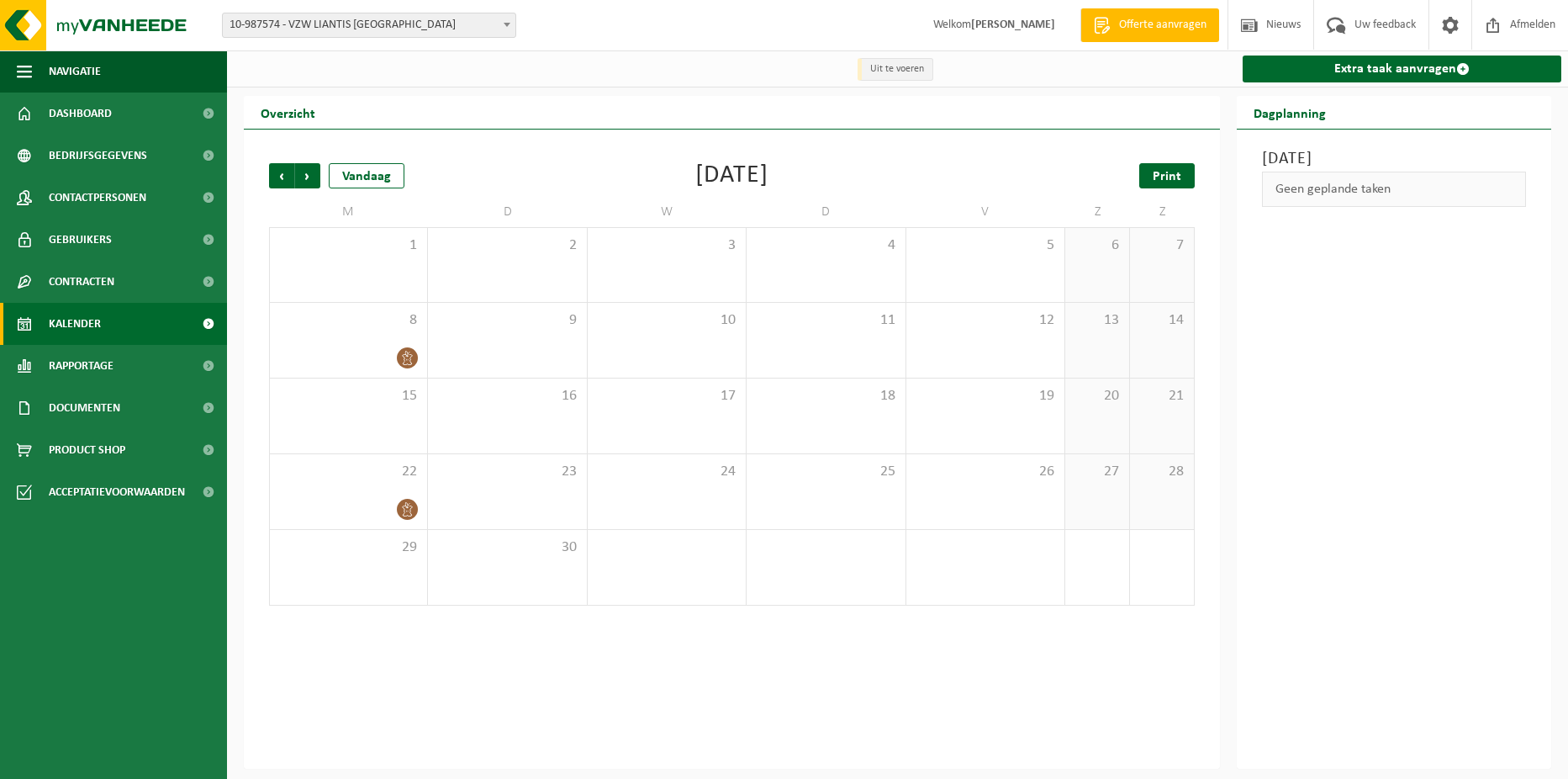
click at [1182, 181] on link "Print" at bounding box center [1167, 176] width 55 height 25
click at [304, 178] on span "Volgende" at bounding box center [308, 176] width 25 height 25
click at [1149, 187] on link "Print" at bounding box center [1167, 176] width 55 height 25
click at [311, 175] on span "Volgende" at bounding box center [308, 176] width 25 height 25
click at [287, 172] on span "Vorige" at bounding box center [282, 176] width 25 height 25
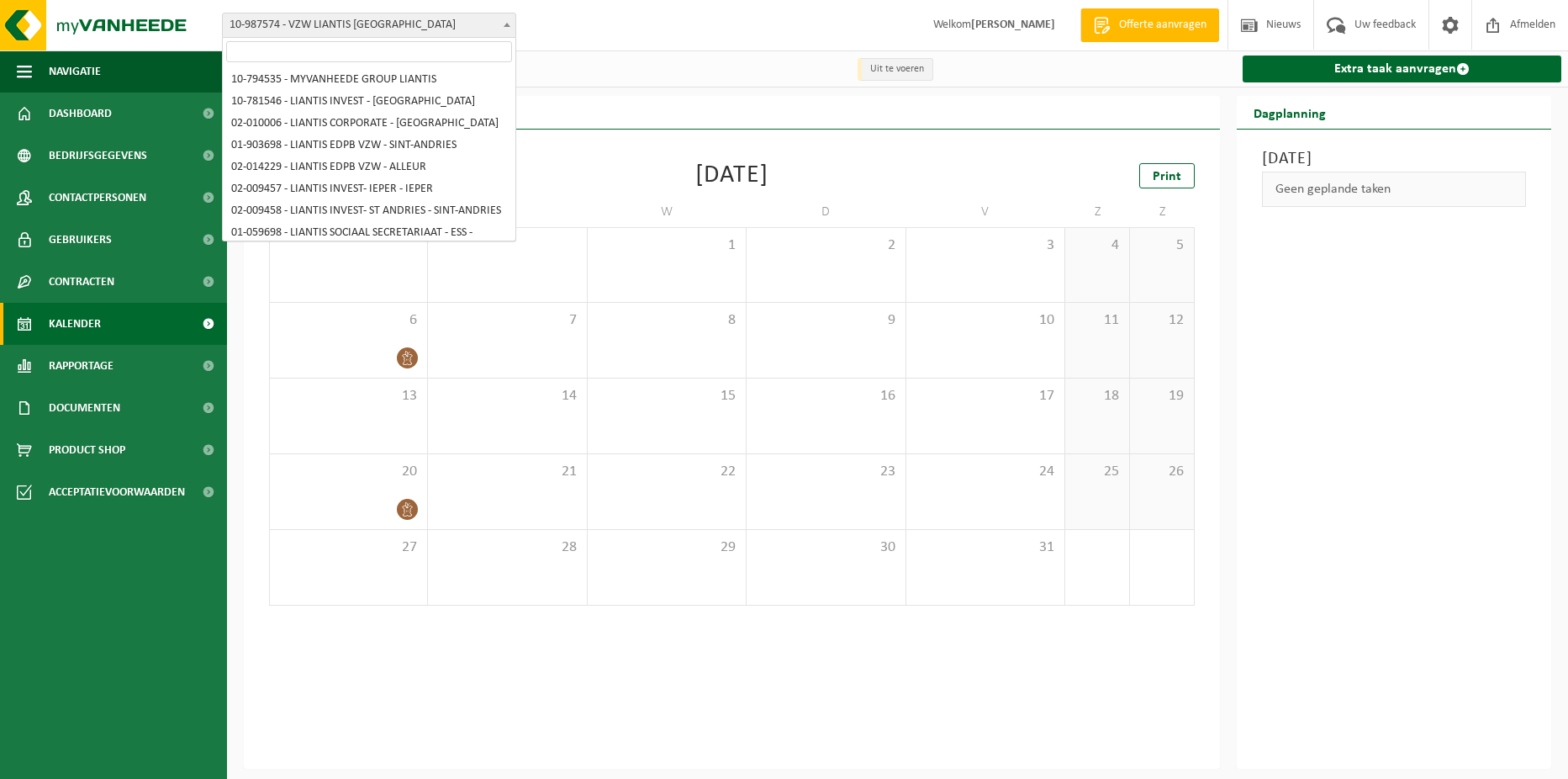
click at [494, 28] on span "10-987574 - VZW LIANTIS [GEOGRAPHIC_DATA]" at bounding box center [369, 25] width 294 height 25
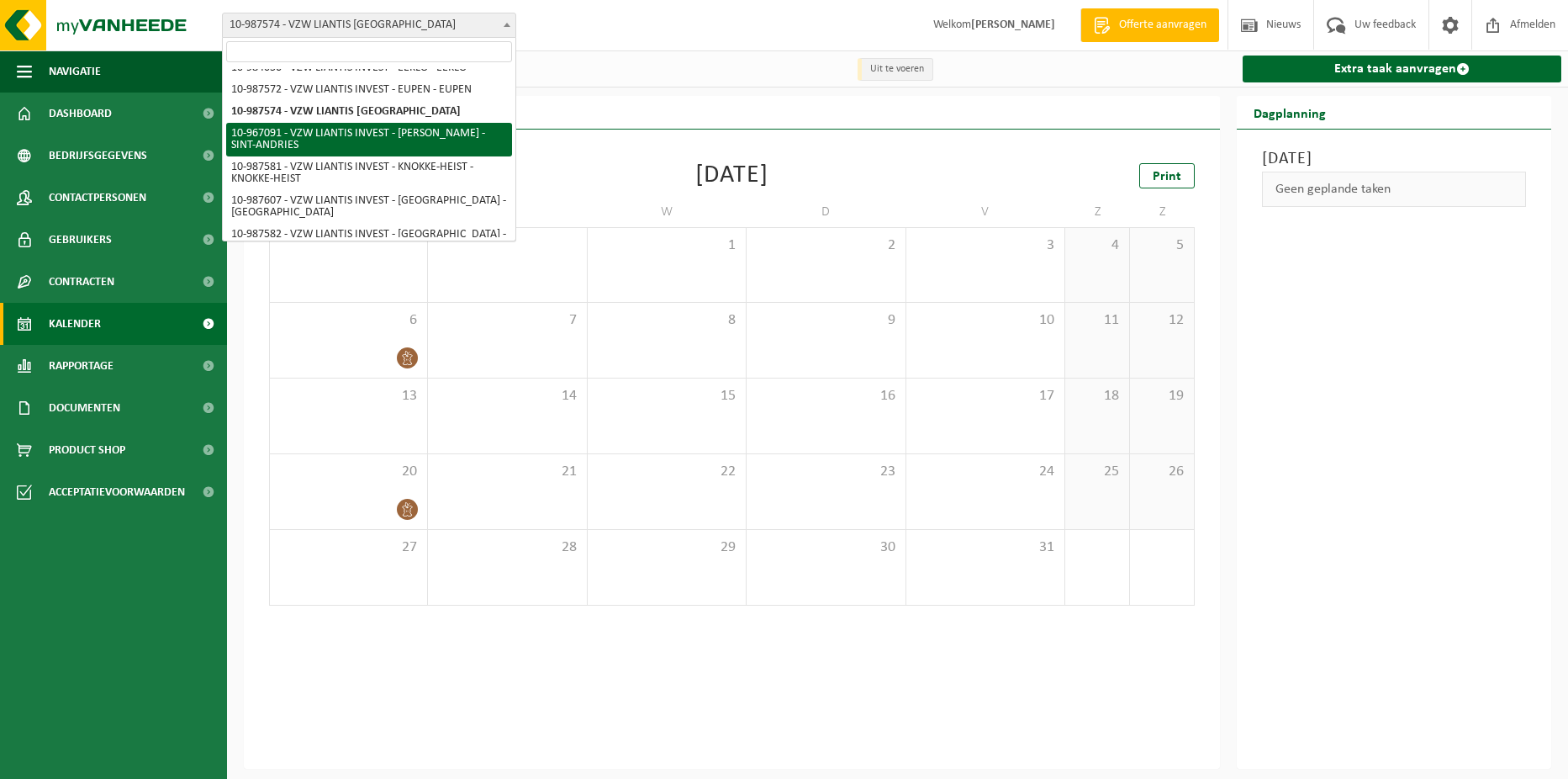
select select "153502"
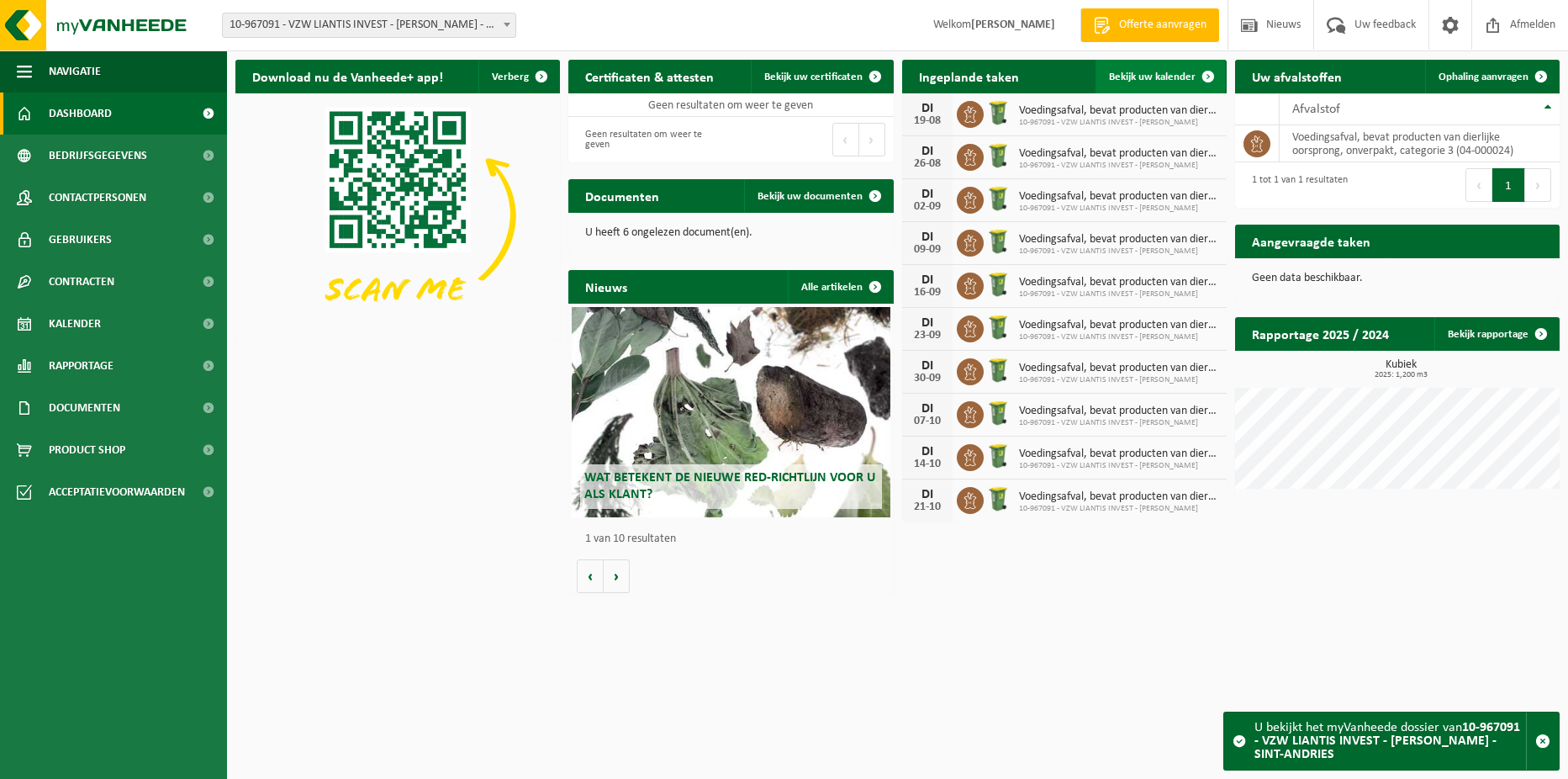
click at [1160, 72] on span "Bekijk uw kalender" at bounding box center [1152, 77] width 87 height 11
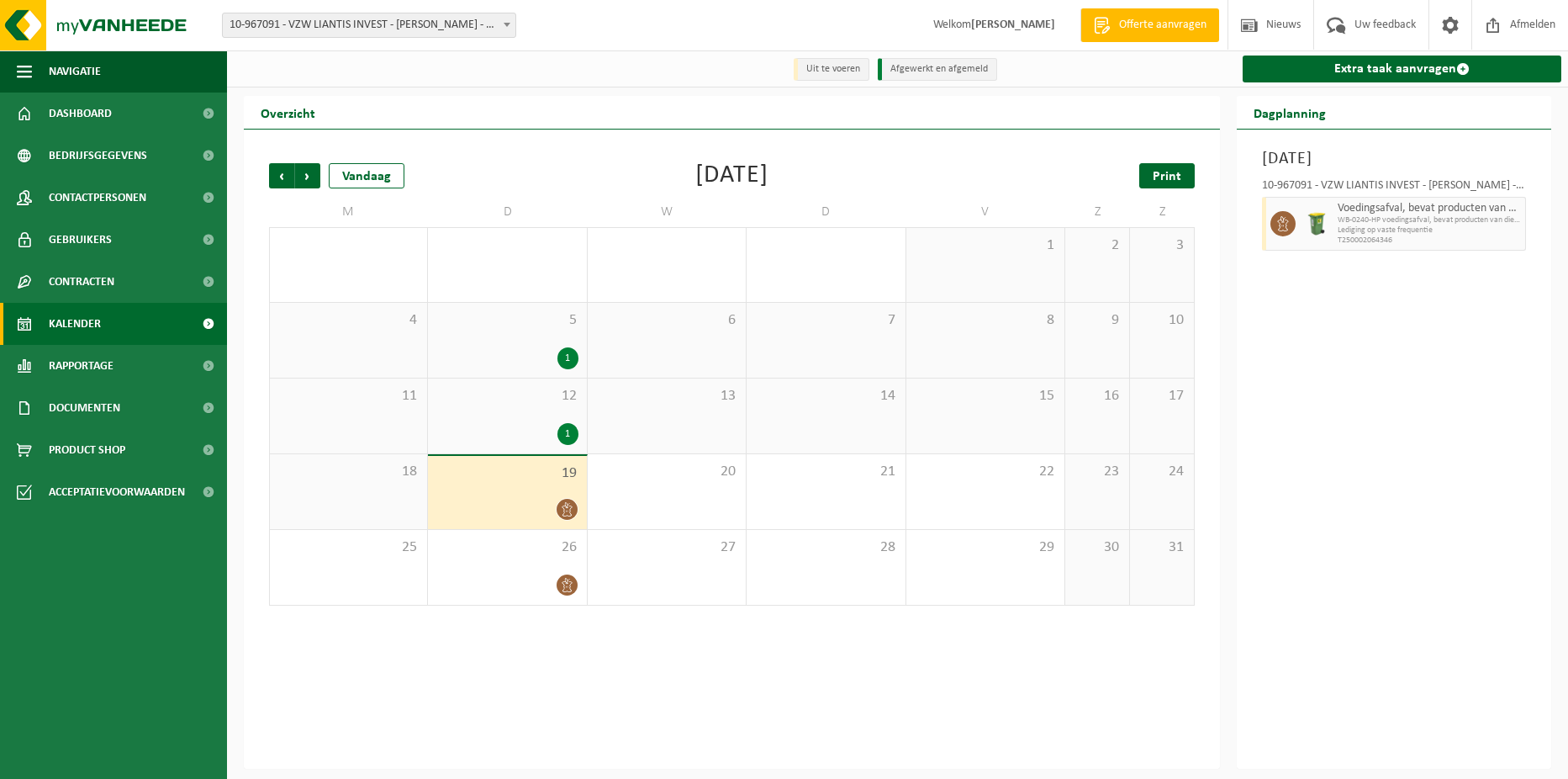
click at [1169, 167] on link "Print" at bounding box center [1167, 176] width 55 height 25
click at [304, 183] on span "Volgende" at bounding box center [308, 176] width 25 height 25
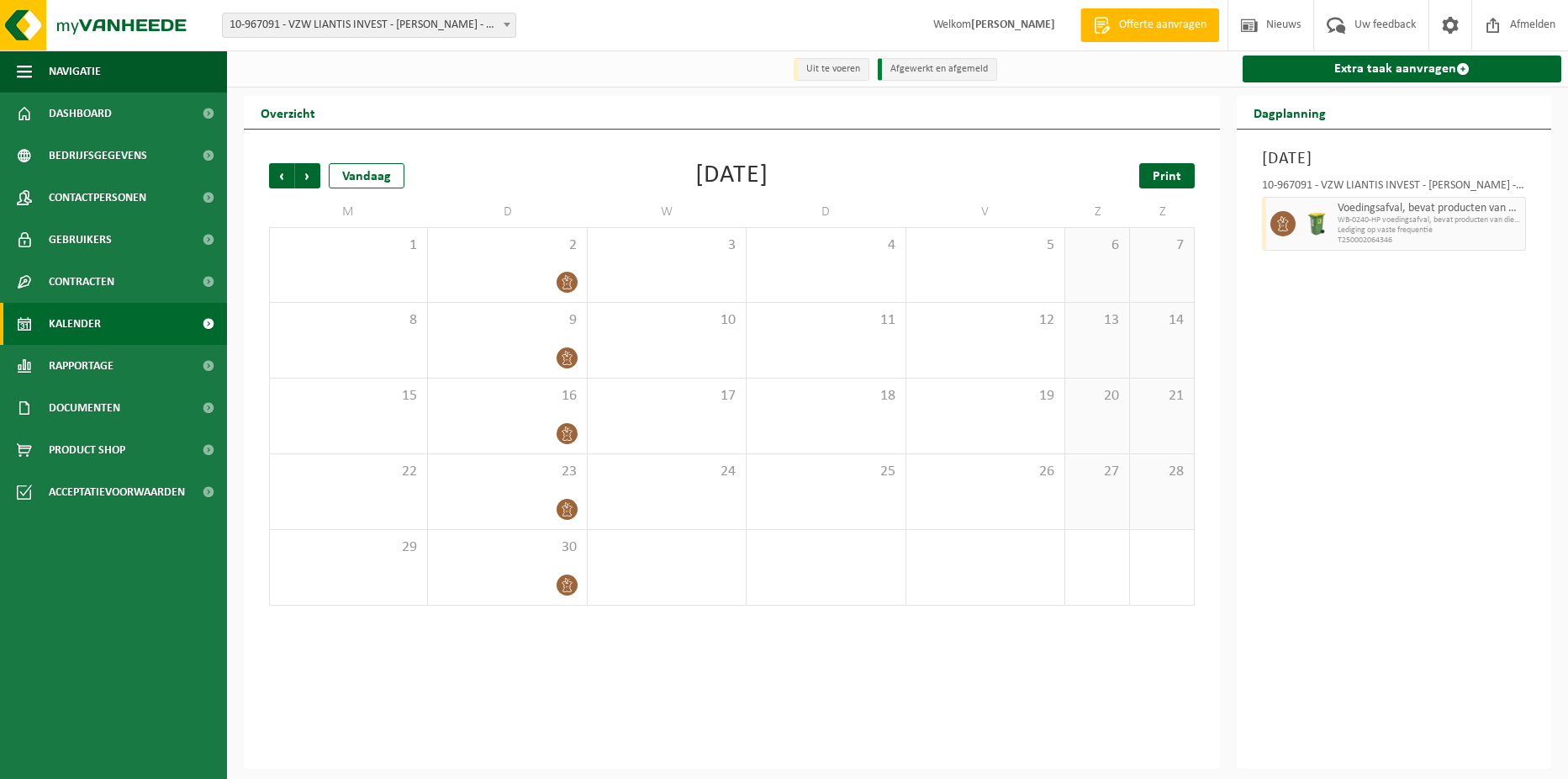
click at [1174, 182] on span "Print" at bounding box center [1167, 177] width 29 height 13
click at [308, 177] on span "Volgende" at bounding box center [308, 176] width 25 height 25
click at [1180, 166] on link "Print" at bounding box center [1167, 176] width 55 height 25
click at [313, 175] on span "Volgende" at bounding box center [308, 176] width 25 height 25
click at [501, 13] on span at bounding box center [507, 24] width 17 height 22
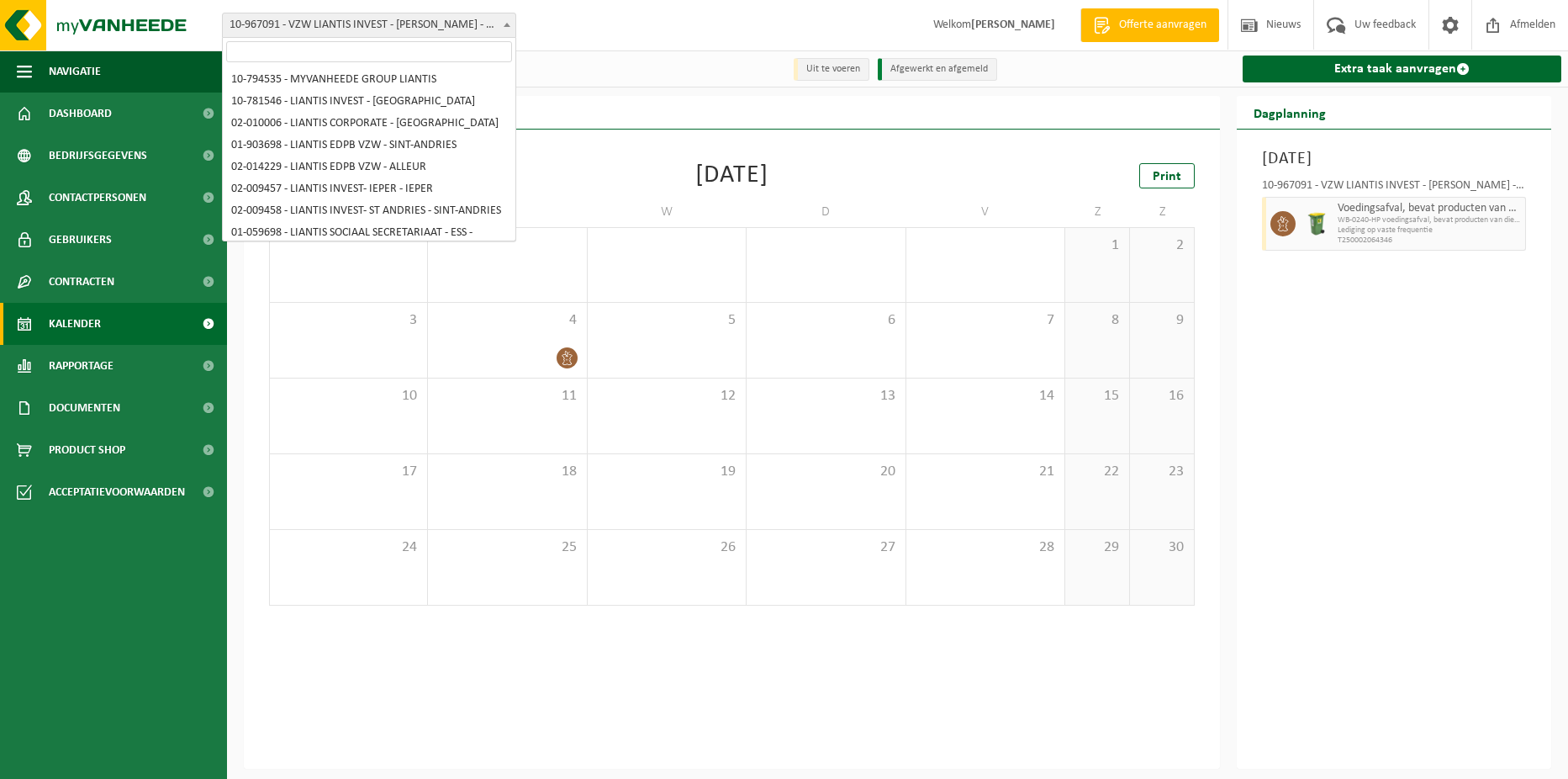
scroll to position [550, 0]
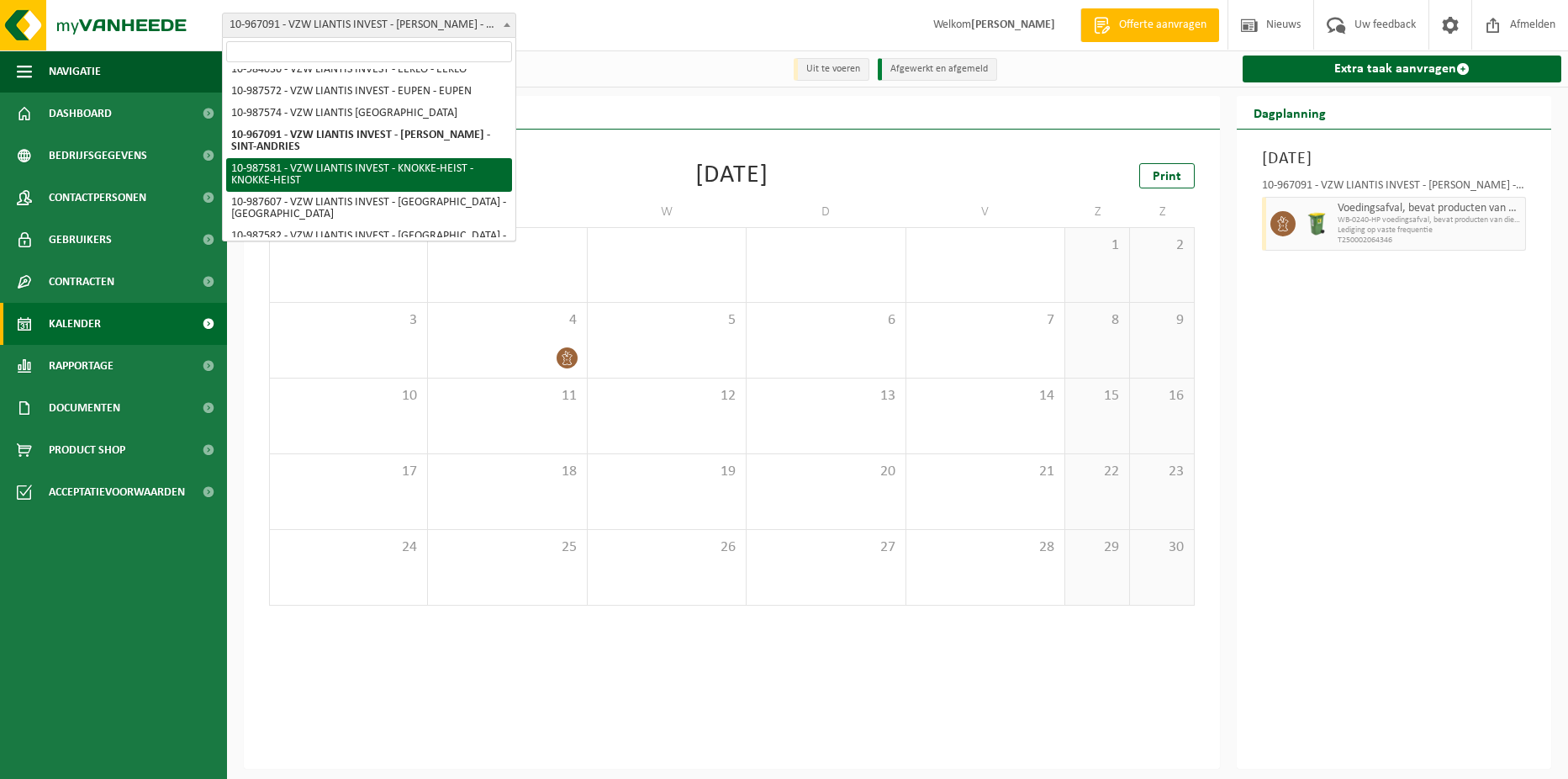
select select "167247"
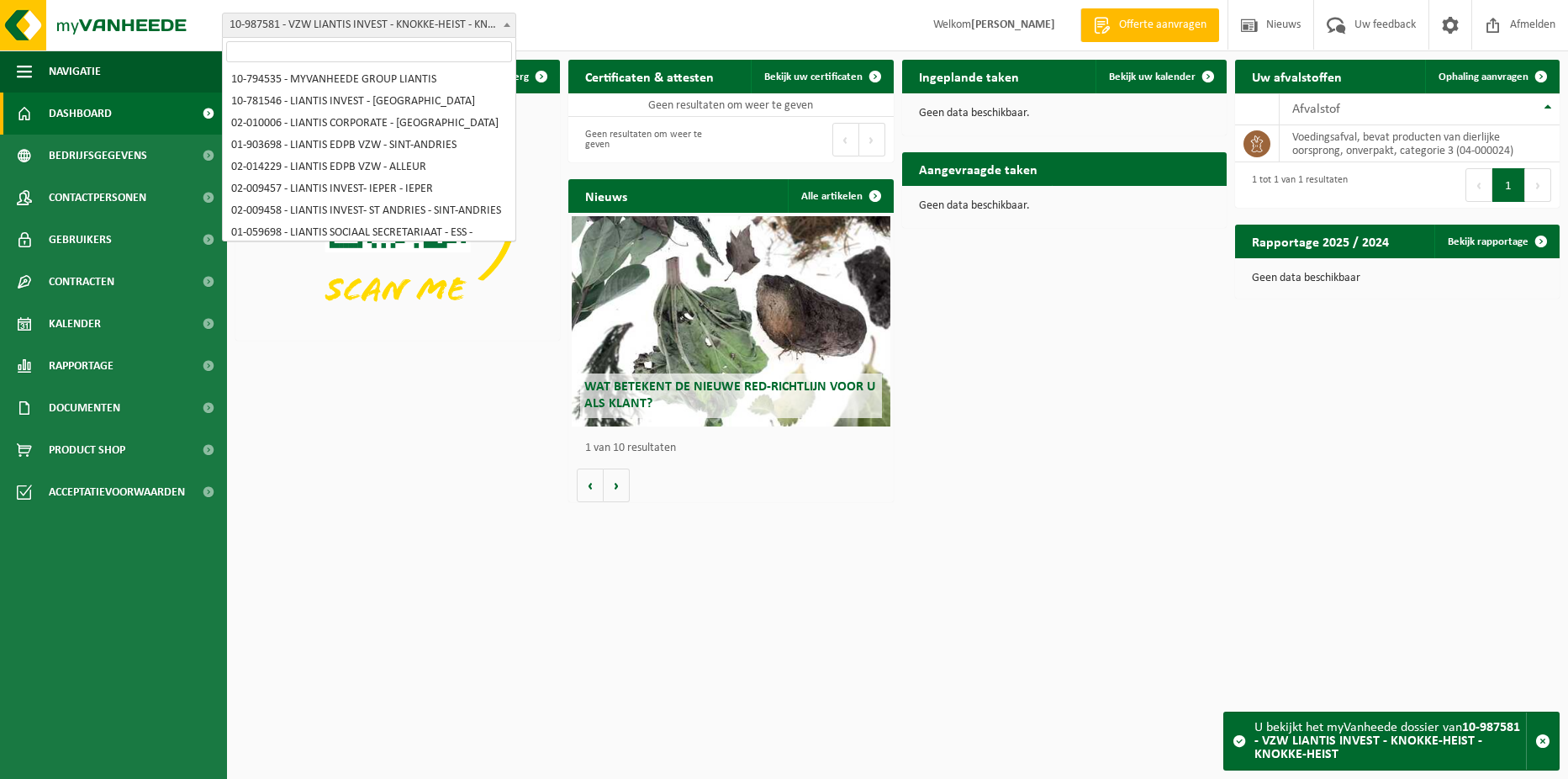
scroll to position [584, 0]
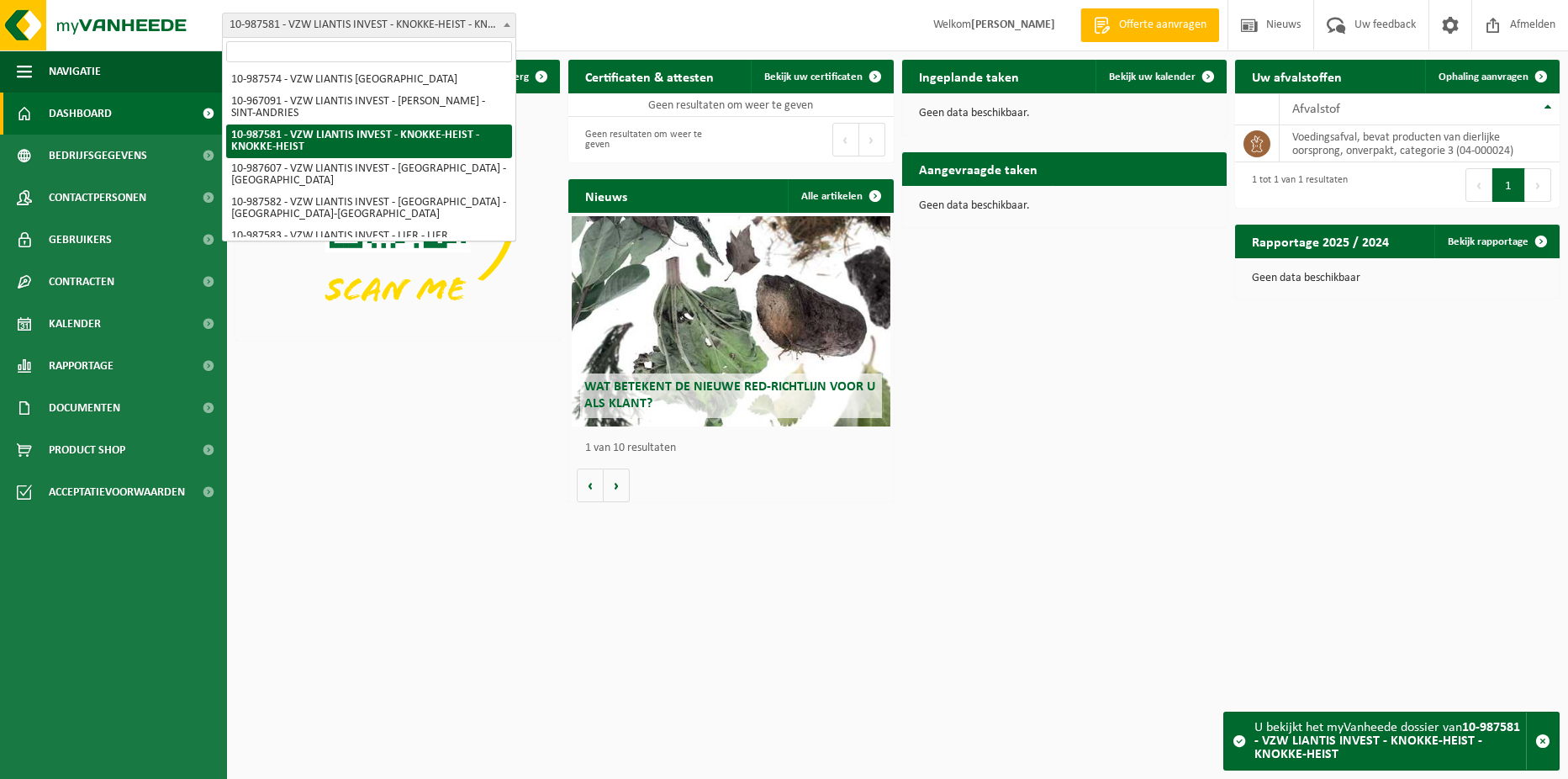
click at [501, 23] on span at bounding box center [507, 24] width 17 height 22
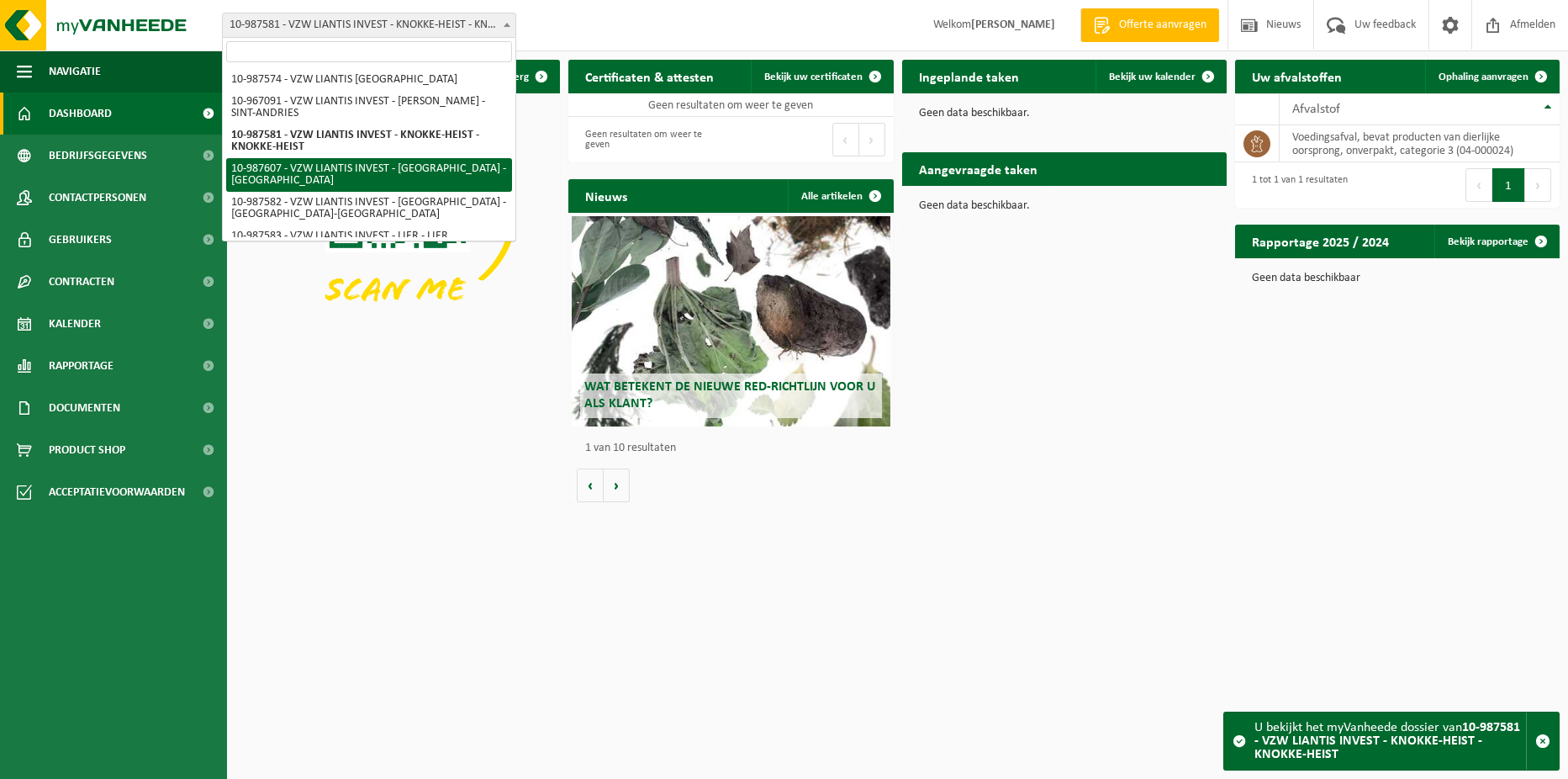
select select "167263"
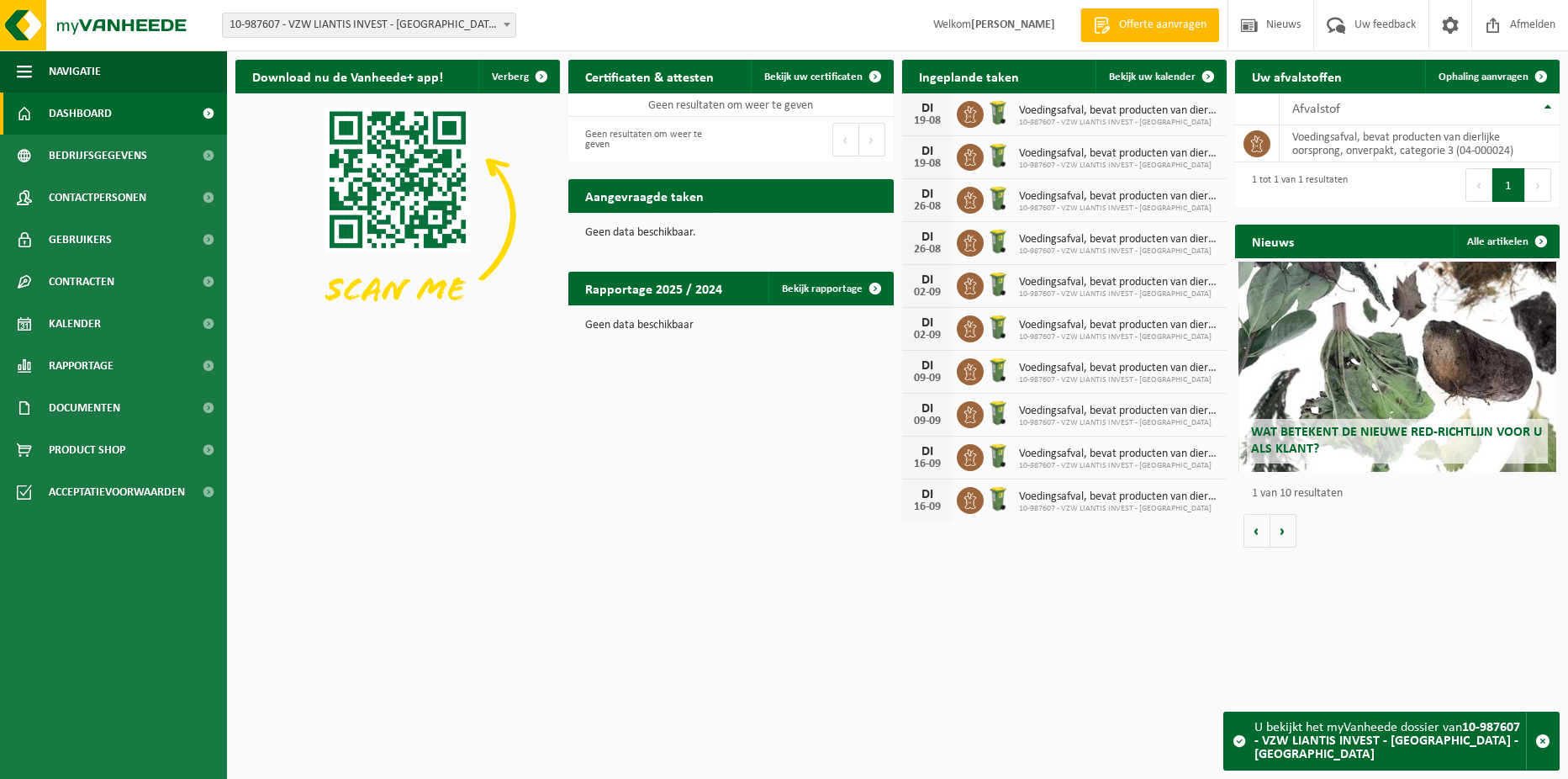
click at [497, 29] on span "10-987607 - VZW LIANTIS INVEST - [GEOGRAPHIC_DATA] - [GEOGRAPHIC_DATA]" at bounding box center [369, 25] width 293 height 24
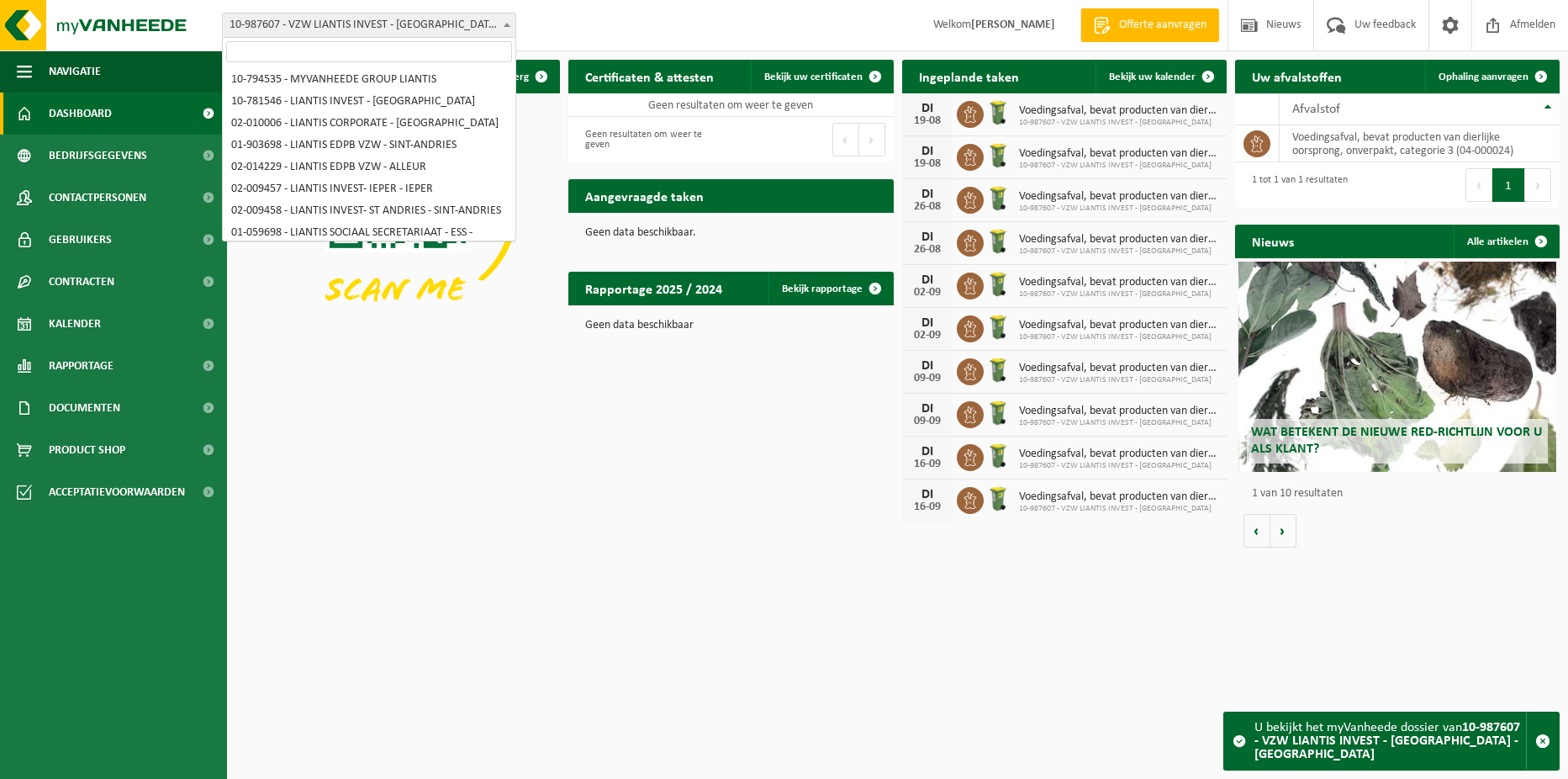
scroll to position [641, 0]
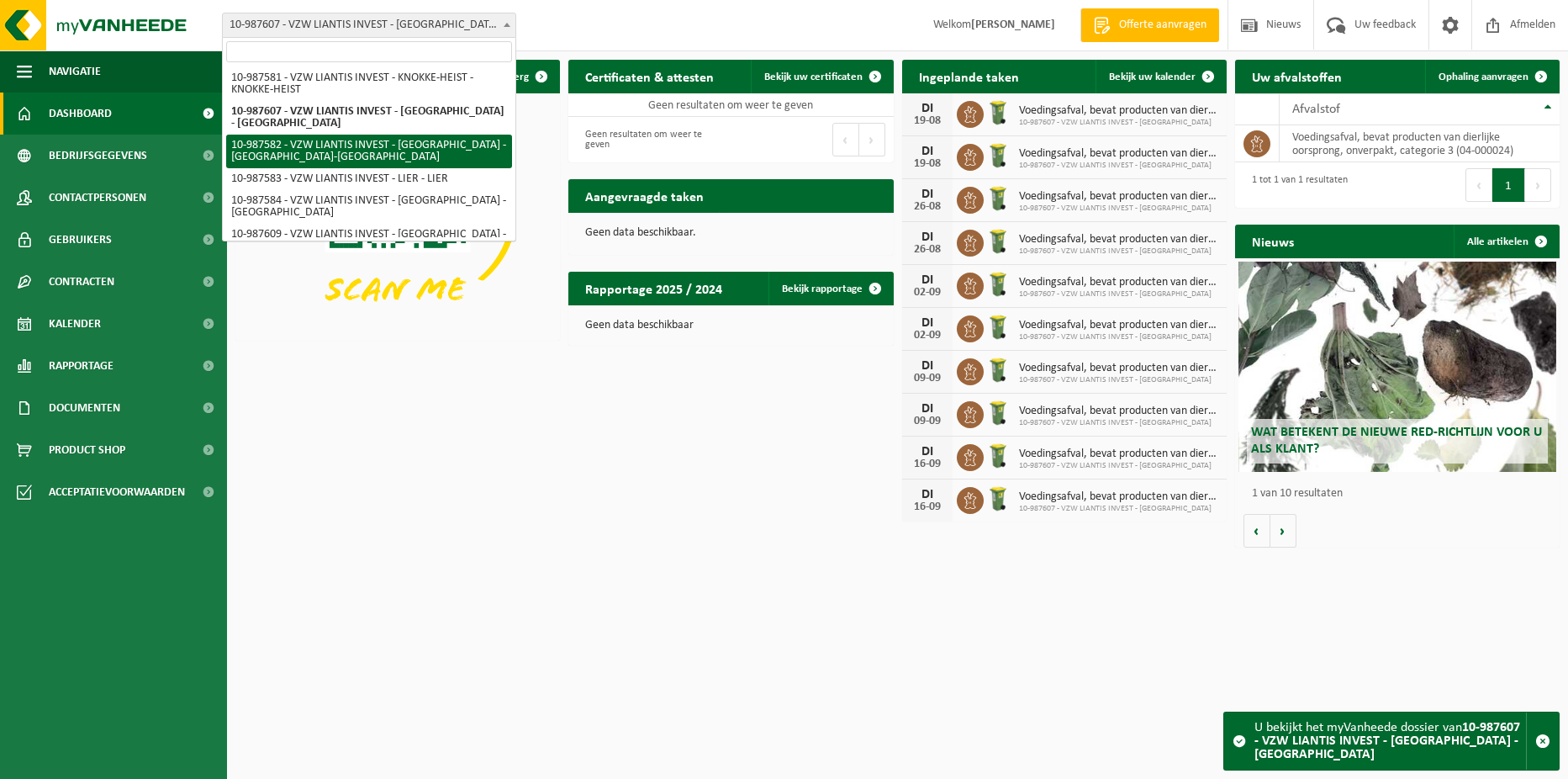
select select "167248"
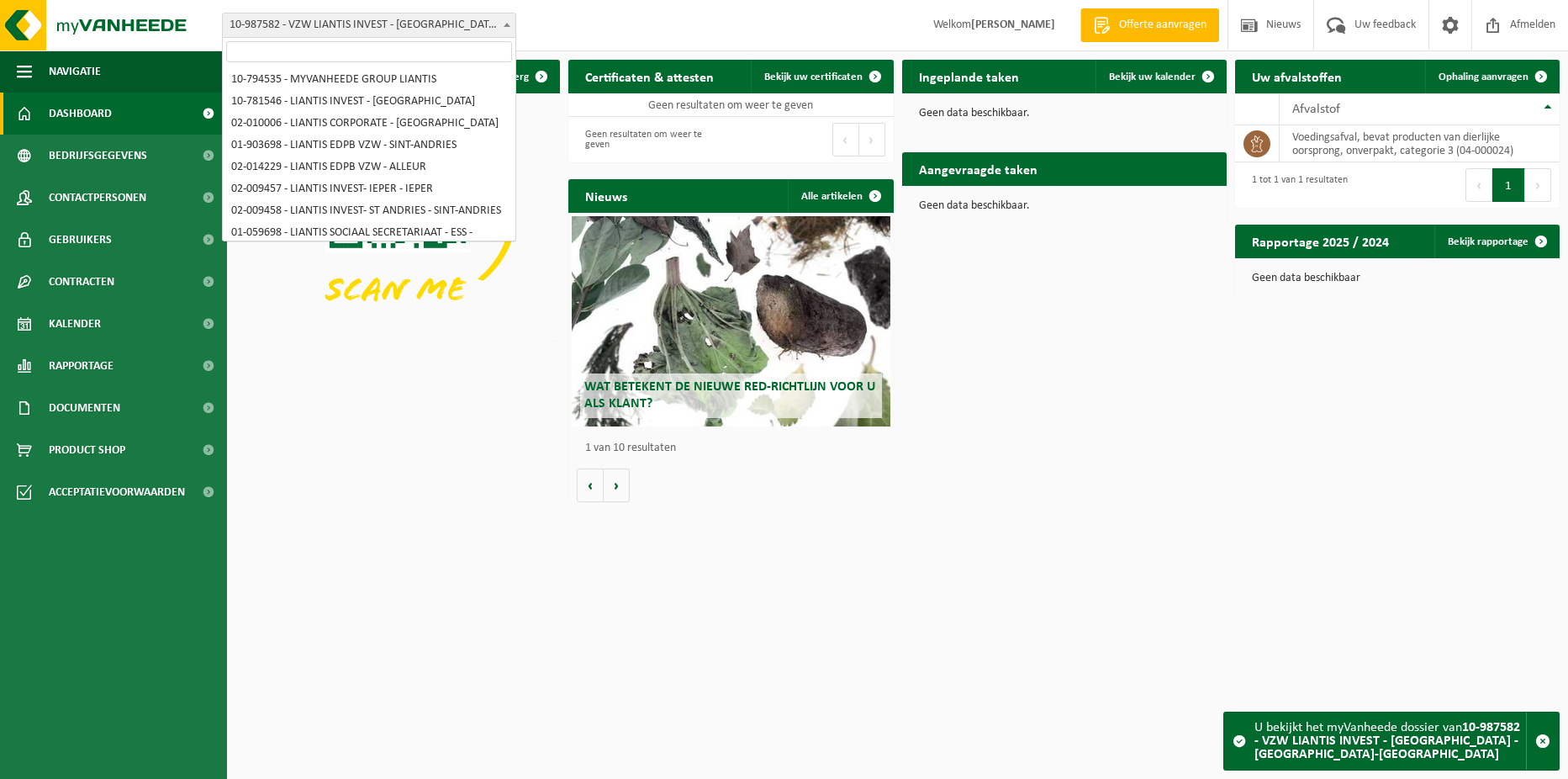
click at [467, 23] on span "10-987582 - VZW LIANTIS INVEST - [GEOGRAPHIC_DATA] - [GEOGRAPHIC_DATA]-[GEOGRAP…" at bounding box center [369, 25] width 293 height 24
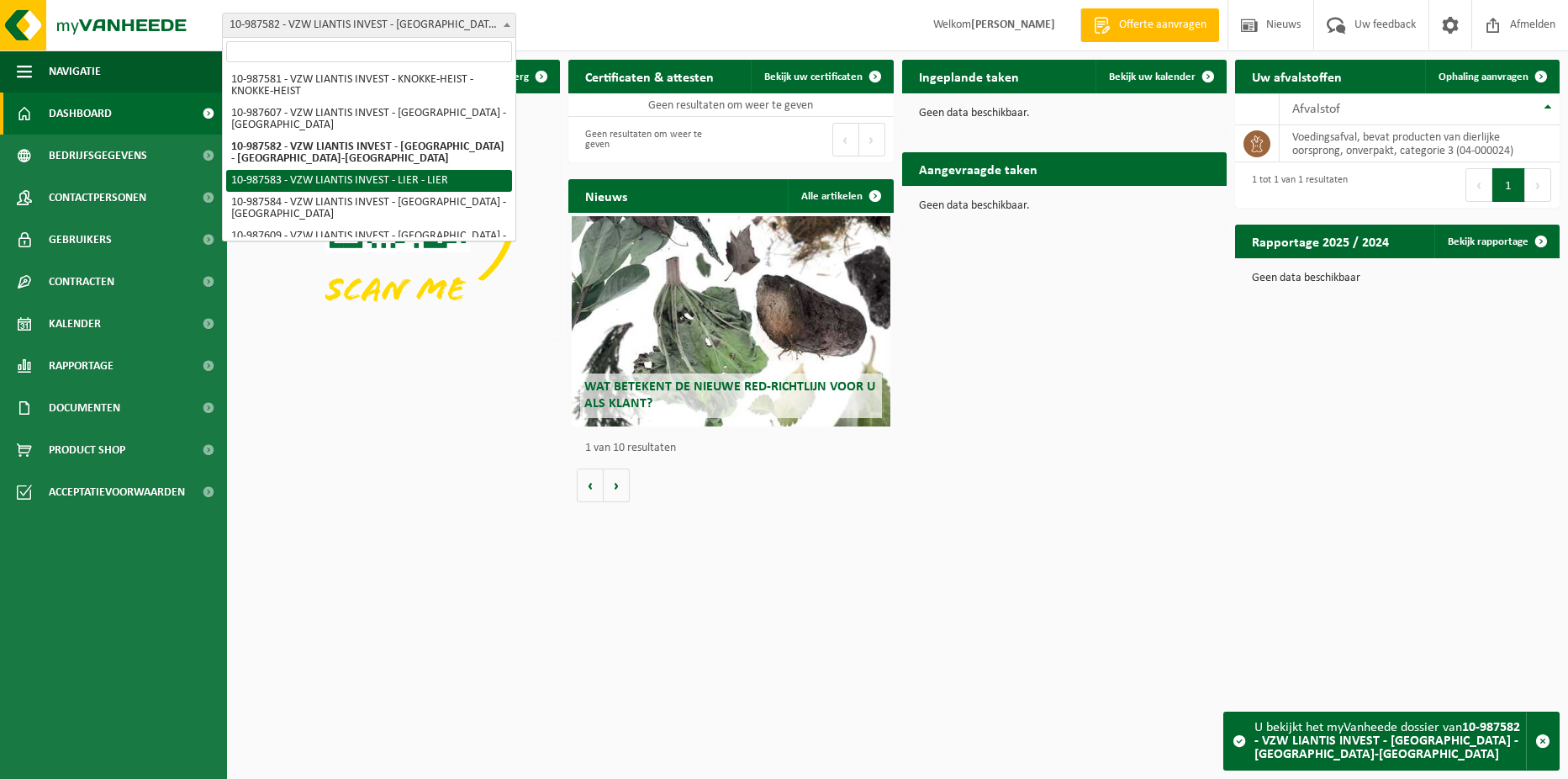
select select "167249"
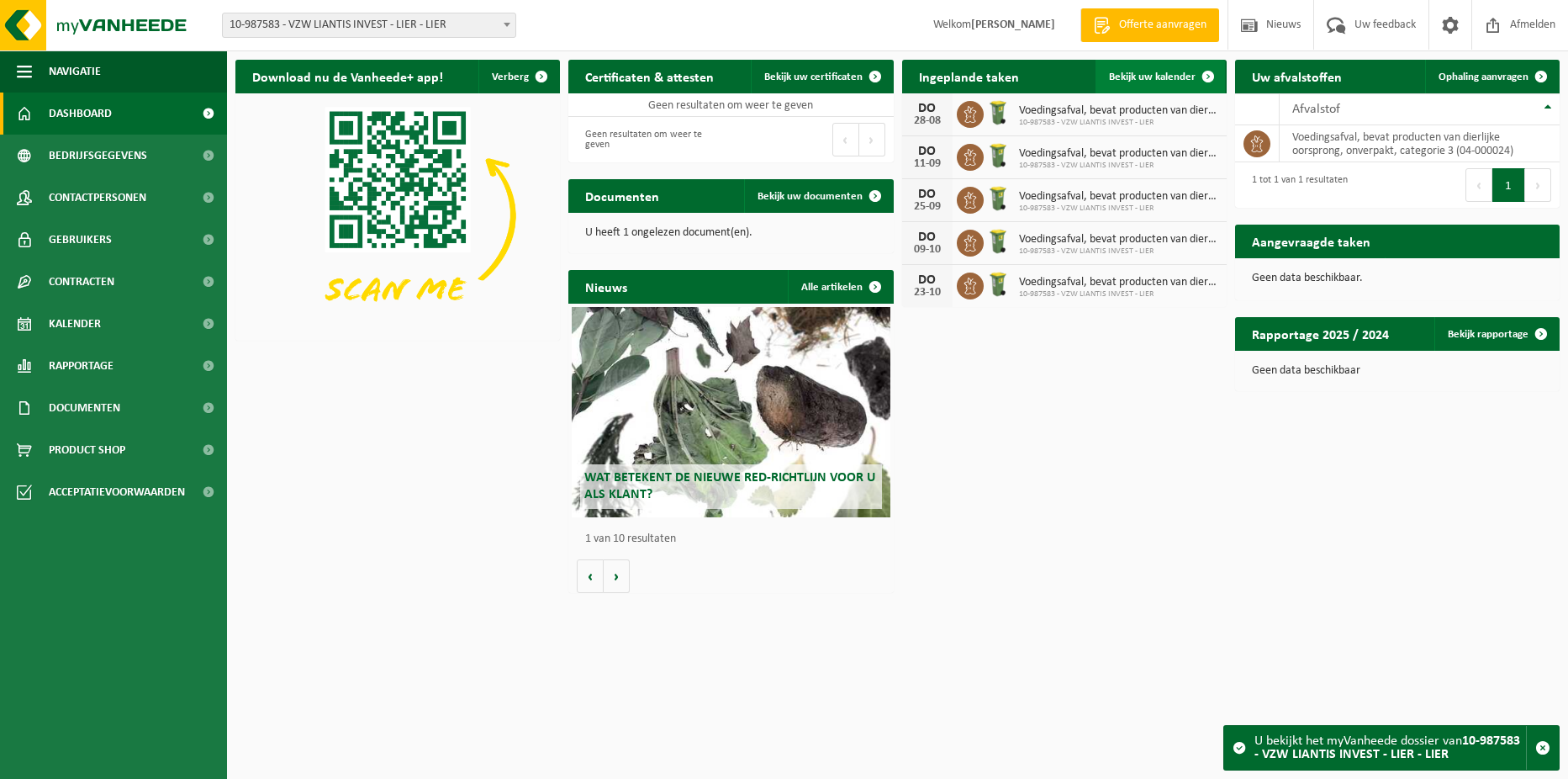
click at [1206, 81] on span at bounding box center [1208, 77] width 34 height 34
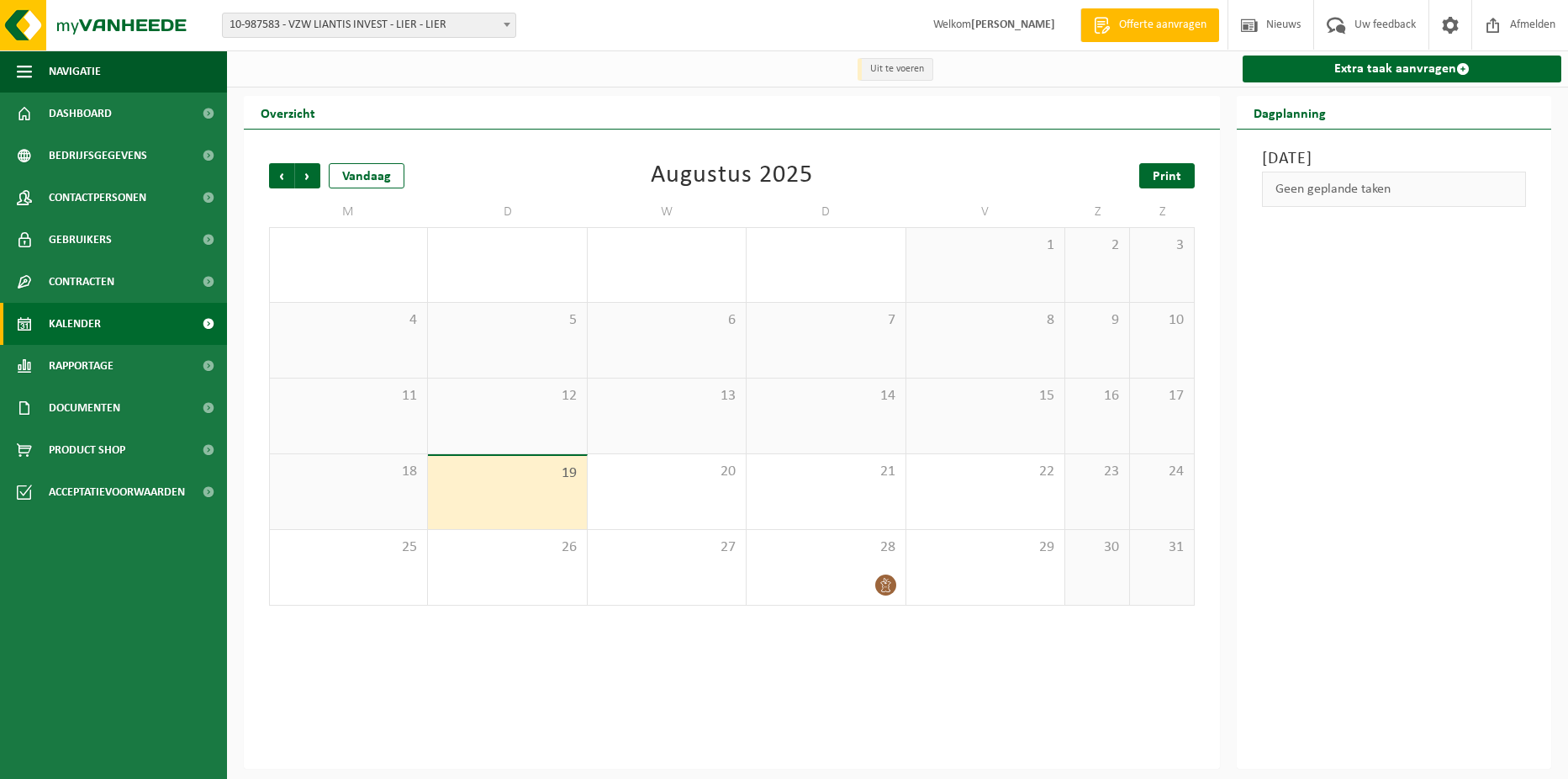
click at [1159, 182] on span "Print" at bounding box center [1167, 177] width 29 height 13
click at [304, 174] on span "Volgende" at bounding box center [308, 176] width 25 height 25
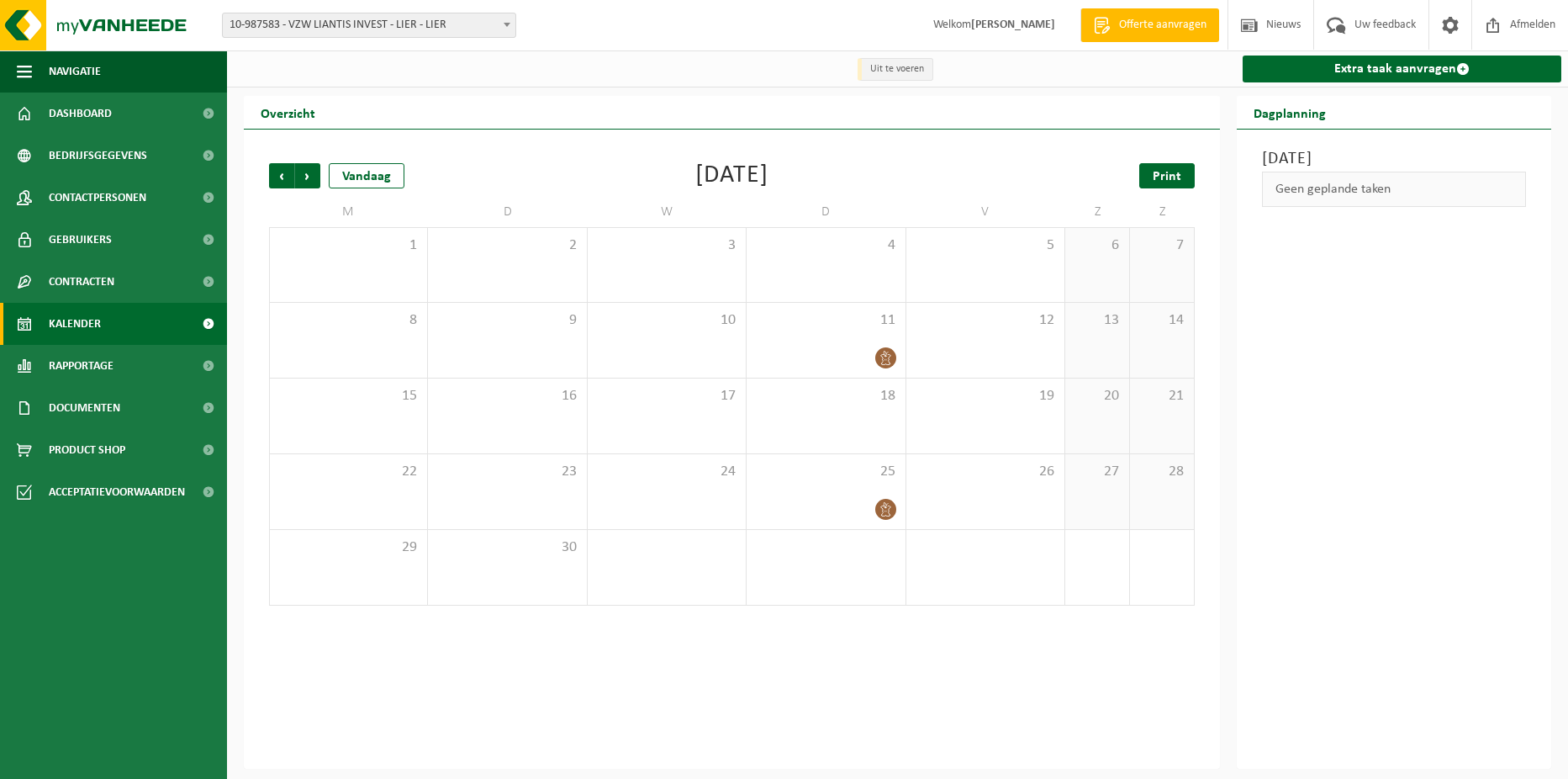
click at [1162, 186] on link "Print" at bounding box center [1167, 176] width 55 height 25
click at [298, 167] on span "Volgende" at bounding box center [308, 176] width 25 height 25
click at [1174, 179] on span "Print" at bounding box center [1167, 177] width 29 height 13
click at [311, 176] on span "Volgende" at bounding box center [308, 176] width 25 height 25
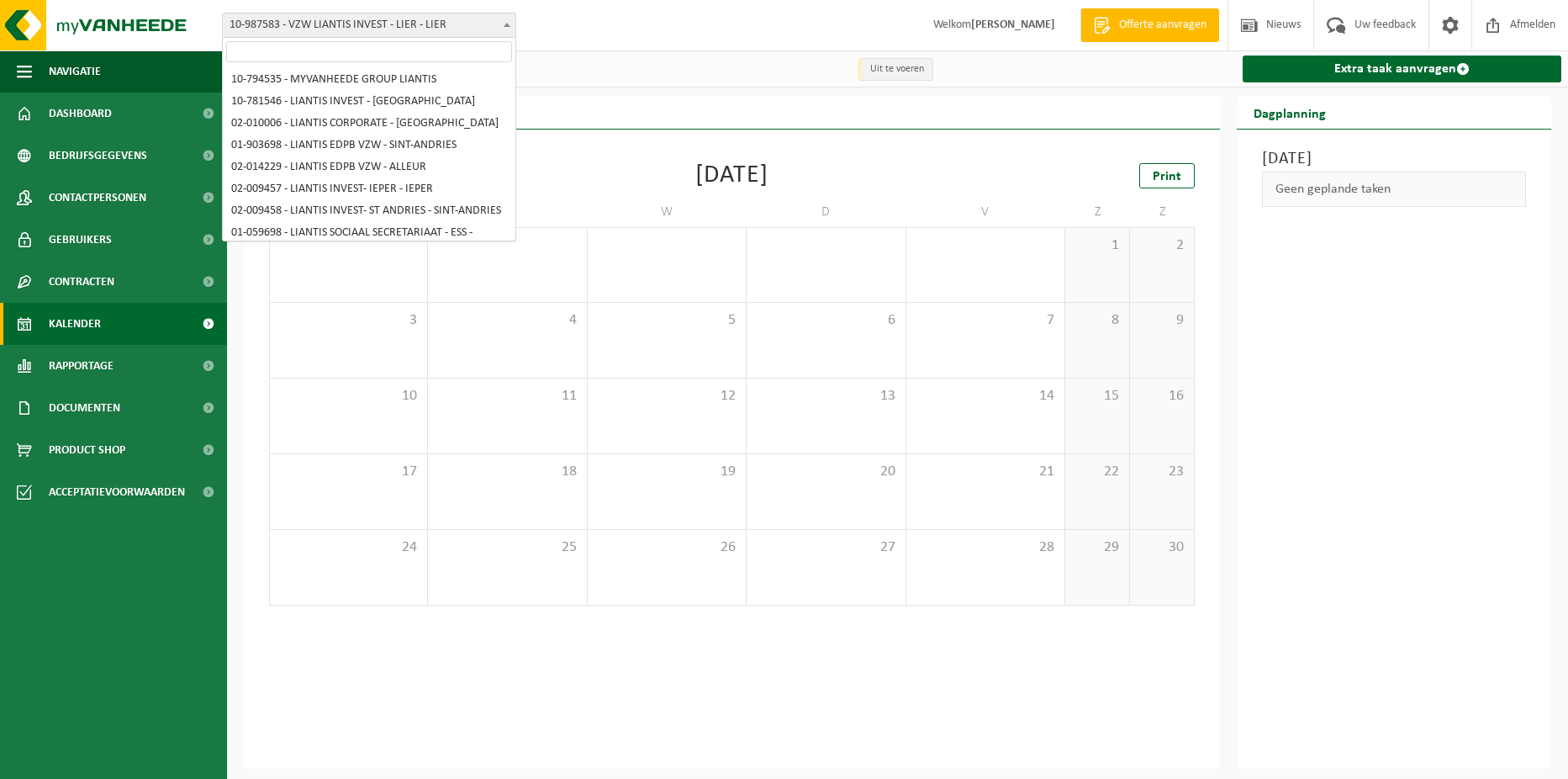
click at [494, 25] on span "10-987583 - VZW LIANTIS INVEST - LIER - LIER" at bounding box center [369, 25] width 293 height 24
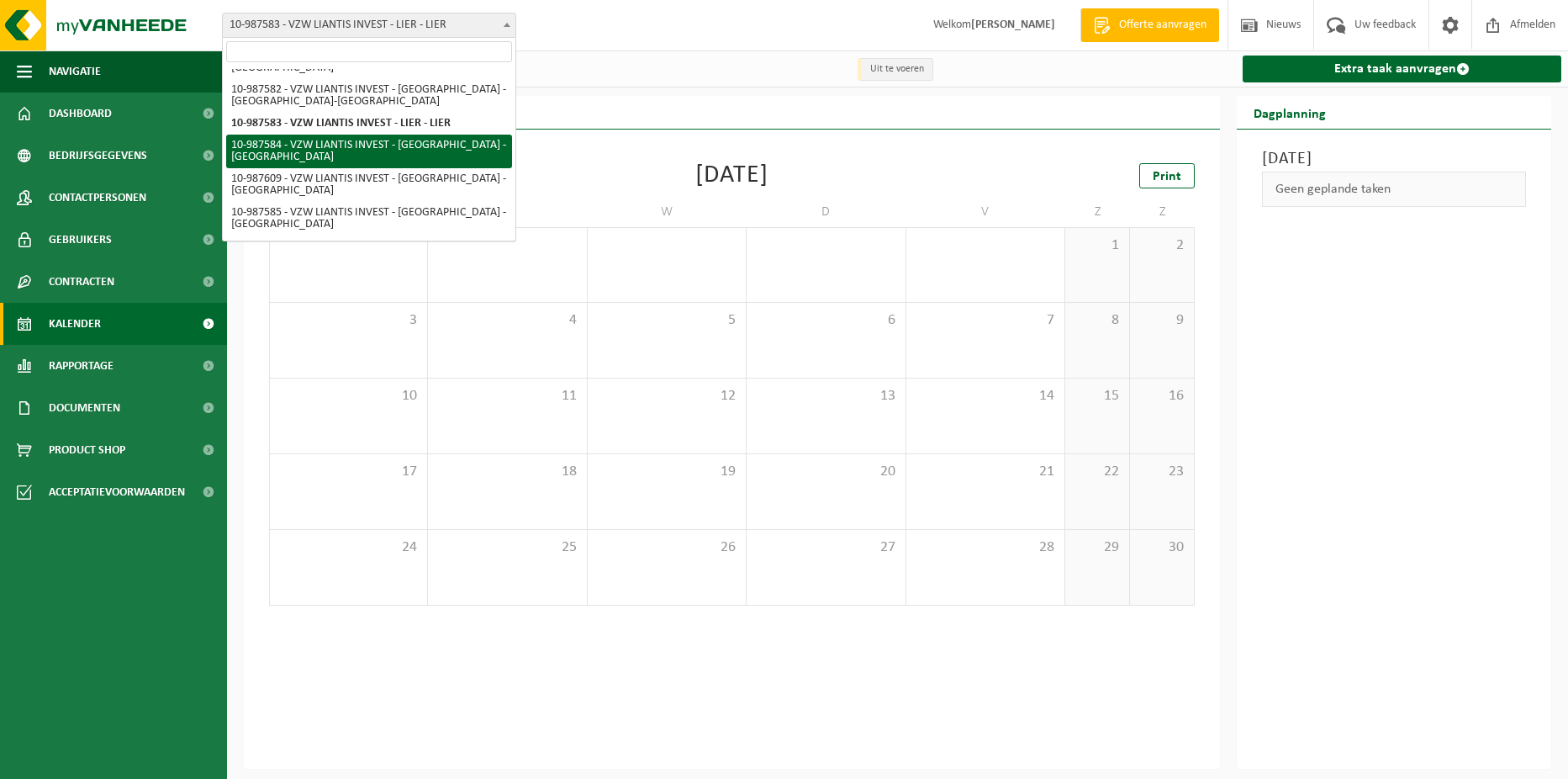
select select "167250"
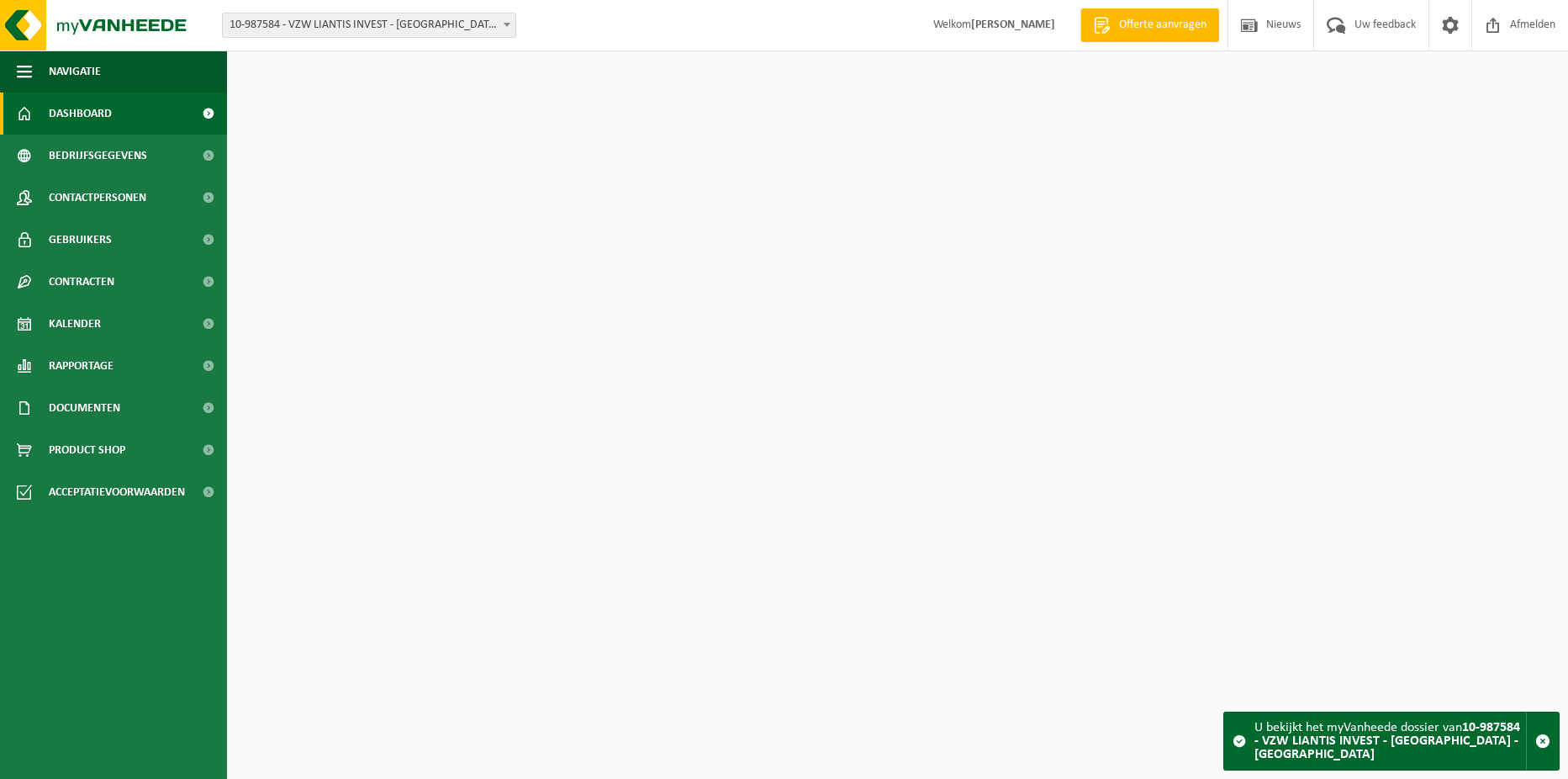
click at [483, 24] on span "10-987584 - VZW LIANTIS INVEST - [GEOGRAPHIC_DATA] - [GEOGRAPHIC_DATA]" at bounding box center [369, 25] width 293 height 24
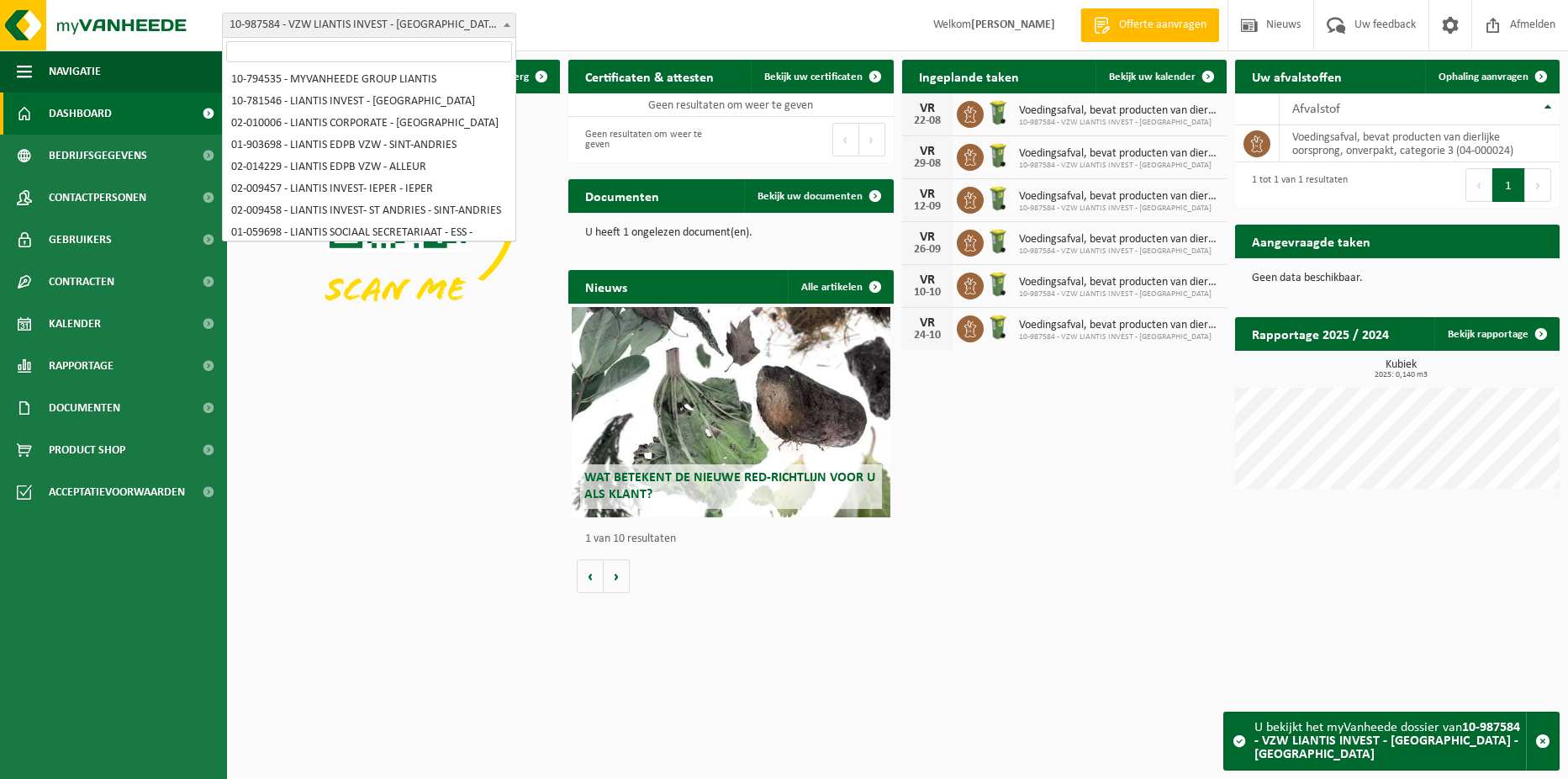
scroll to position [695, 0]
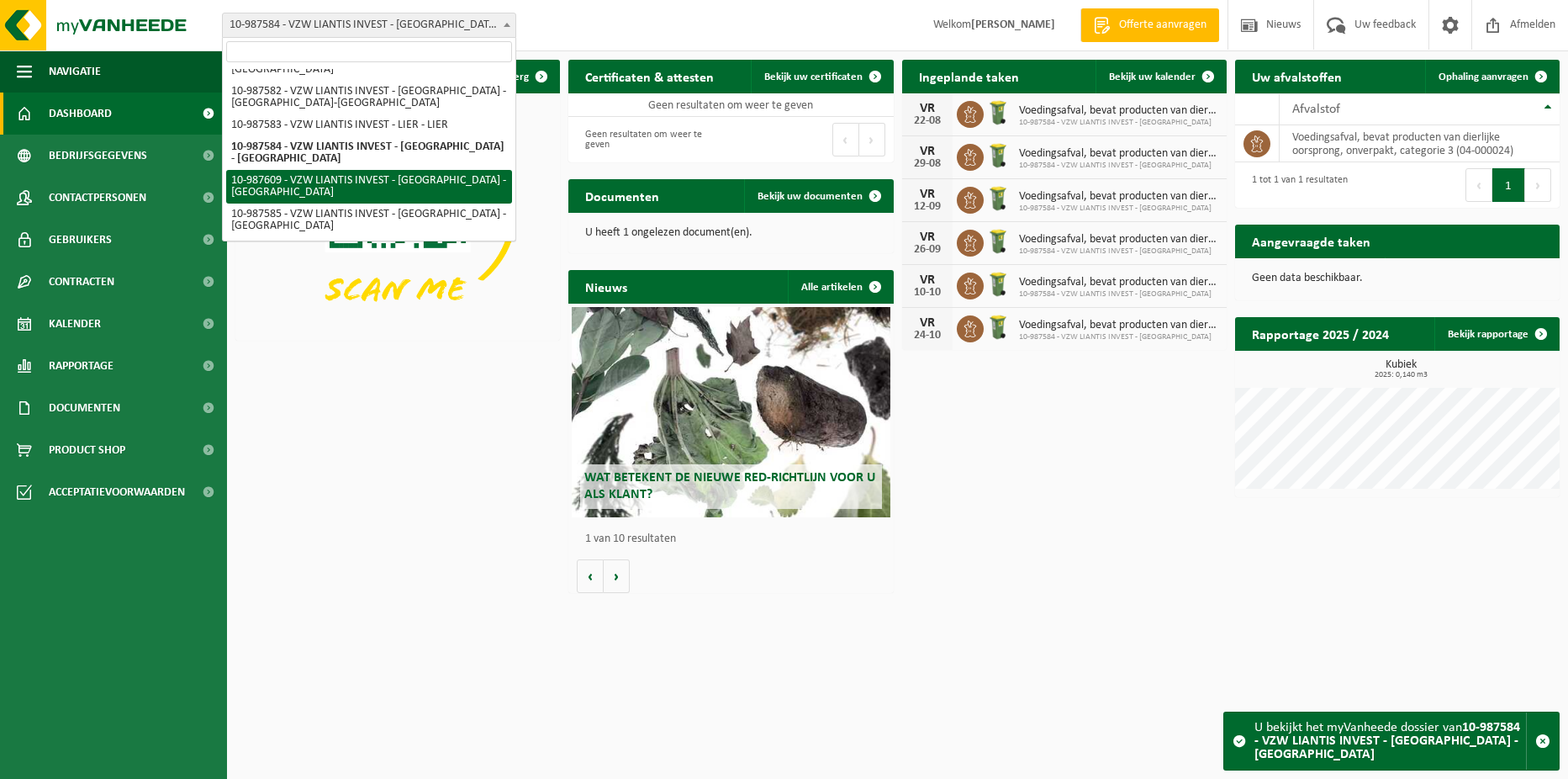
select select "167265"
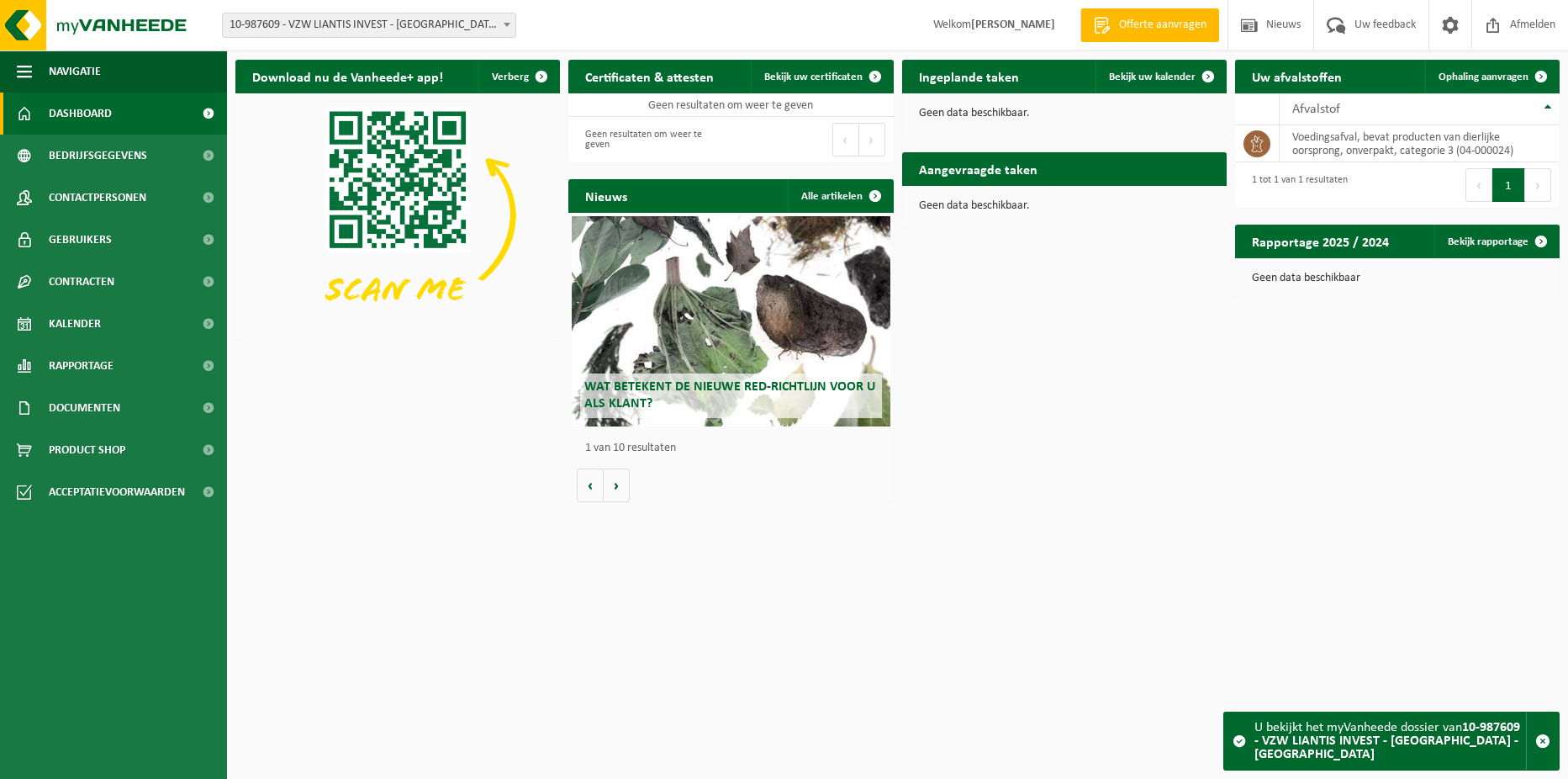
click at [488, 10] on div "Vestiging: 10-794535 - MYVANHEEDE GROUP LIANTIS 10-781546 - LIANTIS INVEST - BR…" at bounding box center [784, 25] width 1568 height 51
click at [498, 22] on span "10-987609 - VZW LIANTIS INVEST - [GEOGRAPHIC_DATA] - [GEOGRAPHIC_DATA]" at bounding box center [369, 25] width 293 height 24
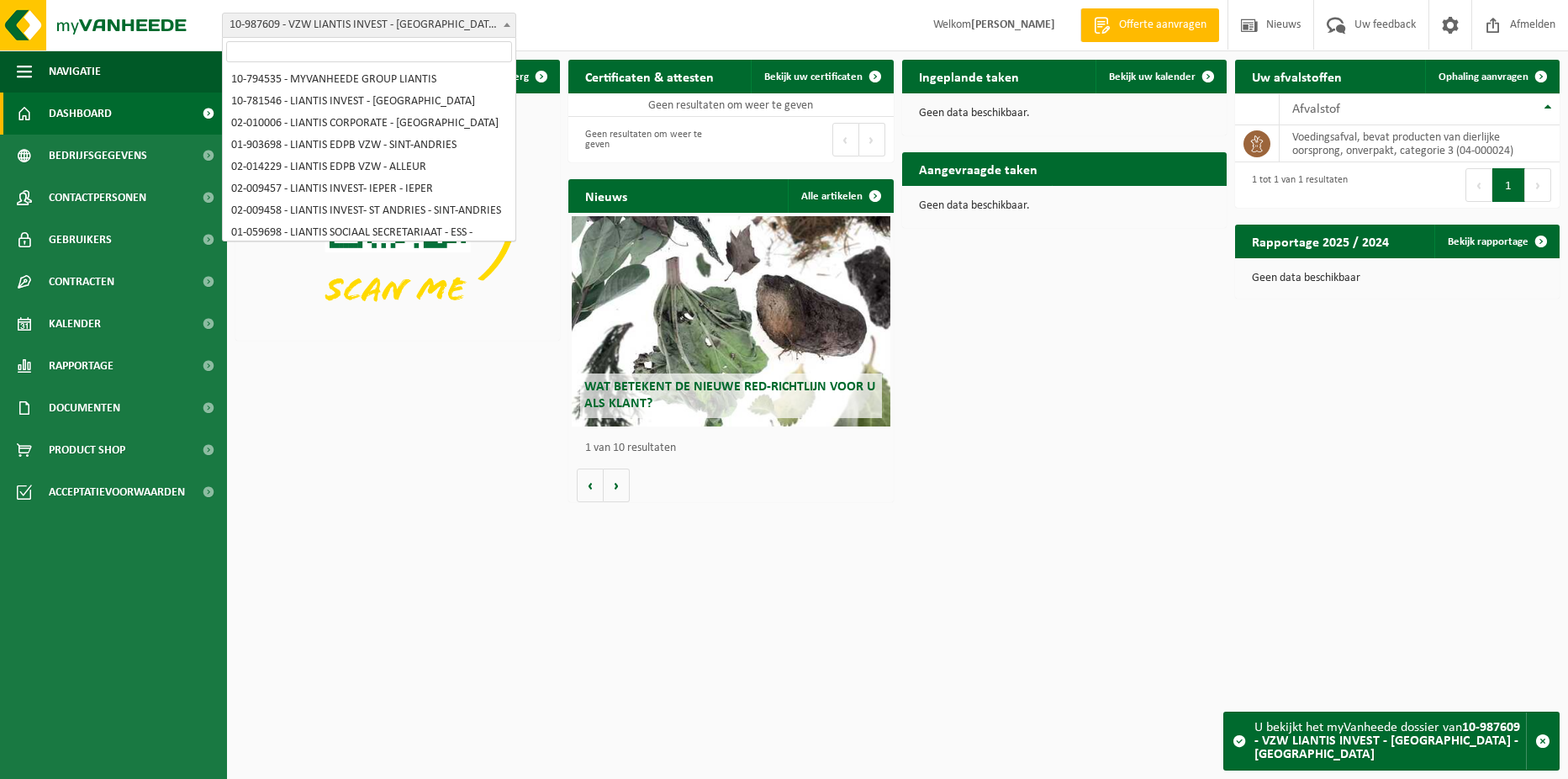
scroll to position [752, 0]
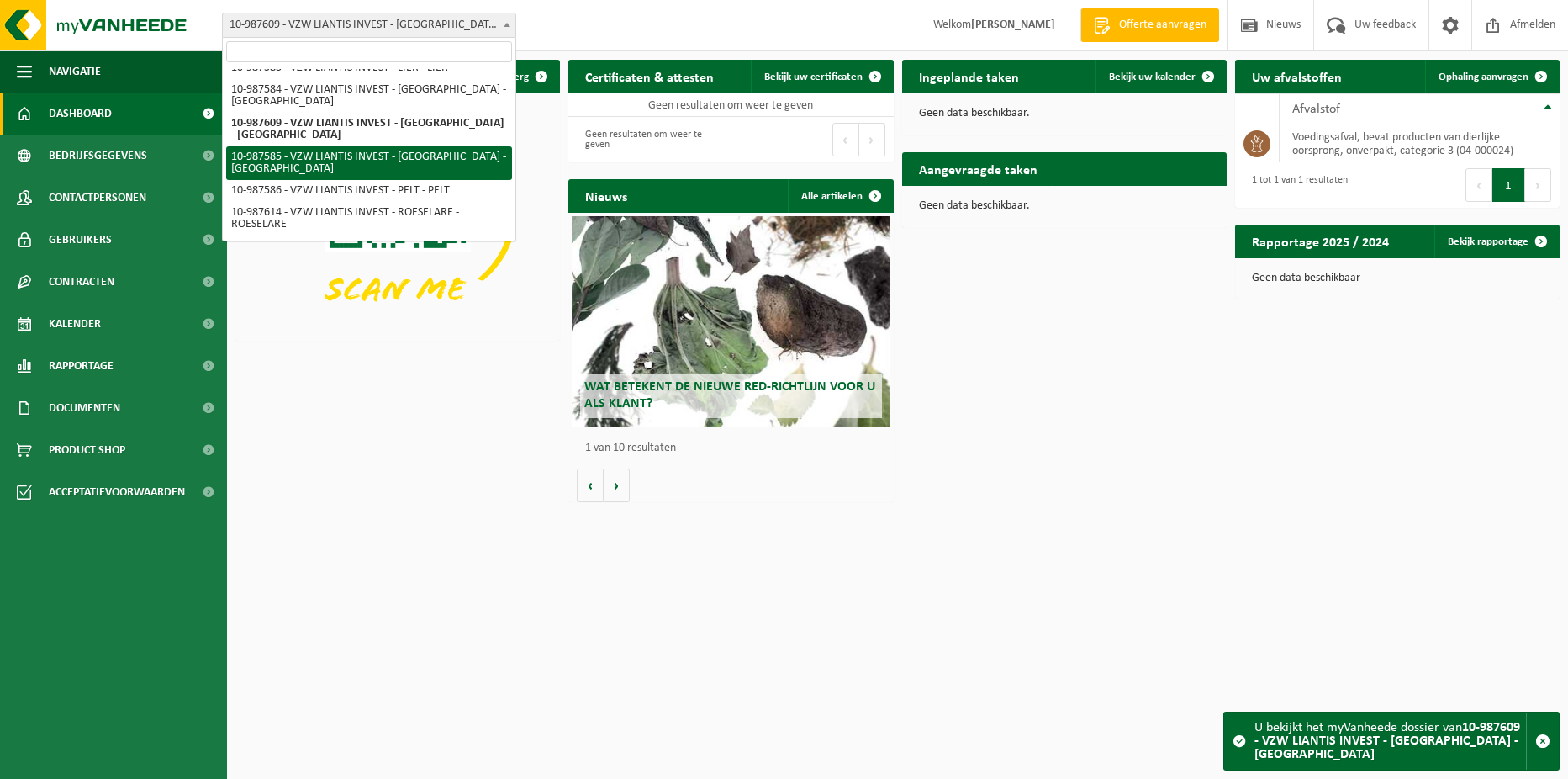
select select "167251"
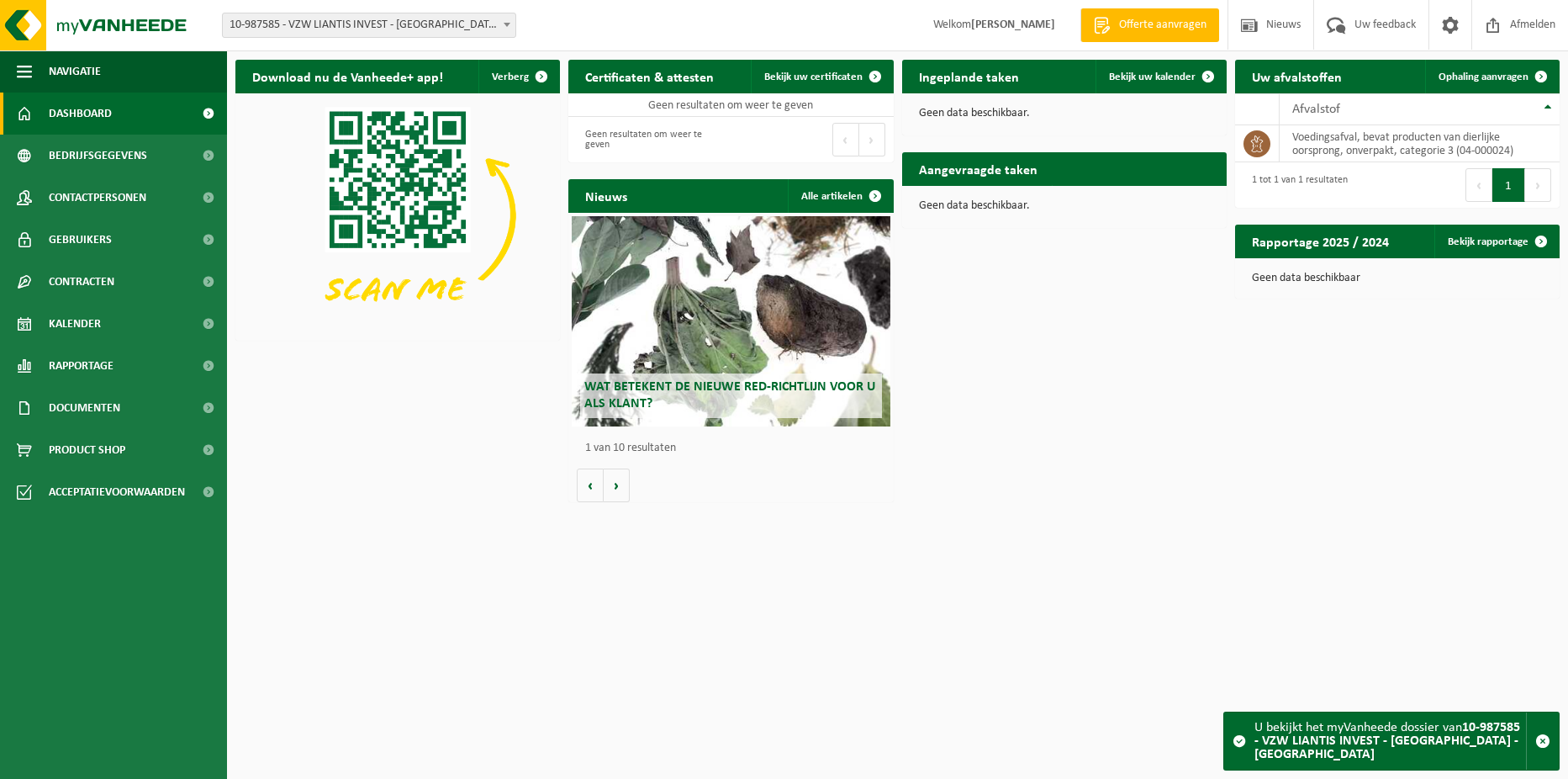
click at [495, 32] on span "10-987585 - VZW LIANTIS INVEST - [GEOGRAPHIC_DATA] - [GEOGRAPHIC_DATA]" at bounding box center [369, 25] width 293 height 24
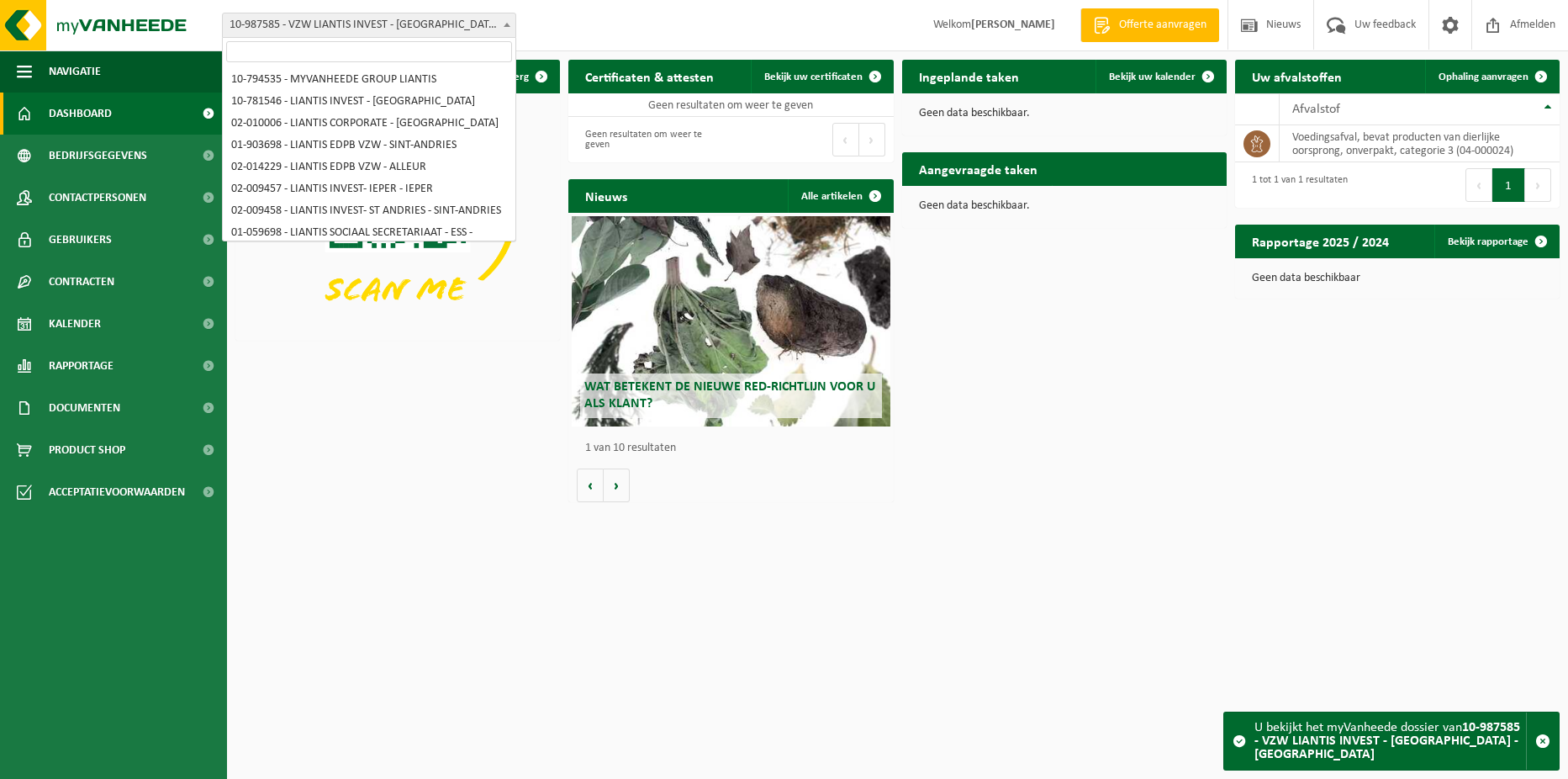
scroll to position [750, 0]
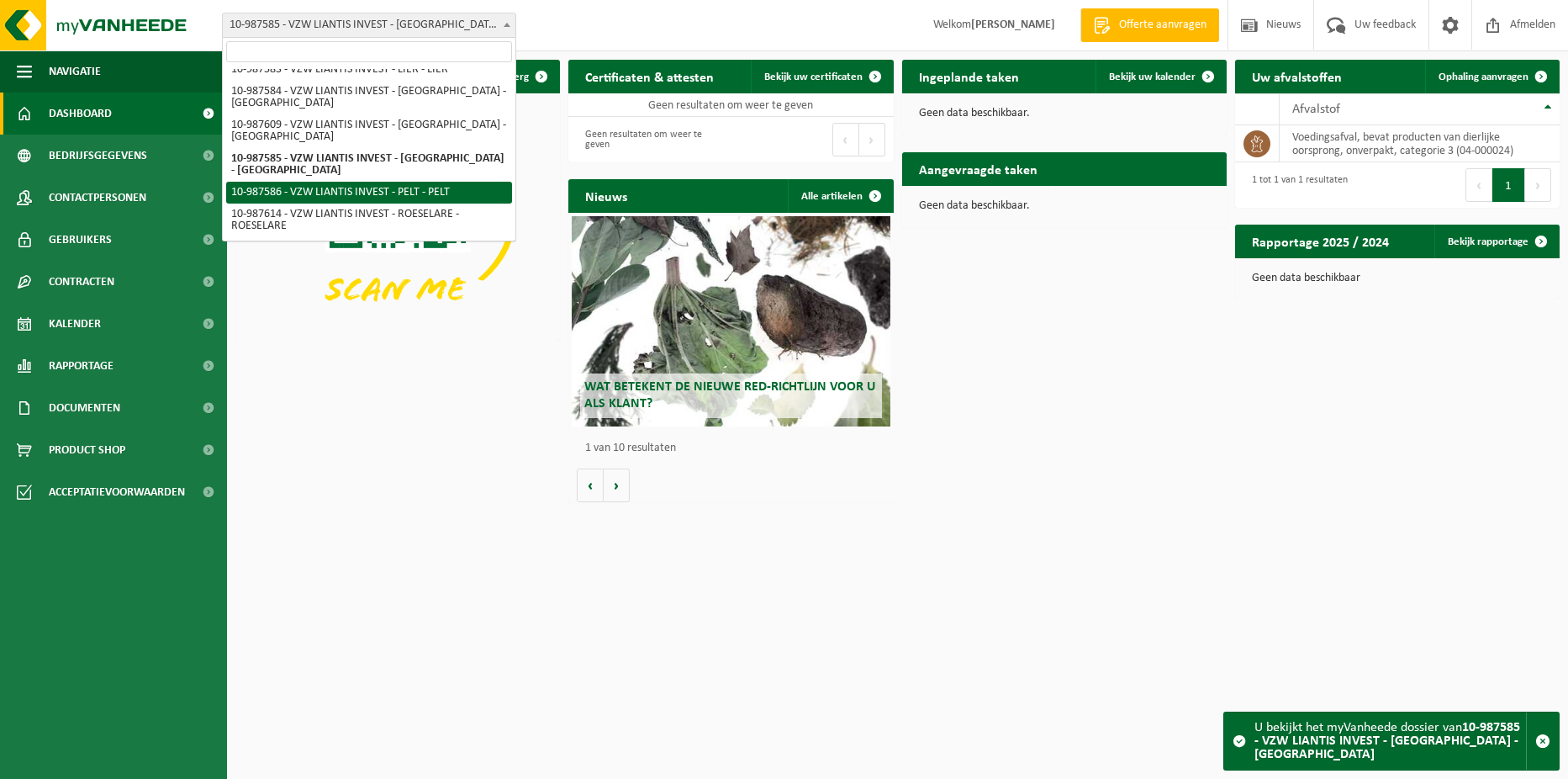
select select "167252"
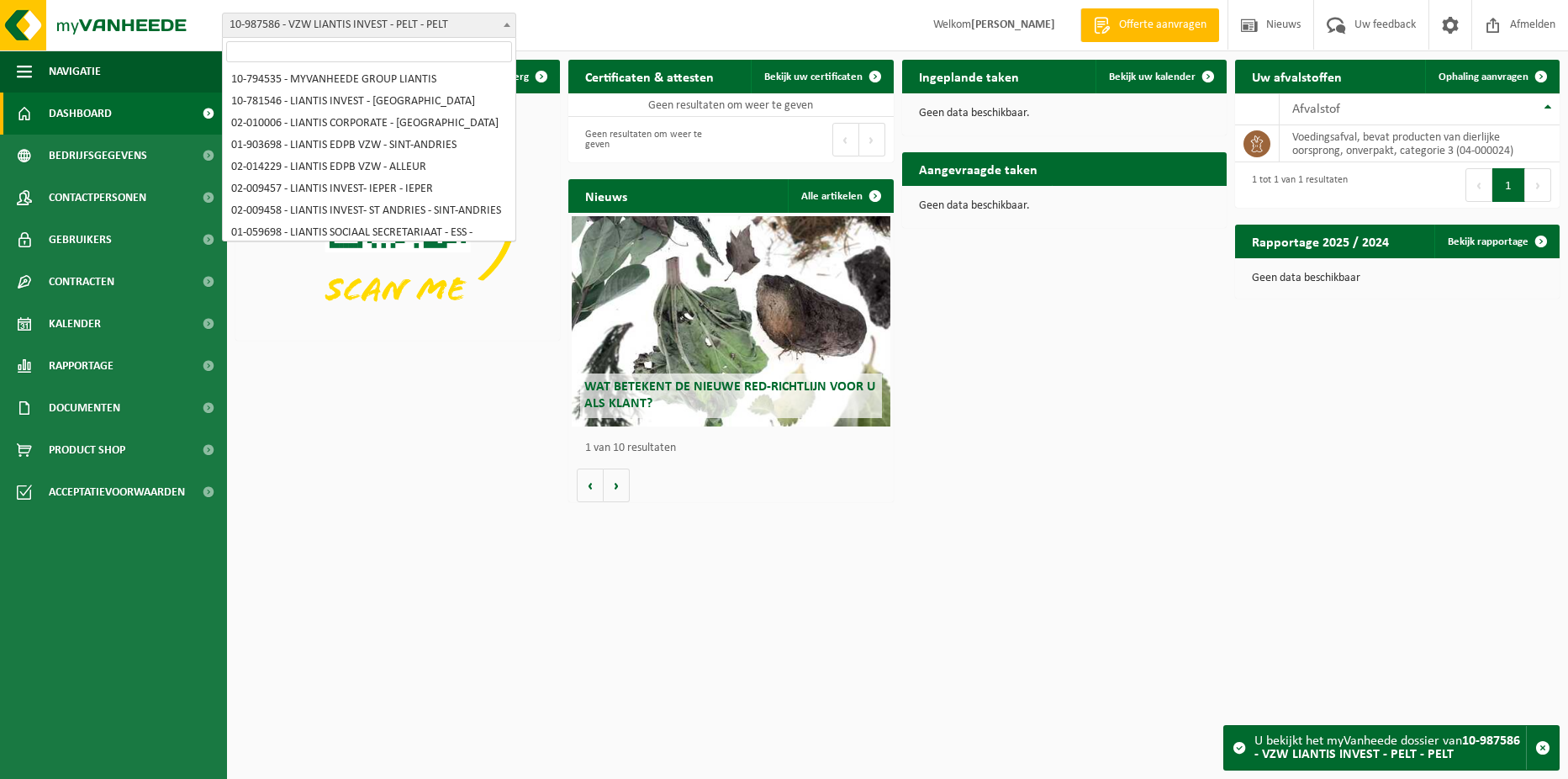
click at [496, 31] on span "10-987586 - VZW LIANTIS INVEST - PELT - PELT" at bounding box center [369, 25] width 293 height 24
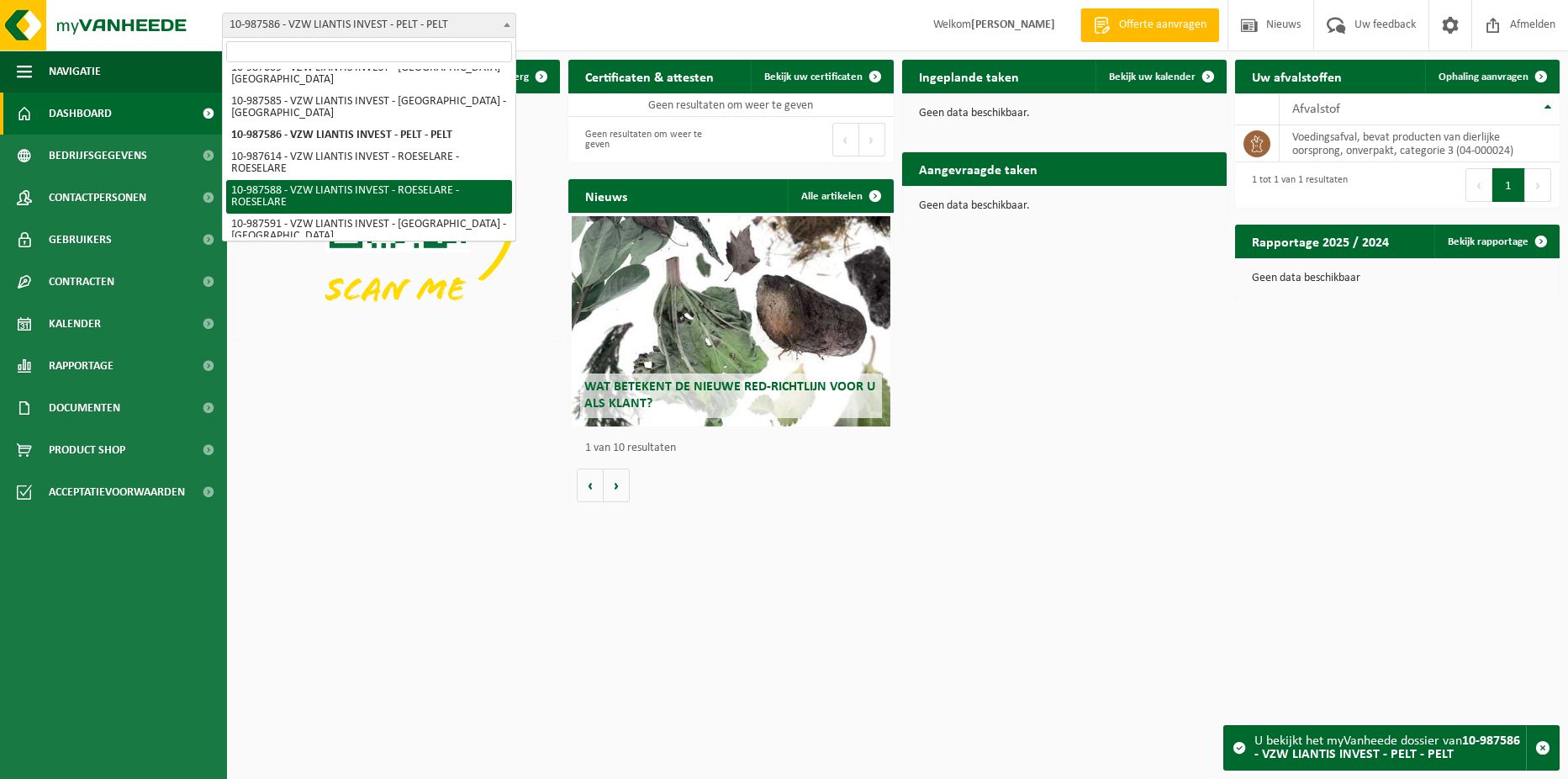
select select "167254"
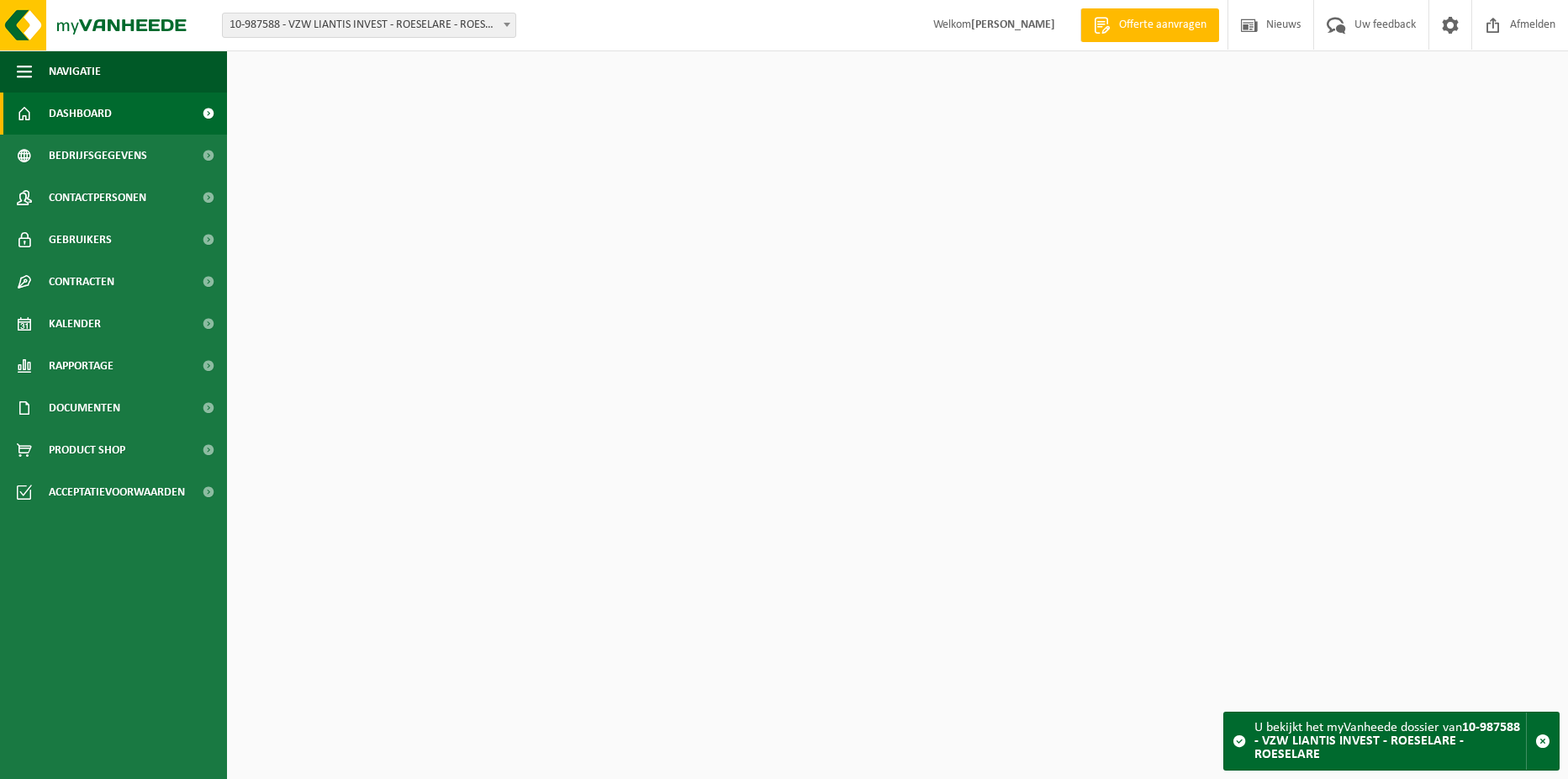
click at [494, 10] on div "Vestiging: 10-794535 - MYVANHEEDE GROUP LIANTIS 10-781546 - LIANTIS INVEST - [G…" at bounding box center [784, 25] width 1568 height 51
click at [494, 34] on span "10-987588 - VZW LIANTIS INVEST - ROESELARE - ROESELARE" at bounding box center [369, 25] width 293 height 24
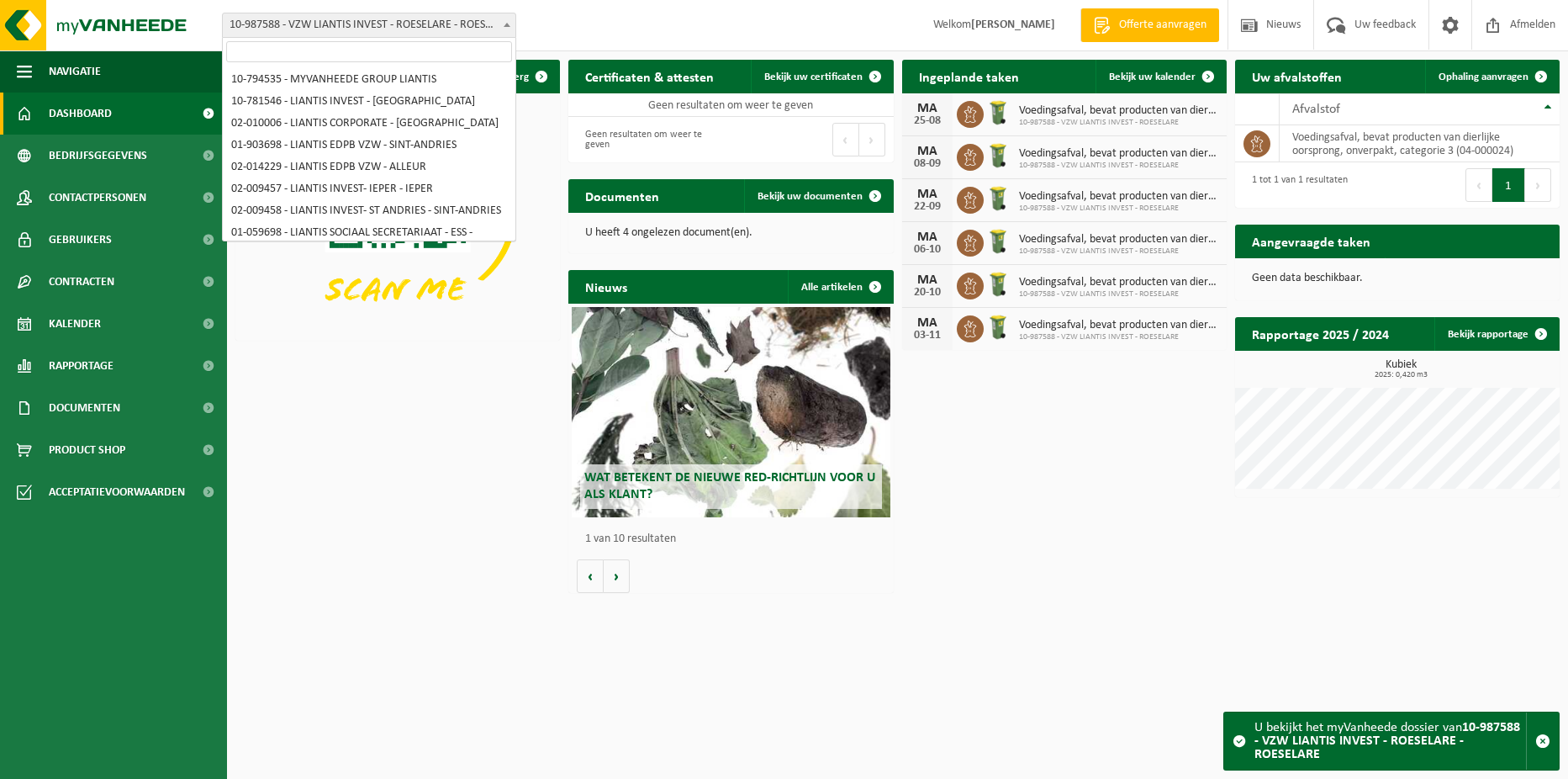
scroll to position [840, 0]
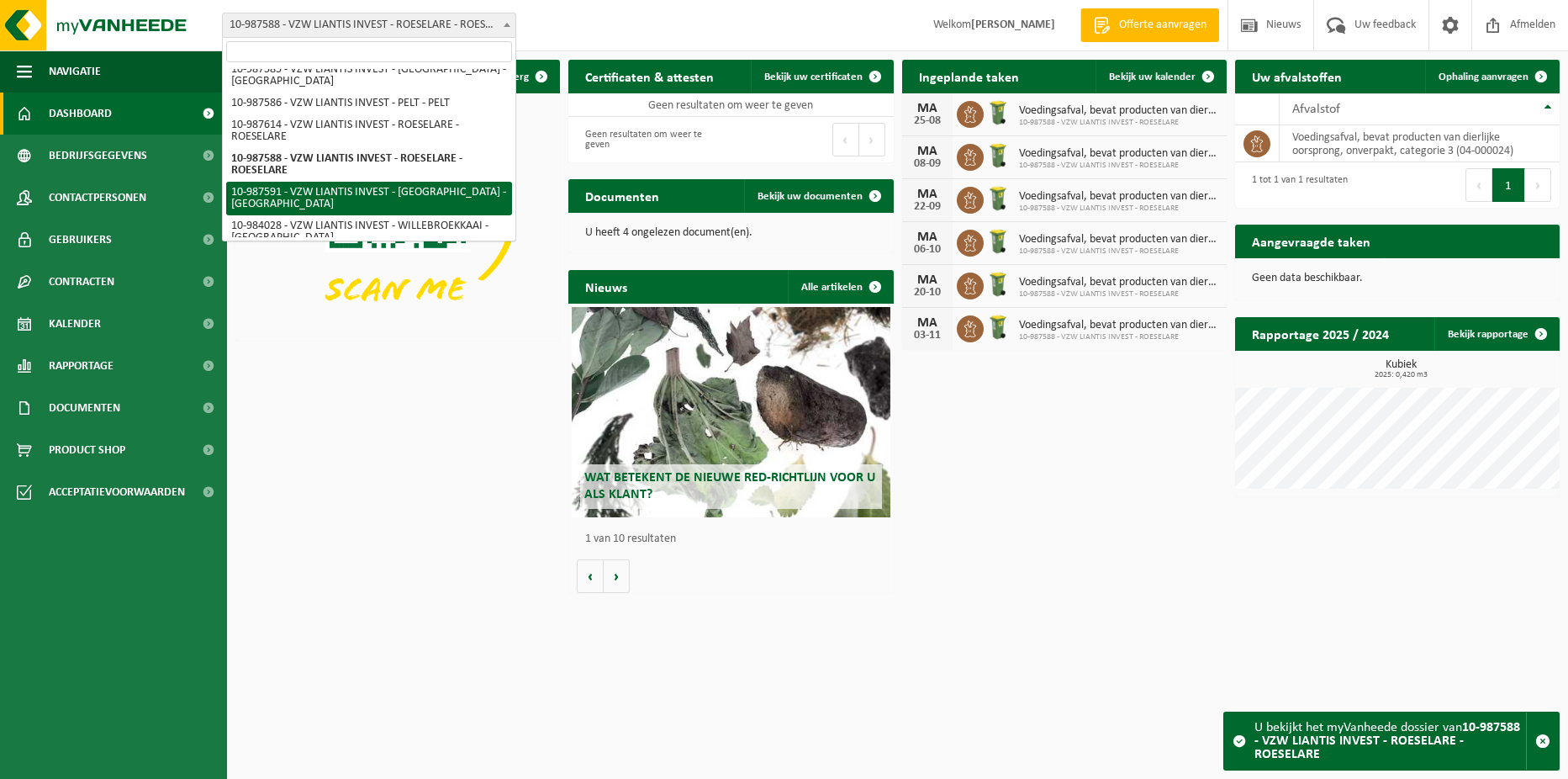
select select "167256"
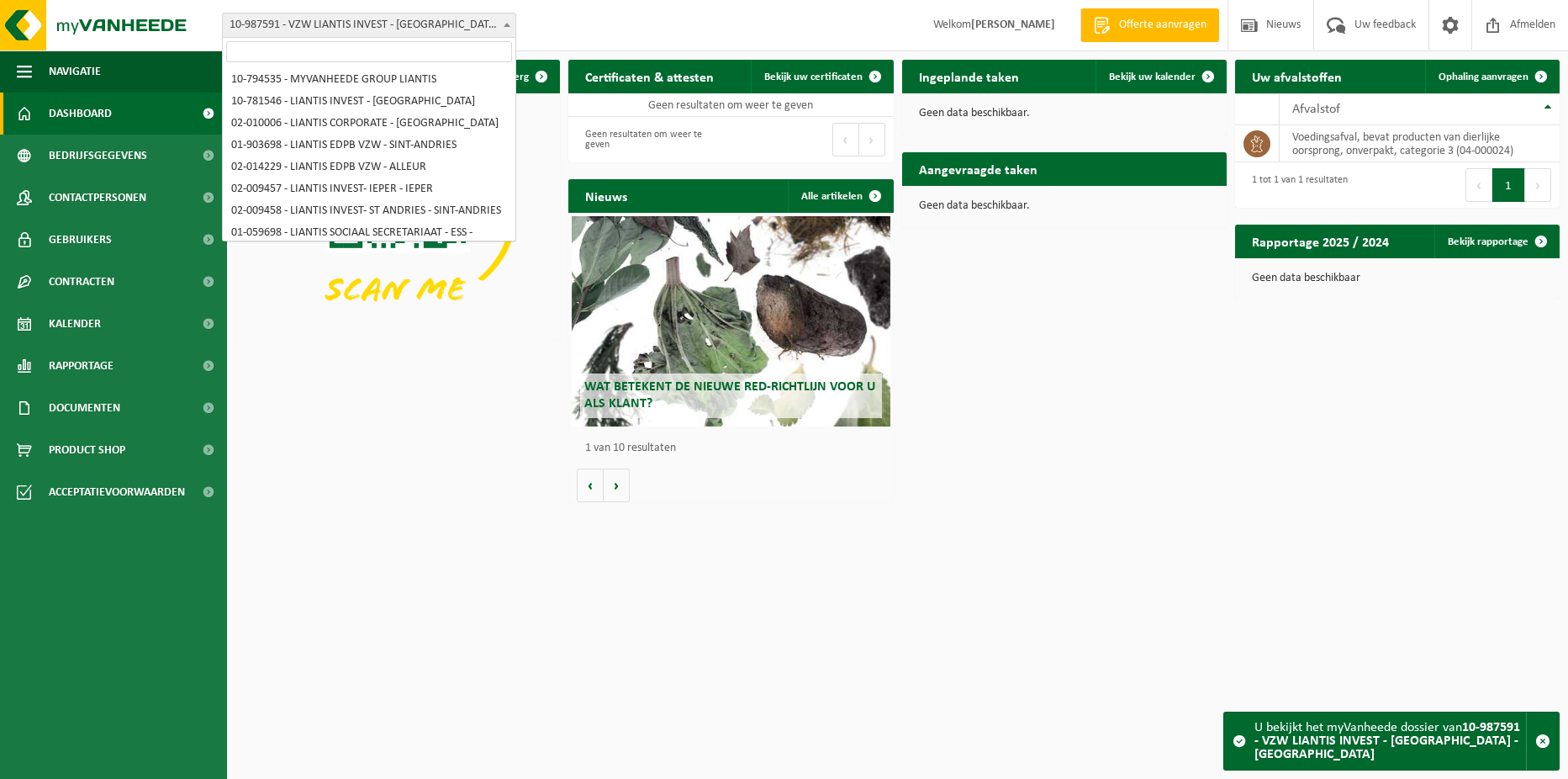
click at [423, 29] on span "10-987591 - VZW LIANTIS INVEST - [GEOGRAPHIC_DATA] - [GEOGRAPHIC_DATA]" at bounding box center [369, 25] width 293 height 24
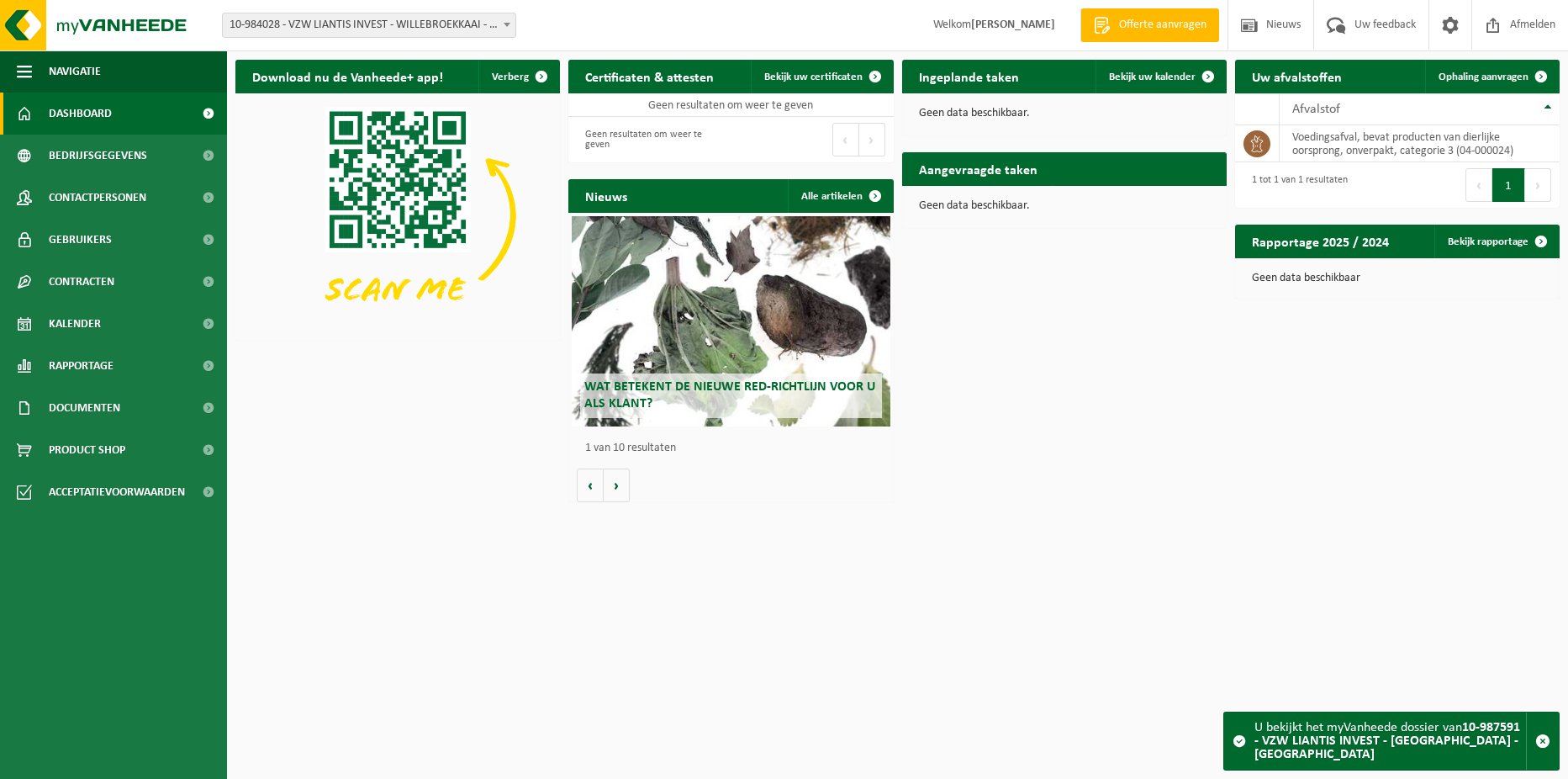
select select "163593"
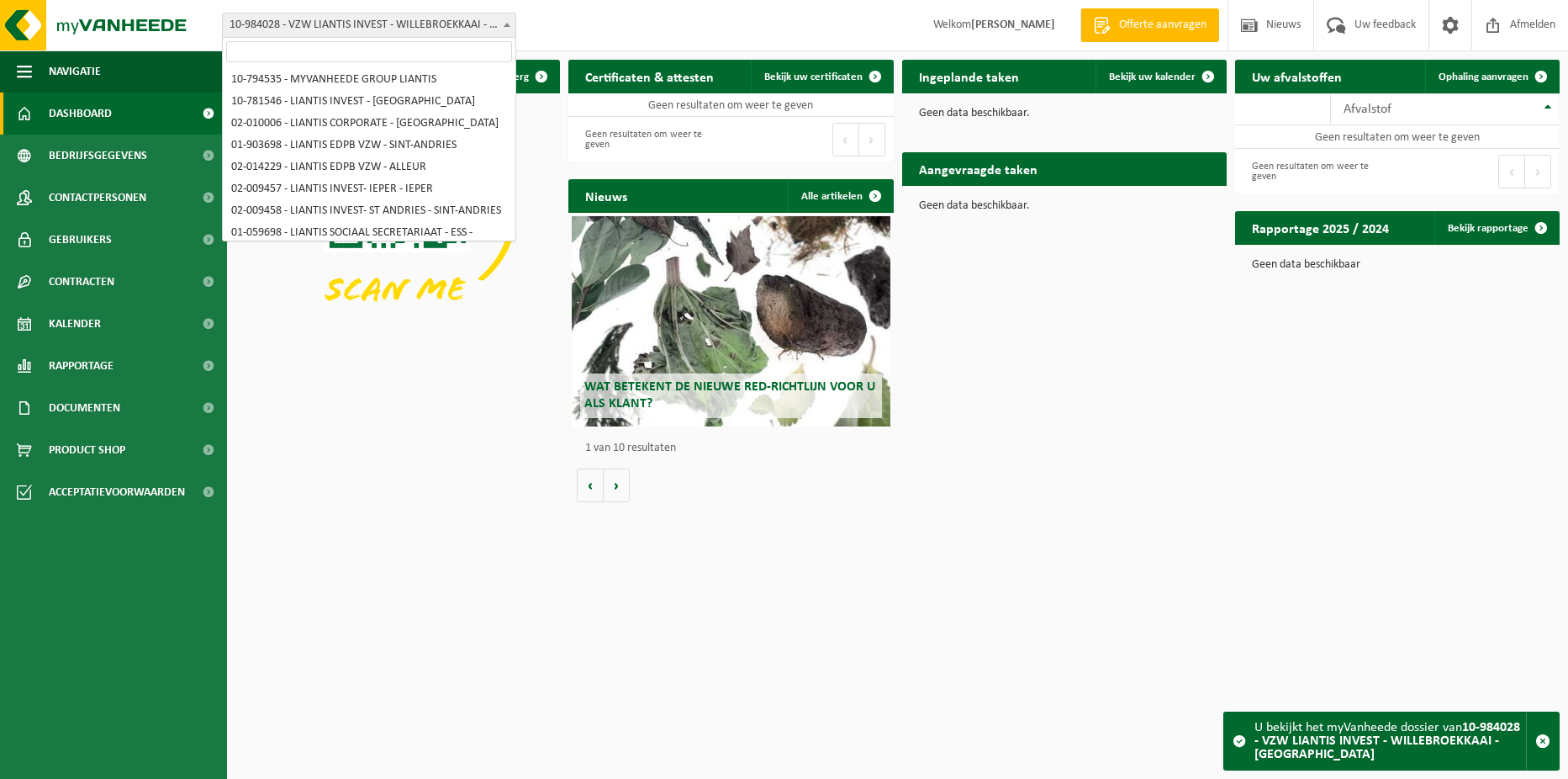
click at [504, 32] on span at bounding box center [507, 24] width 17 height 22
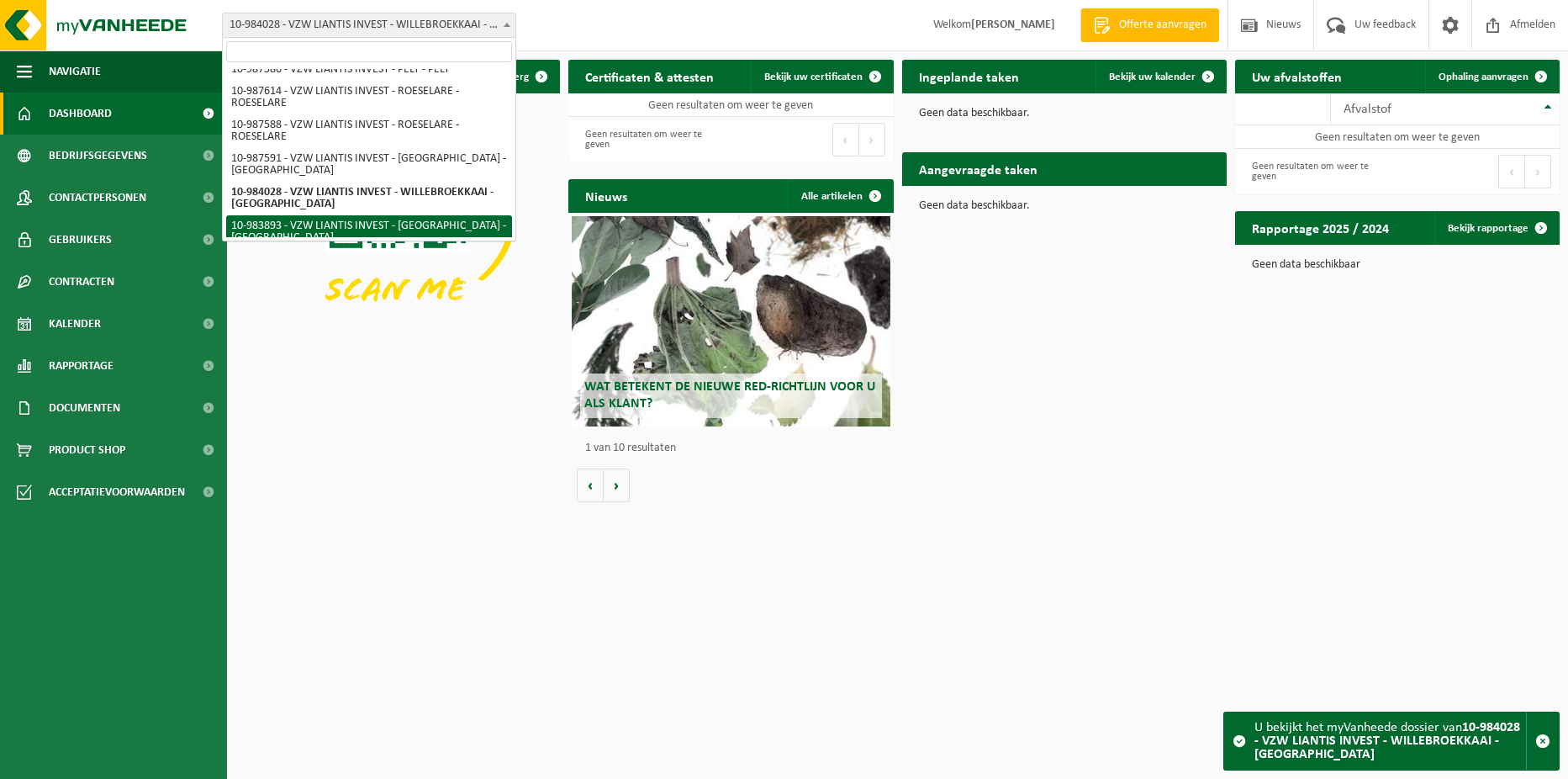
select select "163505"
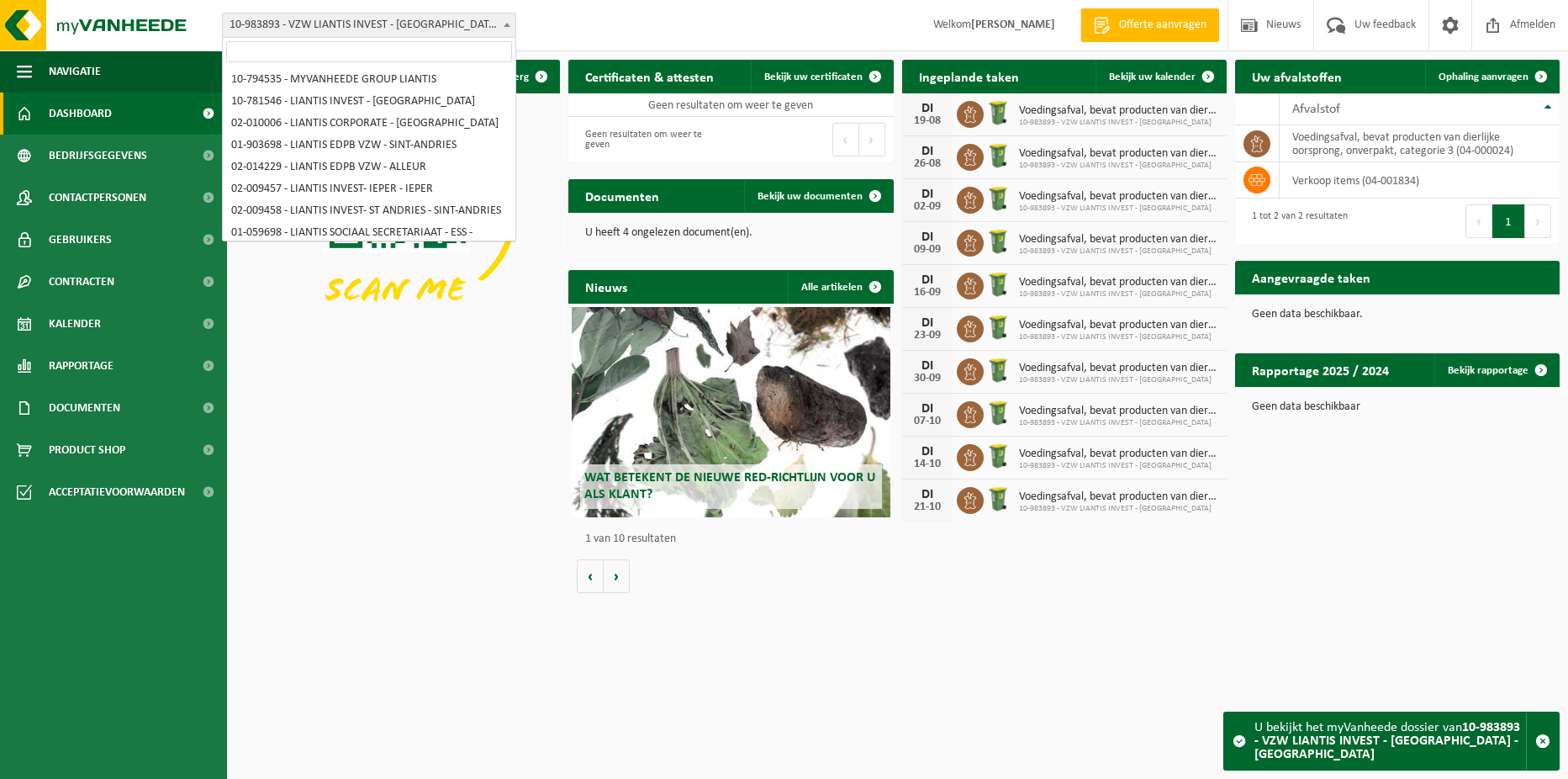
click at [473, 16] on span "10-983893 - VZW LIANTIS INVEST - [GEOGRAPHIC_DATA] - [GEOGRAPHIC_DATA]" at bounding box center [369, 25] width 293 height 24
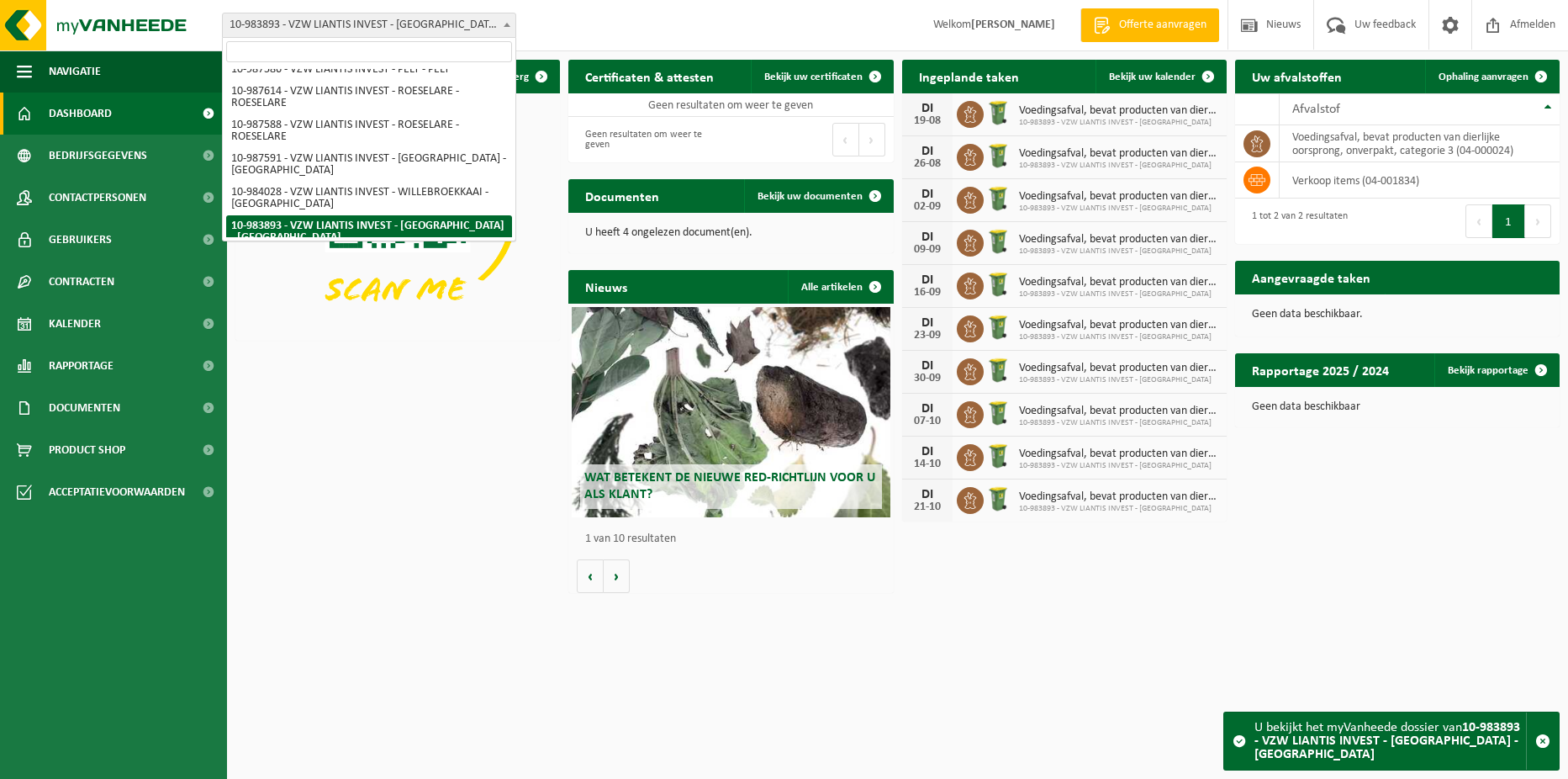
click at [485, 366] on div "Download nu de Vanheede+ app! Verberg Certificaten & attesten Bekijk uw certifi…" at bounding box center [897, 326] width 1333 height 550
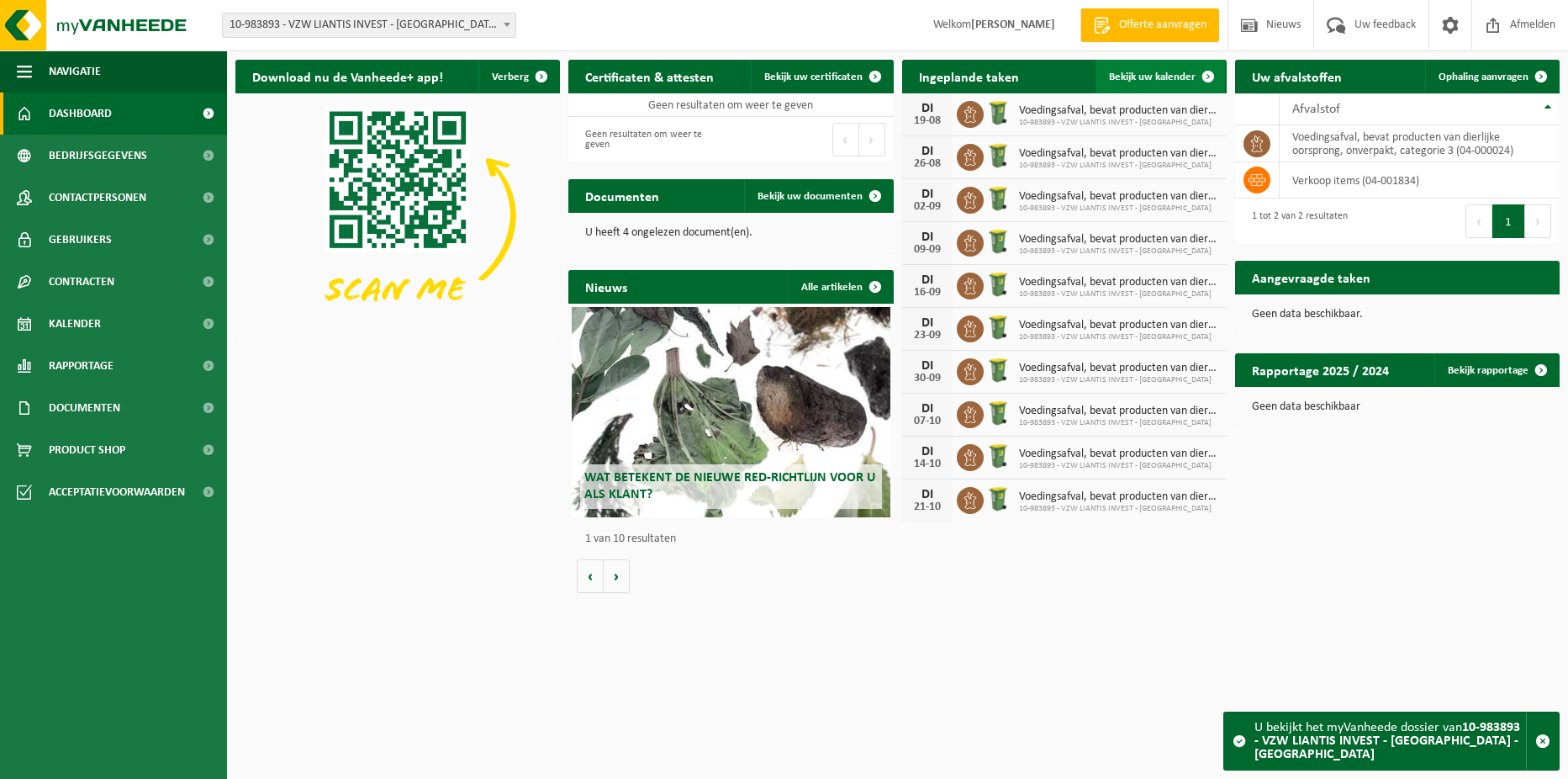
click at [1193, 78] on span at bounding box center [1208, 77] width 34 height 34
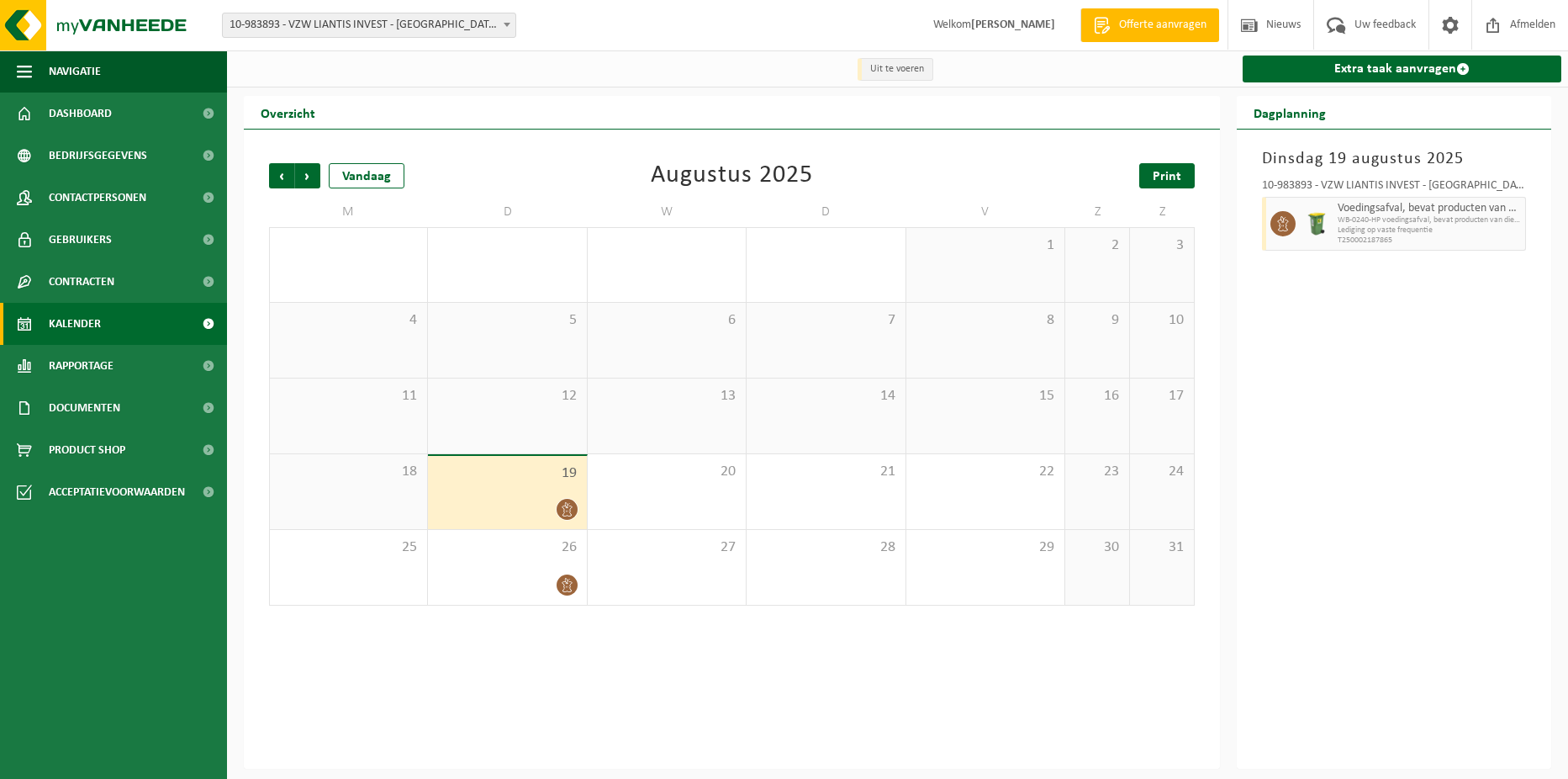
click at [1167, 171] on span "Print" at bounding box center [1167, 177] width 29 height 13
click at [314, 170] on span "Volgende" at bounding box center [308, 176] width 25 height 25
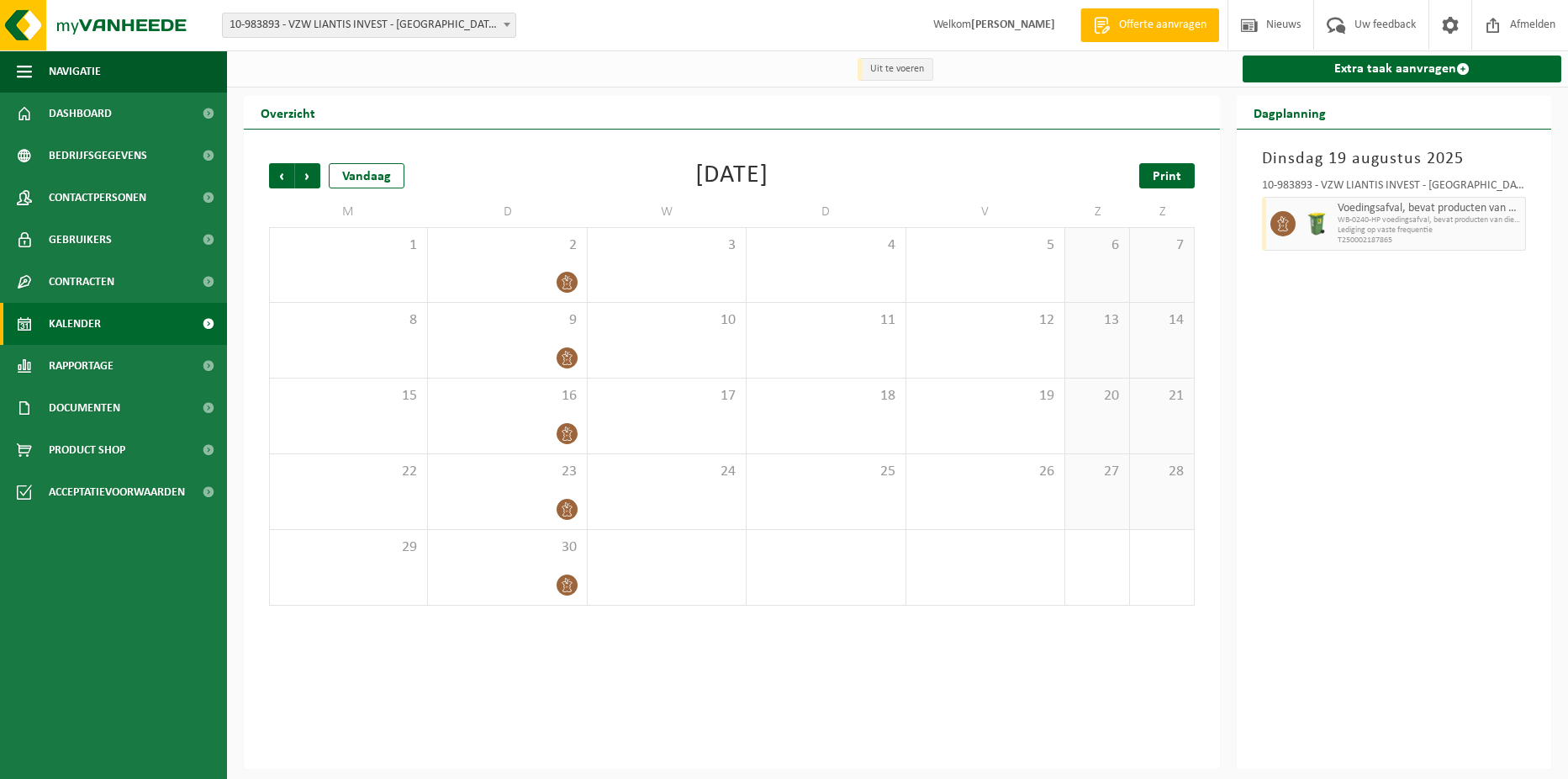
click at [1161, 183] on span "Print" at bounding box center [1167, 177] width 29 height 13
click at [302, 181] on span "Volgende" at bounding box center [308, 176] width 25 height 25
click at [1164, 176] on span "Print" at bounding box center [1167, 177] width 29 height 13
click at [304, 182] on span "Volgende" at bounding box center [308, 176] width 25 height 25
click at [279, 178] on span "Vorige" at bounding box center [282, 176] width 25 height 25
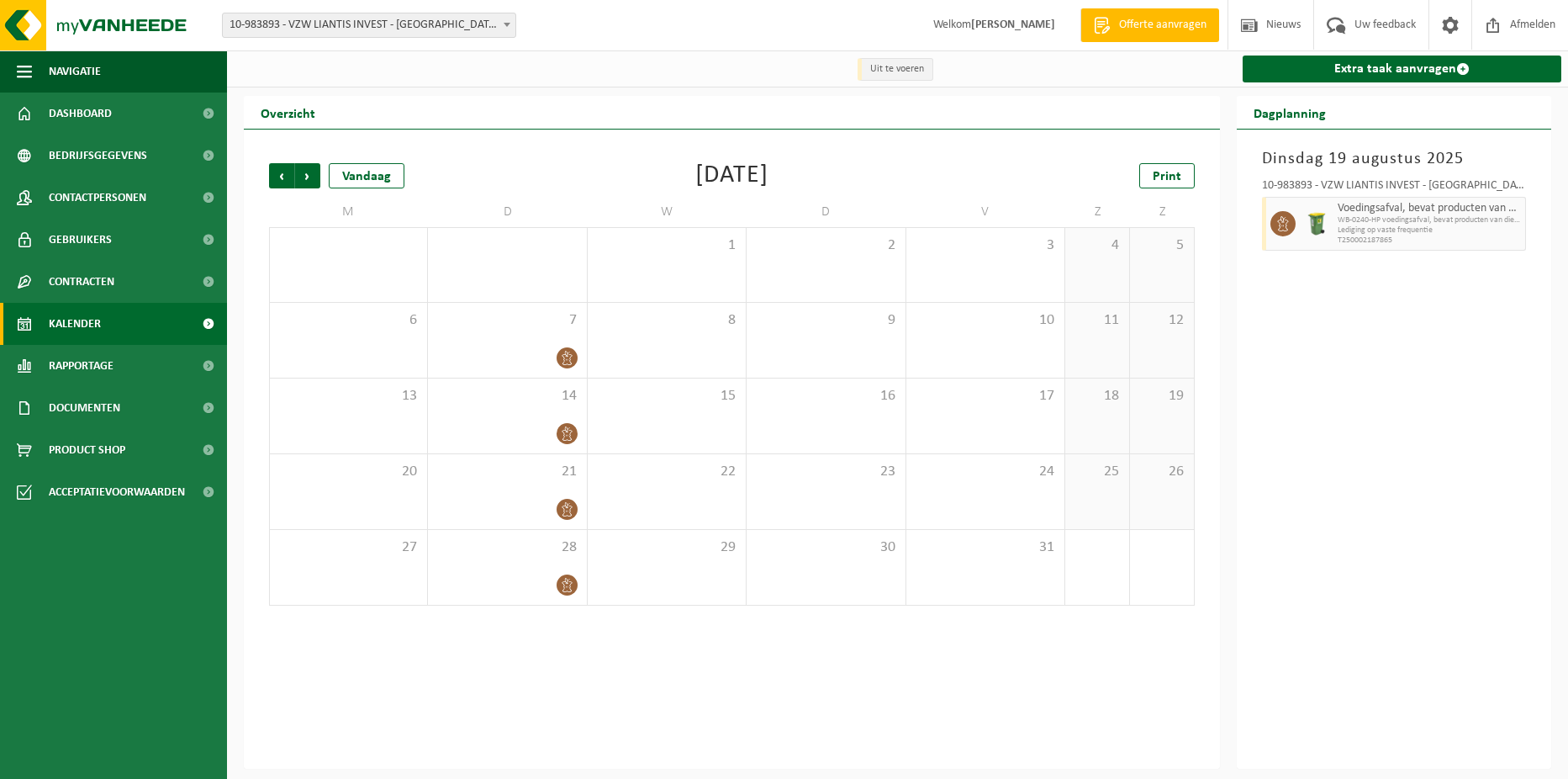
drag, startPoint x: 497, startPoint y: 22, endPoint x: 497, endPoint y: 33, distance: 11.0
click at [497, 22] on span "10-983893 - VZW LIANTIS INVEST - [GEOGRAPHIC_DATA] - [GEOGRAPHIC_DATA]" at bounding box center [369, 25] width 293 height 24
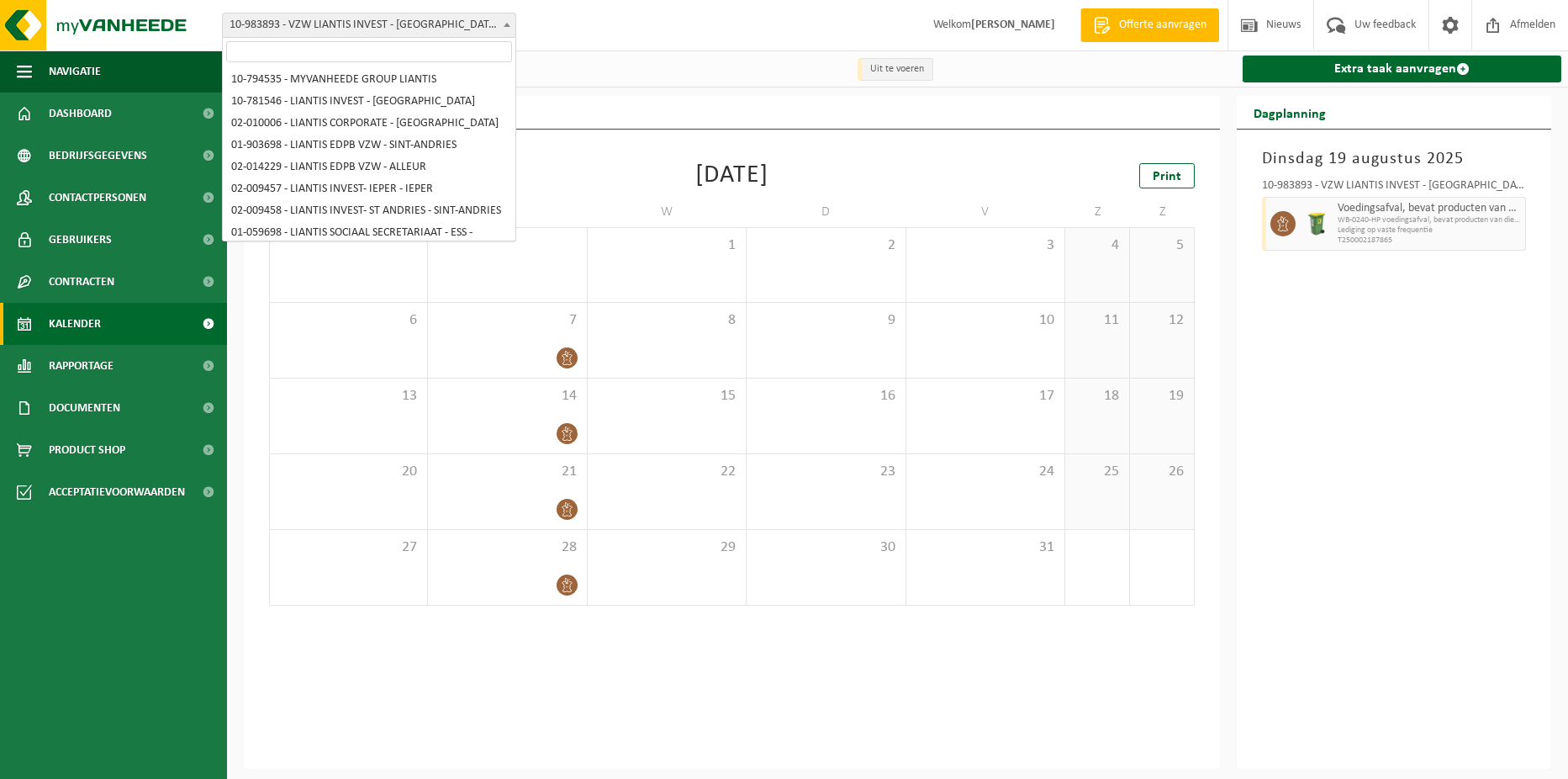
scroll to position [873, 0]
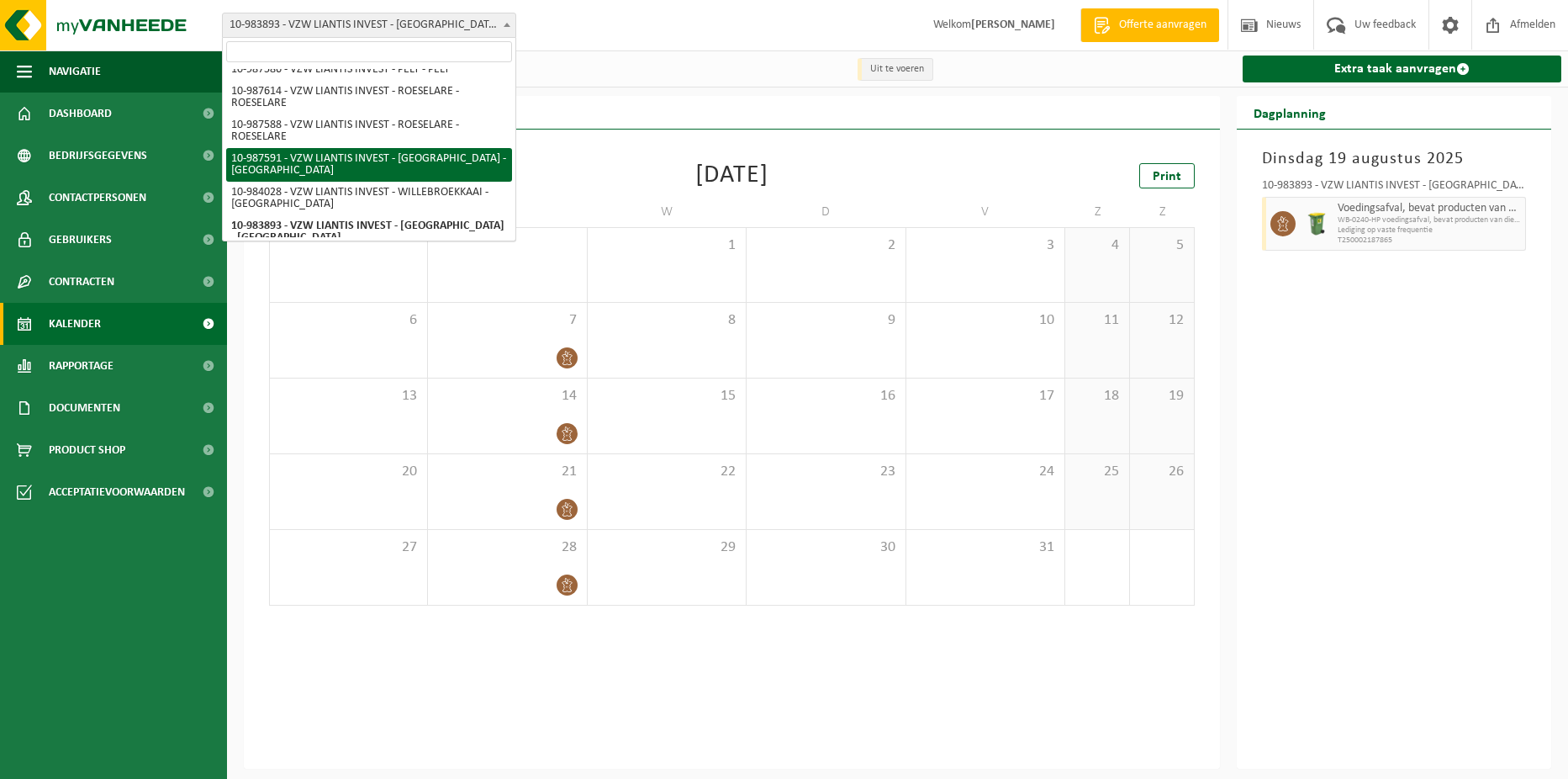
click at [669, 83] on div "Uit te voeren Extra taak aanvragen" at bounding box center [897, 69] width 1341 height 37
